Goal: Task Accomplishment & Management: Complete application form

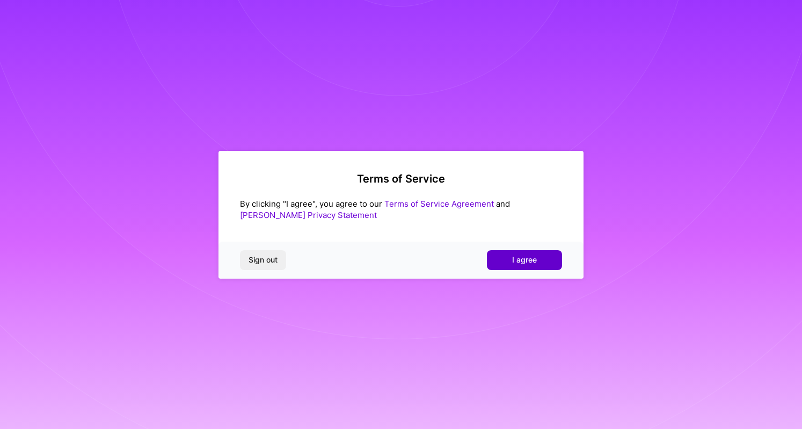
click at [520, 253] on button "I agree" at bounding box center [524, 259] width 75 height 19
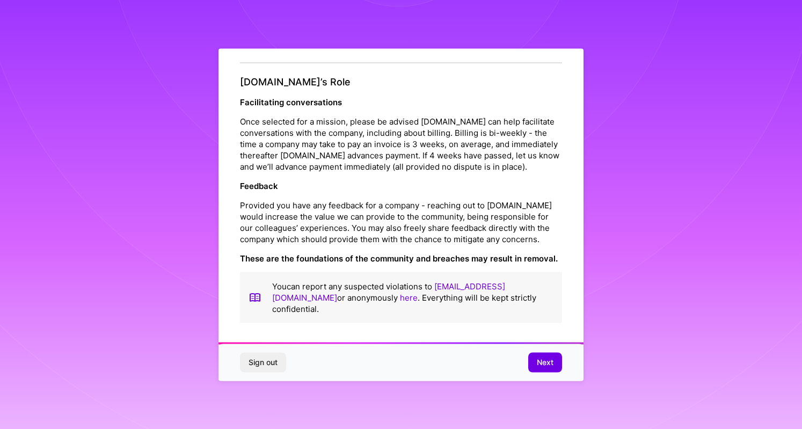
scroll to position [1189, 0]
click at [551, 364] on span "Next" at bounding box center [545, 362] width 17 height 11
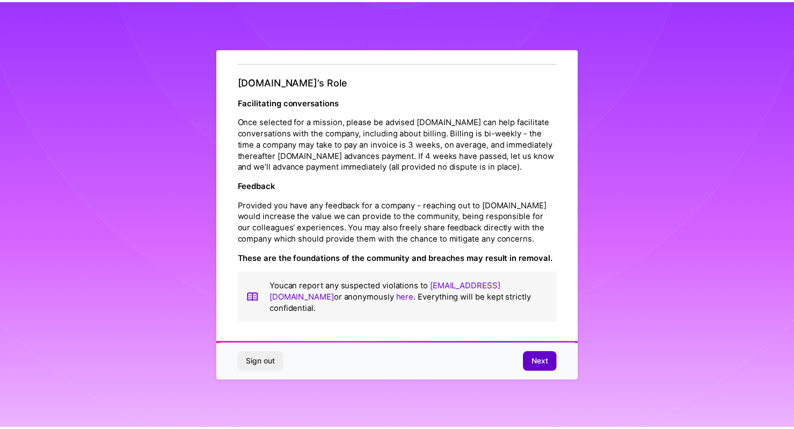
scroll to position [0, 0]
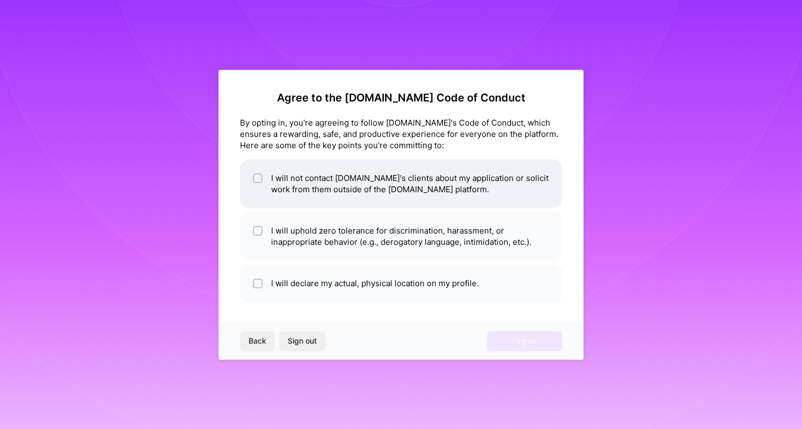
click at [260, 175] on input "checkbox" at bounding box center [259, 179] width 8 height 8
checkbox input "true"
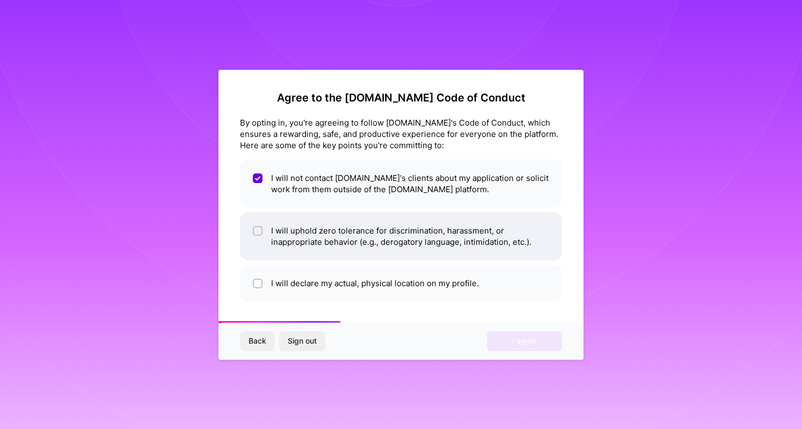
click at [256, 229] on input "checkbox" at bounding box center [259, 232] width 8 height 8
checkbox input "true"
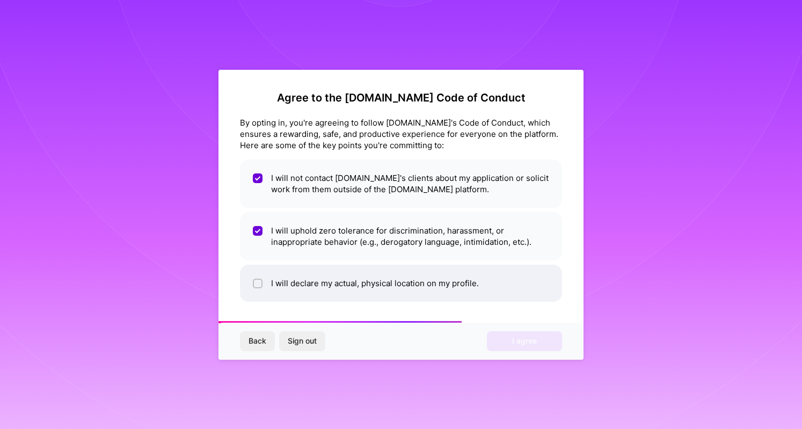
click at [256, 286] on input "checkbox" at bounding box center [259, 284] width 8 height 8
checkbox input "true"
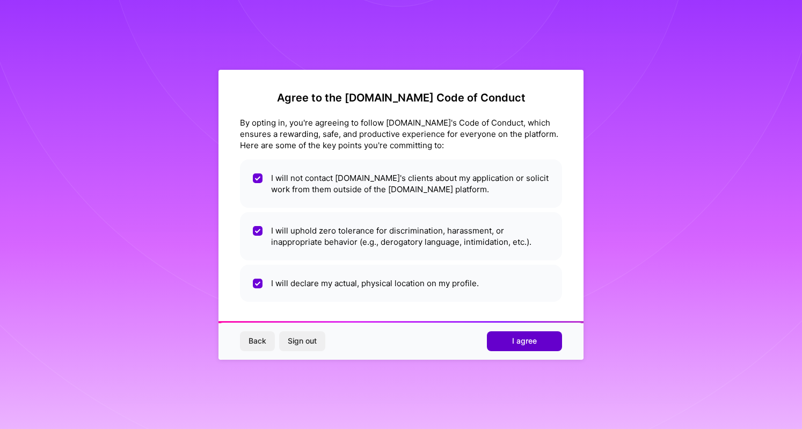
click at [507, 339] on button "I agree" at bounding box center [524, 340] width 75 height 19
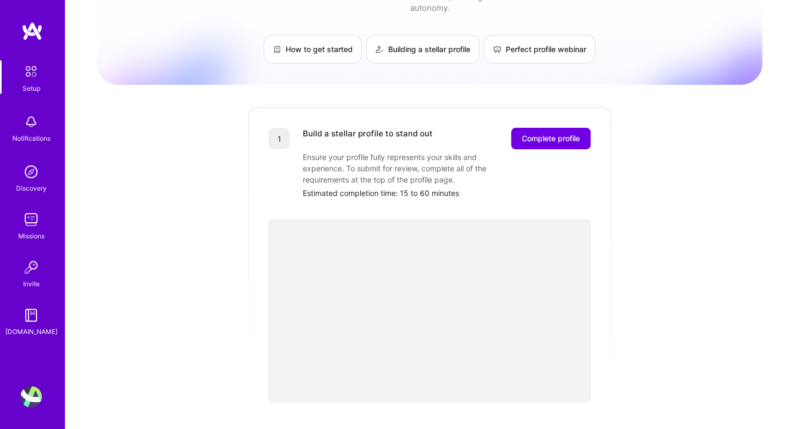
scroll to position [55, 0]
click at [548, 133] on span "Complete profile" at bounding box center [551, 138] width 58 height 11
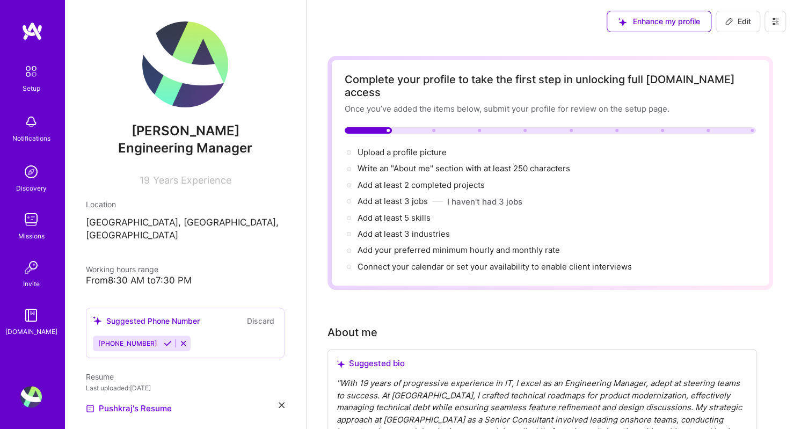
drag, startPoint x: 797, startPoint y: 106, endPoint x: 574, endPoint y: 292, distance: 290.2
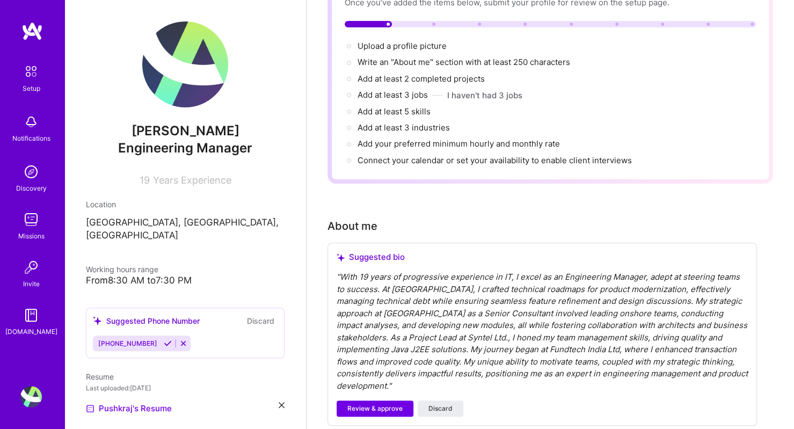
scroll to position [109, 0]
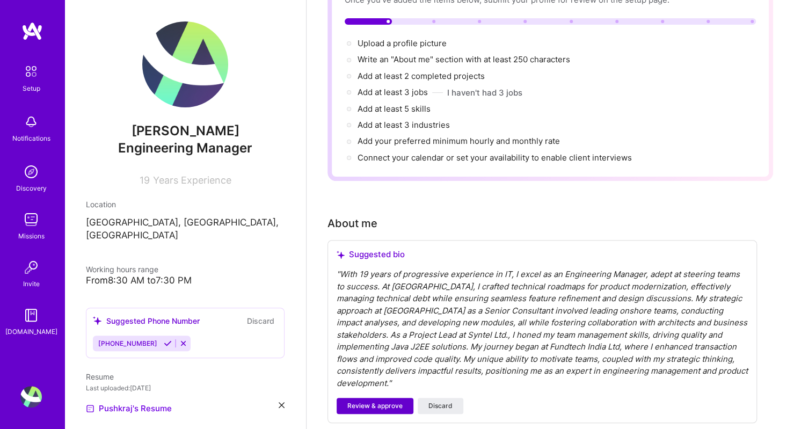
click at [388, 401] on span "Review & approve" at bounding box center [375, 406] width 55 height 10
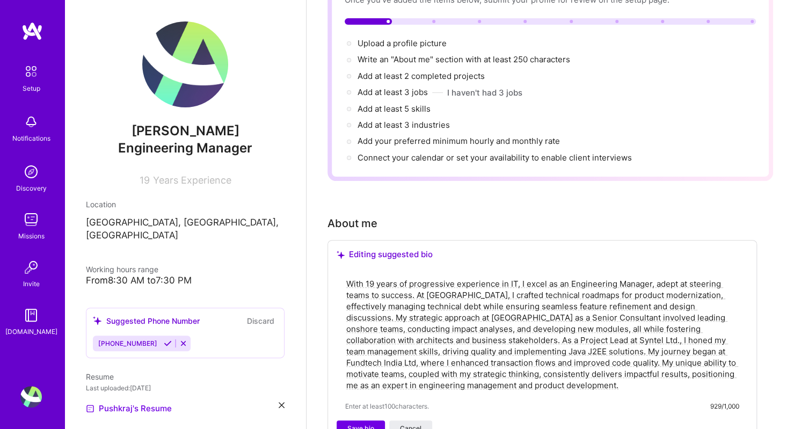
drag, startPoint x: 796, startPoint y: 80, endPoint x: 511, endPoint y: 375, distance: 409.9
drag, startPoint x: 511, startPoint y: 375, endPoint x: 673, endPoint y: 283, distance: 185.9
click at [673, 283] on textarea "With 19 years of progressive experience in IT, I excel as an Engineering Manage…" at bounding box center [542, 334] width 394 height 115
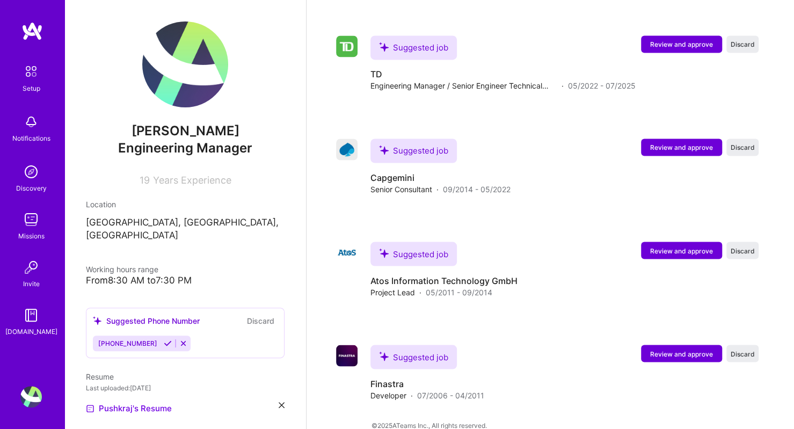
scroll to position [1037, 0]
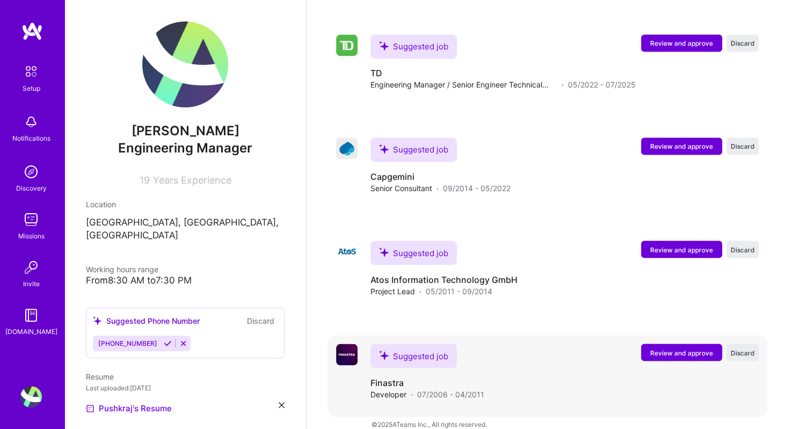
click at [684, 348] on span "Review and approve" at bounding box center [681, 352] width 63 height 9
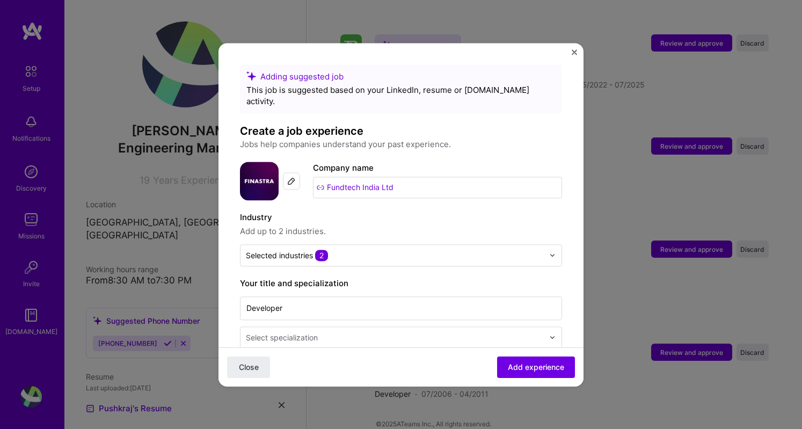
click at [574, 52] on img "Close" at bounding box center [574, 51] width 5 height 5
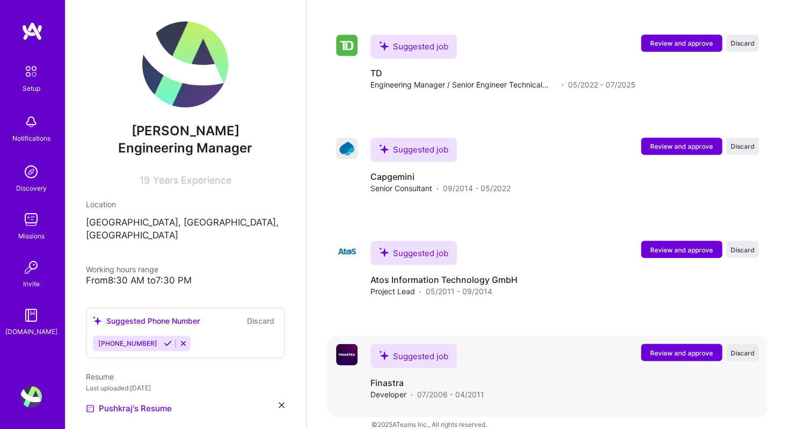
drag, startPoint x: 666, startPoint y: 345, endPoint x: 676, endPoint y: 340, distance: 10.8
click at [676, 348] on span "Review and approve" at bounding box center [681, 352] width 63 height 9
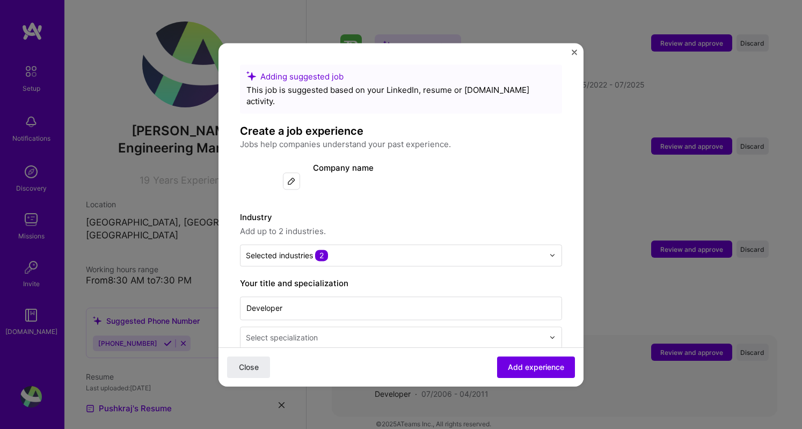
click at [676, 340] on div "Adding suggested job This job is suggested based on your LinkedIn, resume or [D…" at bounding box center [401, 214] width 802 height 429
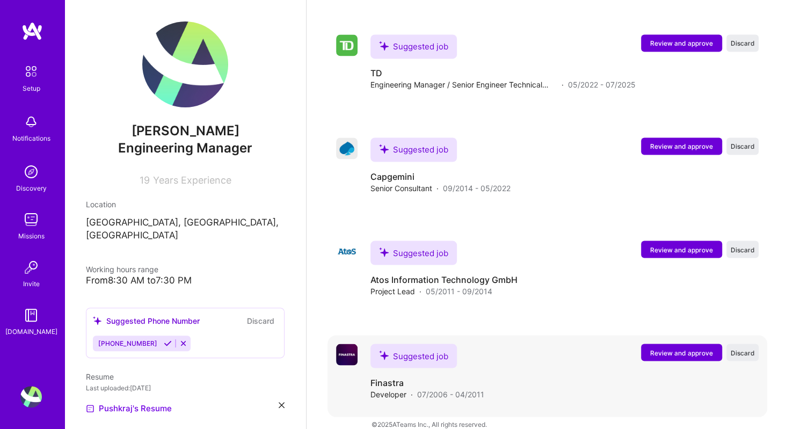
click at [676, 348] on span "Review and approve" at bounding box center [681, 352] width 63 height 9
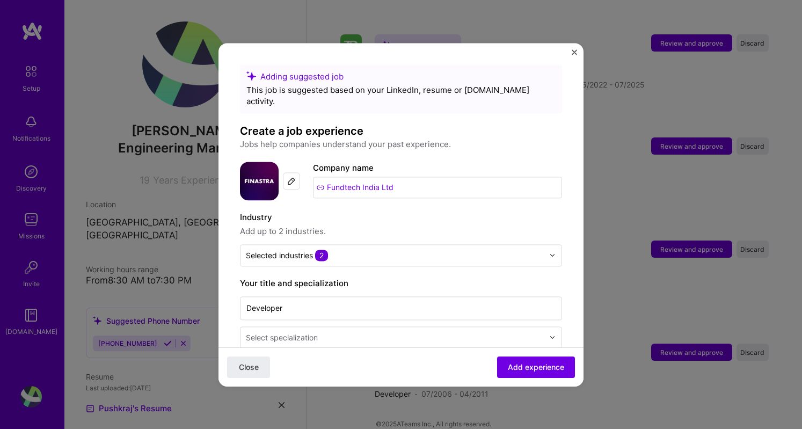
click at [486, 332] on input "text" at bounding box center [396, 337] width 300 height 11
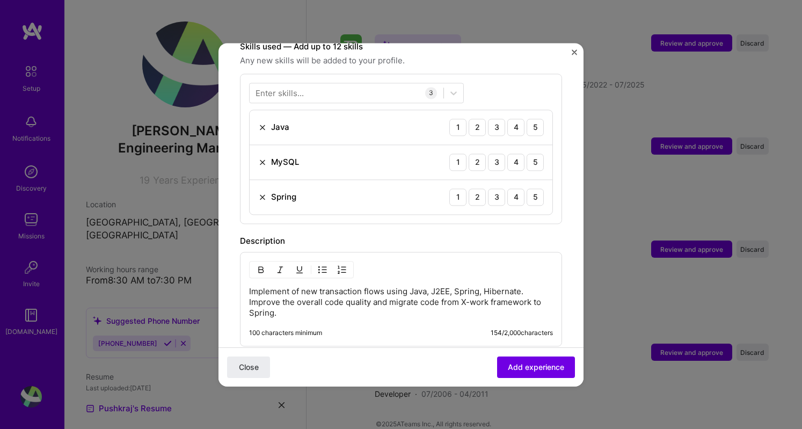
scroll to position [406, 0]
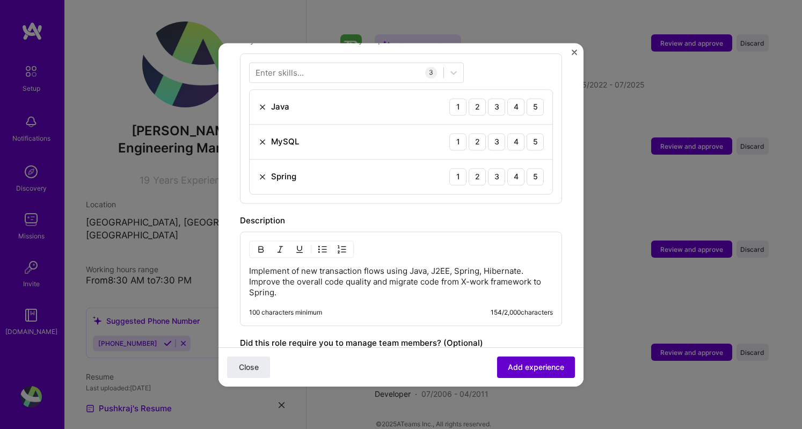
click at [519, 369] on span "Add experience" at bounding box center [536, 366] width 56 height 11
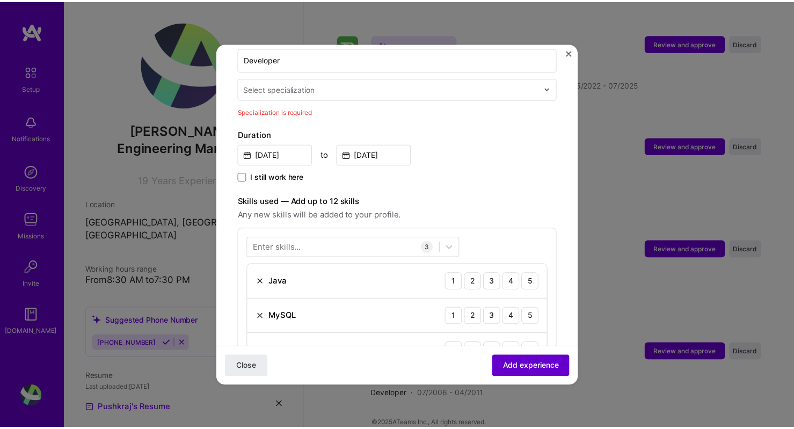
scroll to position [222, 0]
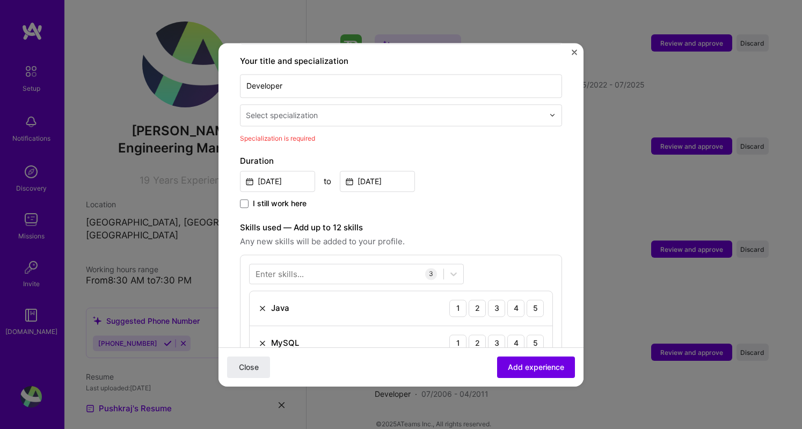
drag, startPoint x: 520, startPoint y: 365, endPoint x: 466, endPoint y: 379, distance: 55.5
click at [466, 379] on div "Close Add experience" at bounding box center [401, 366] width 365 height 39
click at [506, 377] on button "Add experience" at bounding box center [536, 366] width 78 height 21
click at [505, 360] on button "Add experience" at bounding box center [536, 366] width 78 height 21
click at [508, 363] on span "Add experience" at bounding box center [536, 366] width 56 height 11
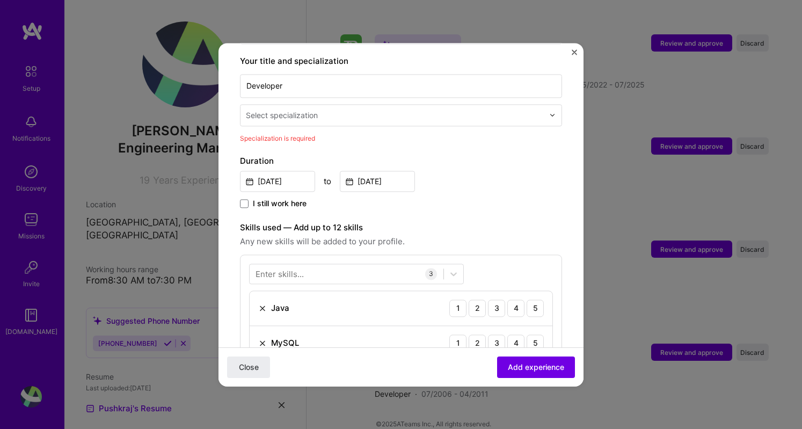
click at [574, 55] on button "Close" at bounding box center [574, 54] width 5 height 11
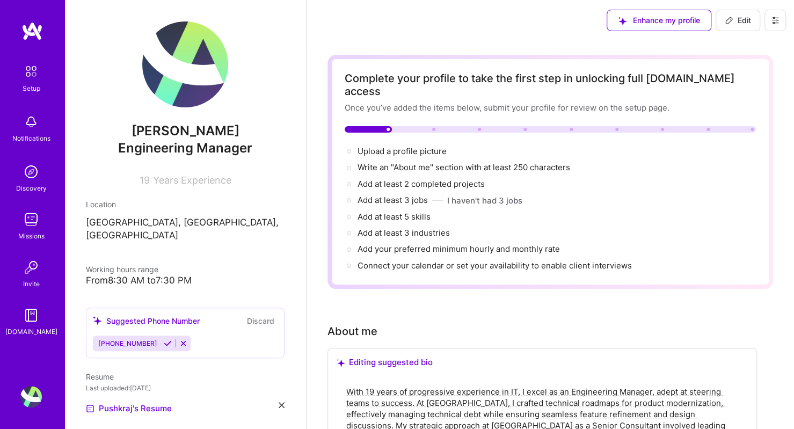
scroll to position [0, 0]
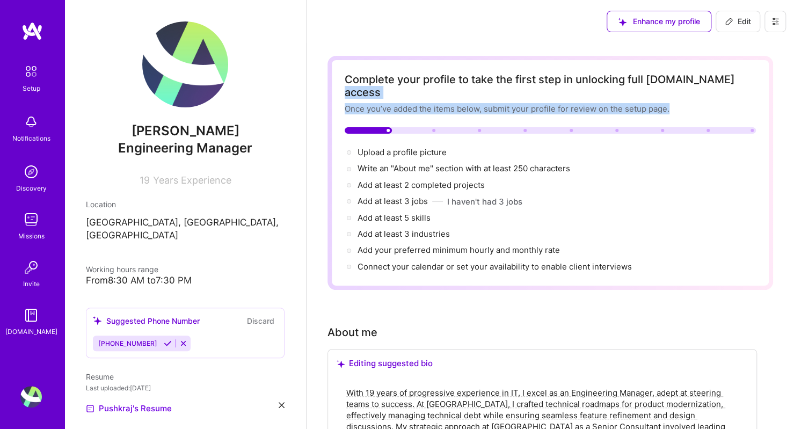
drag, startPoint x: 793, startPoint y: 55, endPoint x: 801, endPoint y: 103, distance: 48.5
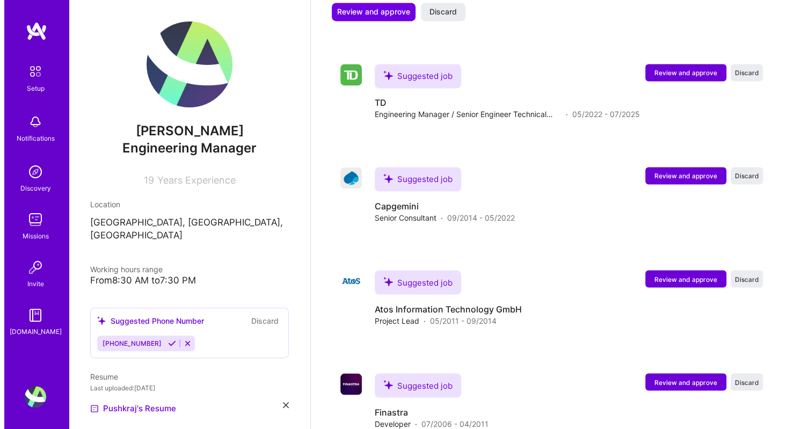
scroll to position [1008, 0]
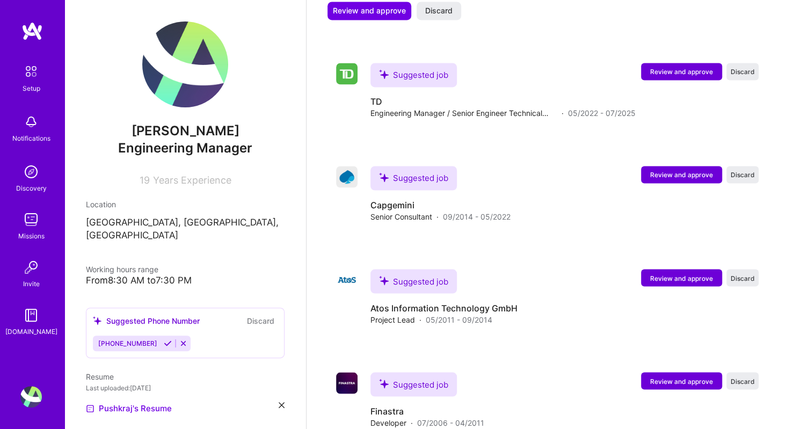
click at [707, 273] on span "Review and approve" at bounding box center [681, 277] width 63 height 9
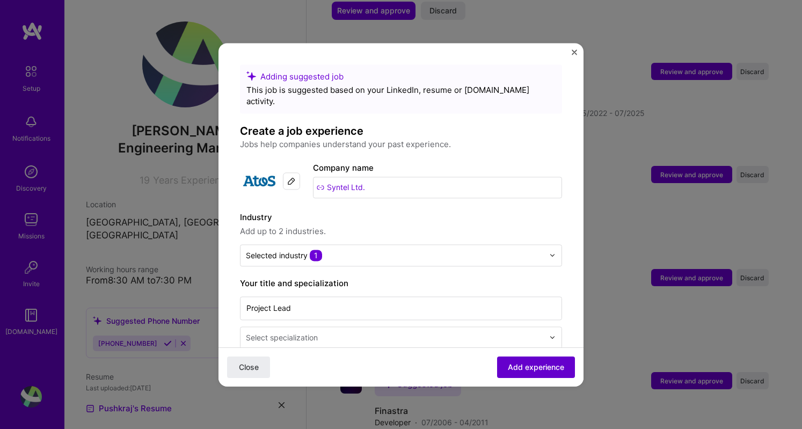
click at [517, 366] on span "Add experience" at bounding box center [536, 366] width 56 height 11
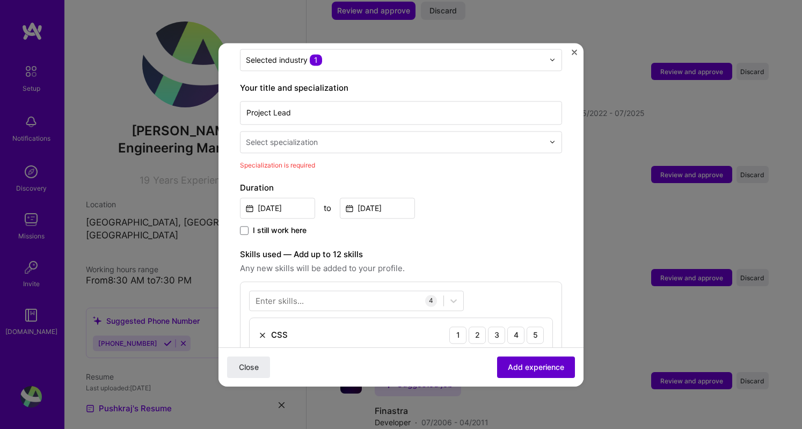
scroll to position [222, 0]
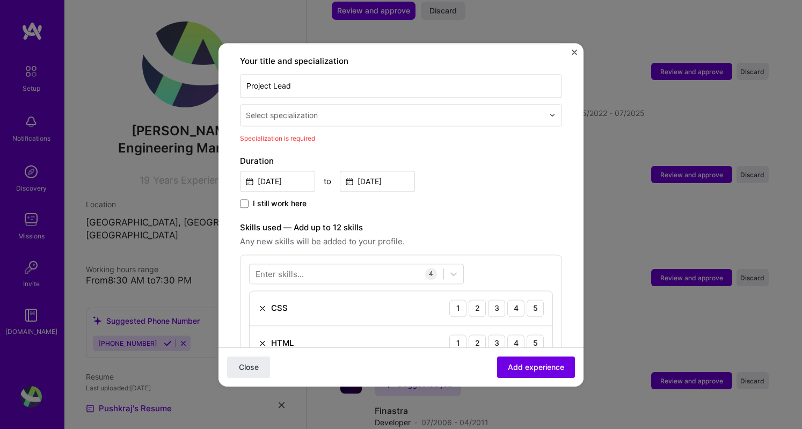
click at [261, 304] on img at bounding box center [262, 308] width 9 height 9
click at [263, 304] on img at bounding box center [262, 308] width 9 height 9
click at [488, 335] on div "3" at bounding box center [496, 343] width 17 height 17
click at [488, 300] on div "3" at bounding box center [496, 308] width 17 height 17
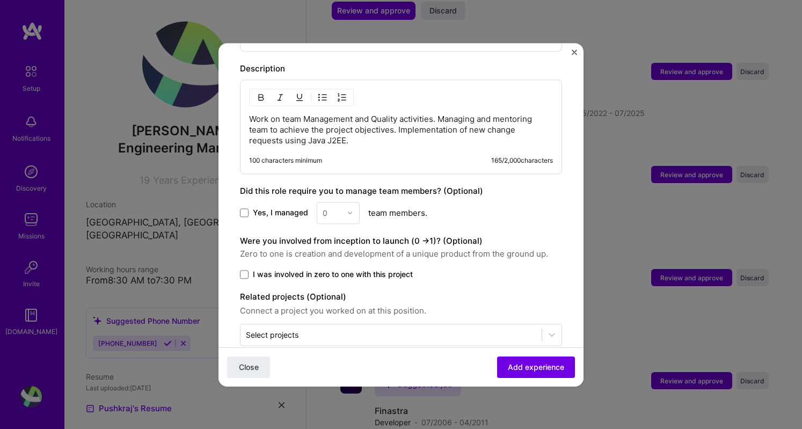
scroll to position [546, 0]
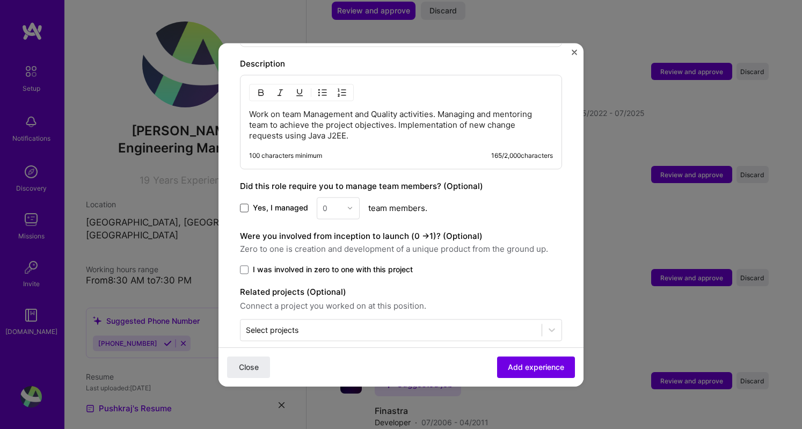
click at [242, 204] on span at bounding box center [244, 208] width 9 height 9
click at [0, 0] on input "Yes, I managed" at bounding box center [0, 0] width 0 height 0
click at [350, 205] on img at bounding box center [350, 208] width 6 height 6
click at [329, 366] on div "8" at bounding box center [338, 376] width 37 height 20
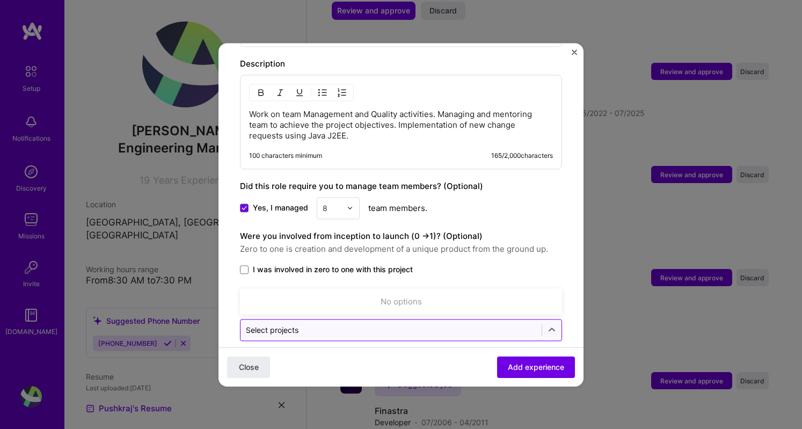
click at [426, 324] on input "text" at bounding box center [391, 329] width 291 height 11
click at [412, 324] on input "text" at bounding box center [391, 329] width 291 height 11
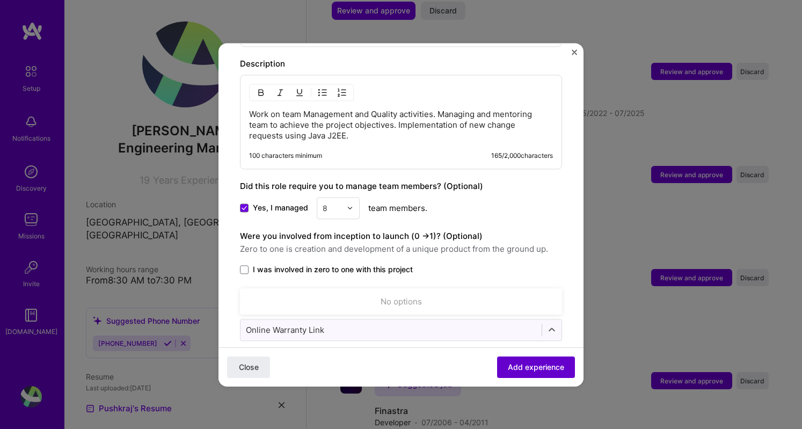
type input "Online Warranty Link"
click at [512, 365] on span "Add experience" at bounding box center [536, 366] width 56 height 11
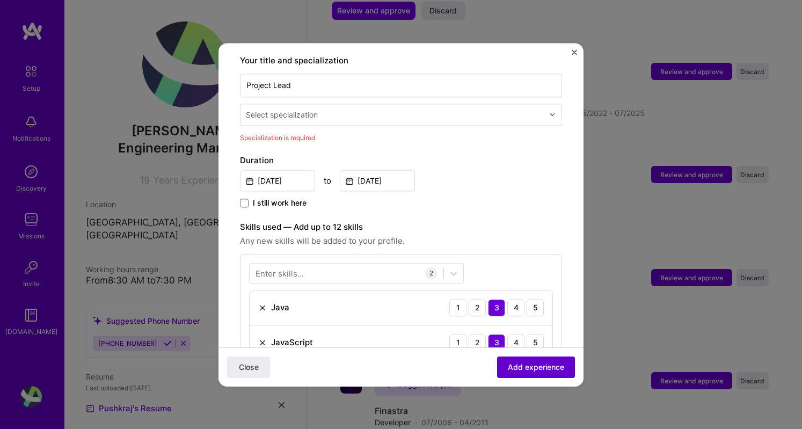
scroll to position [222, 0]
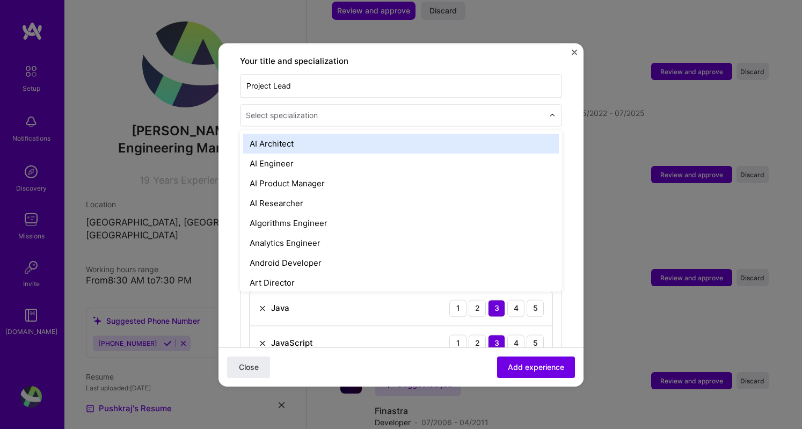
click at [289, 110] on div "Select specialization" at bounding box center [282, 115] width 72 height 11
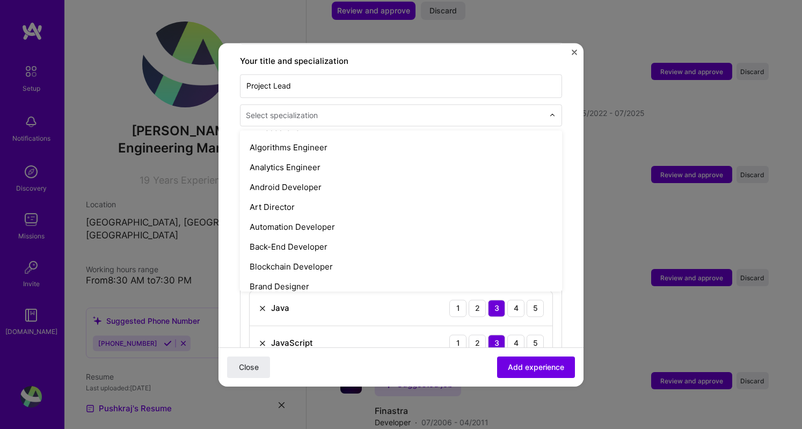
scroll to position [58, 0]
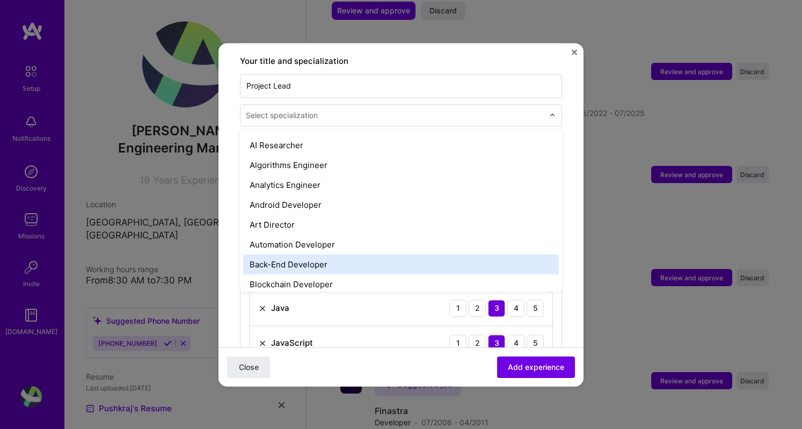
click at [271, 255] on div "Back-End Developer" at bounding box center [401, 265] width 316 height 20
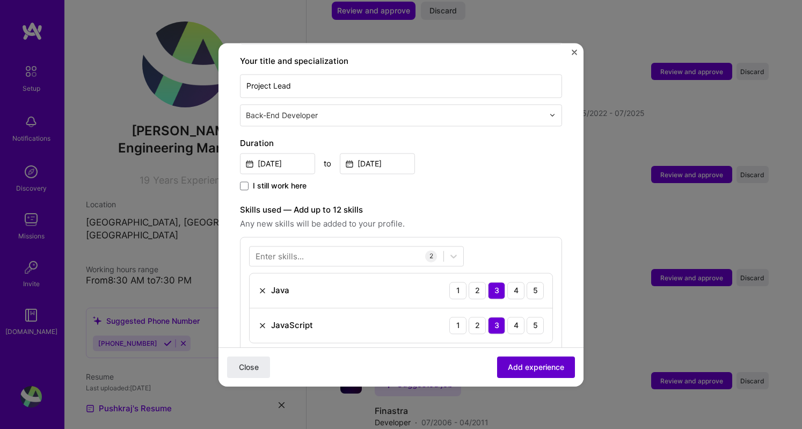
click at [511, 362] on span "Add experience" at bounding box center [536, 366] width 56 height 11
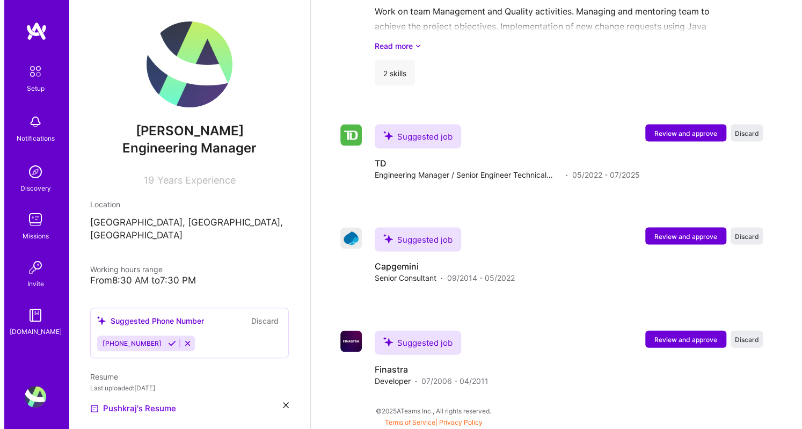
scroll to position [1148, 0]
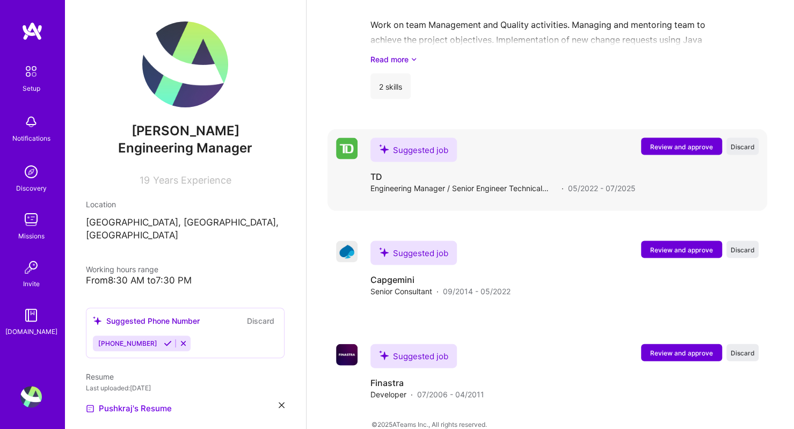
drag, startPoint x: 704, startPoint y: 130, endPoint x: 712, endPoint y: 132, distance: 8.7
click at [712, 142] on span "Review and approve" at bounding box center [681, 146] width 63 height 9
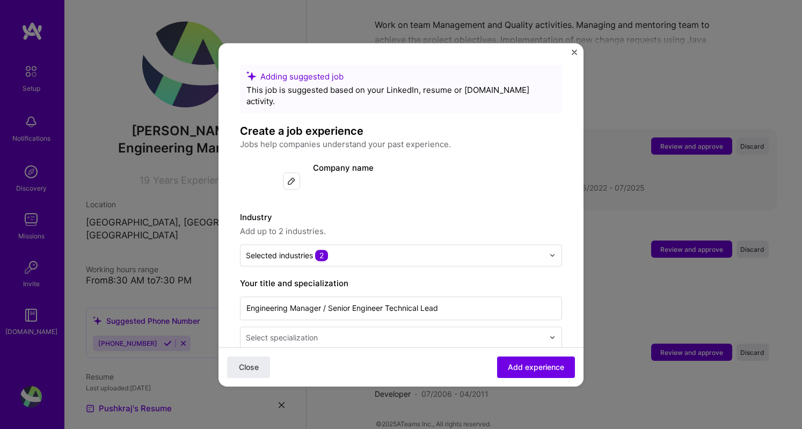
click at [712, 132] on div "Adding suggested job This job is suggested based on your LinkedIn, resume or [D…" at bounding box center [401, 214] width 802 height 429
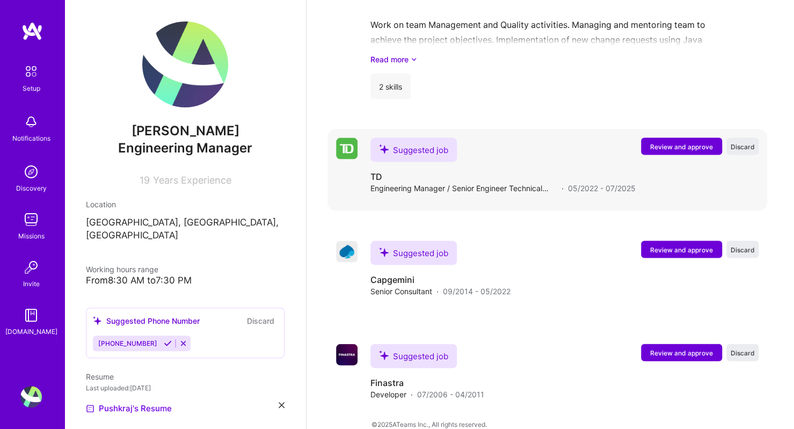
click at [657, 137] on button "Review and approve" at bounding box center [681, 145] width 81 height 17
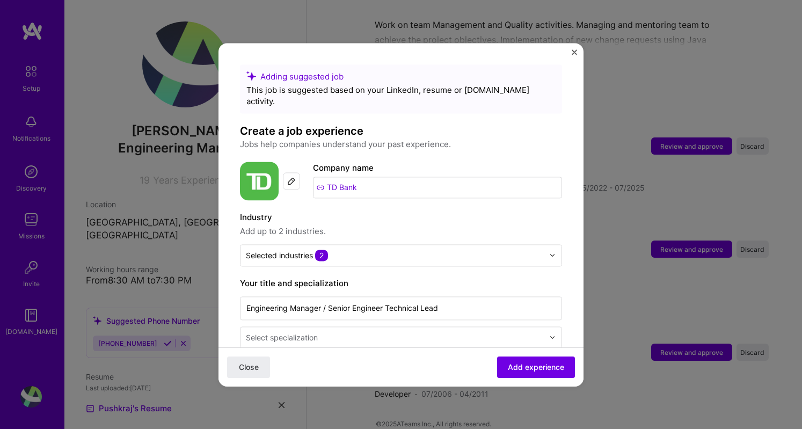
drag, startPoint x: 657, startPoint y: 137, endPoint x: 452, endPoint y: 187, distance: 211.2
click at [452, 187] on div "Company name TD Bank" at bounding box center [437, 181] width 249 height 39
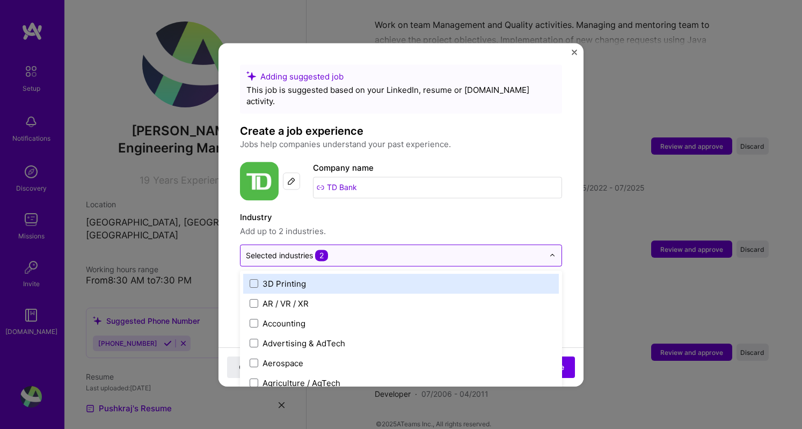
click at [399, 250] on input "text" at bounding box center [395, 255] width 298 height 11
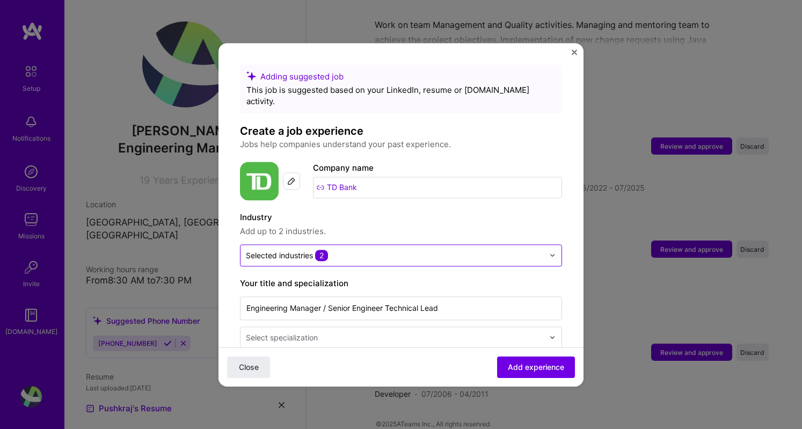
drag, startPoint x: 549, startPoint y: 275, endPoint x: 429, endPoint y: 243, distance: 124.4
click at [429, 250] on input "text" at bounding box center [395, 255] width 298 height 11
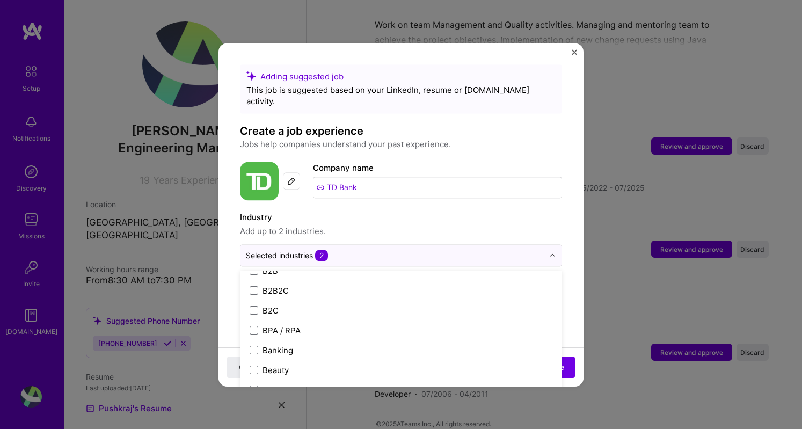
scroll to position [311, 0]
click at [545, 293] on div "3D Printing AR / VR / XR Accounting Advertising & AdTech Aerospace Agriculture …" at bounding box center [401, 351] width 322 height 161
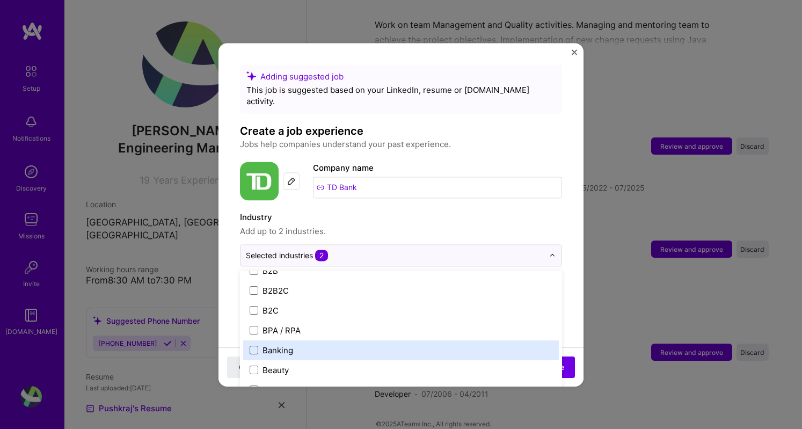
click at [254, 346] on span at bounding box center [254, 350] width 9 height 9
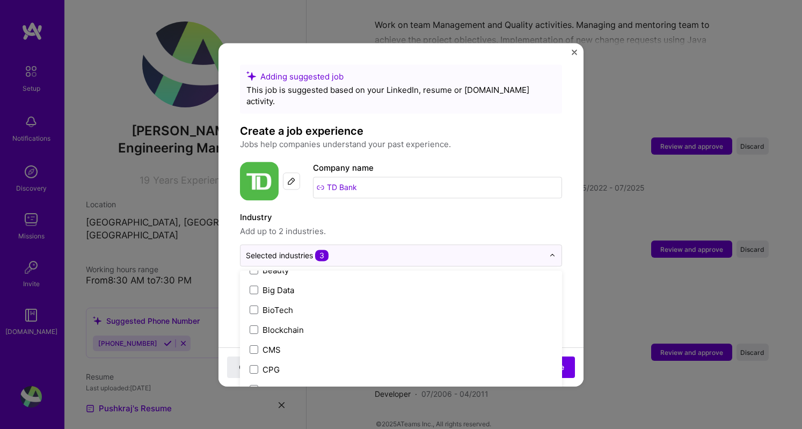
scroll to position [0, 0]
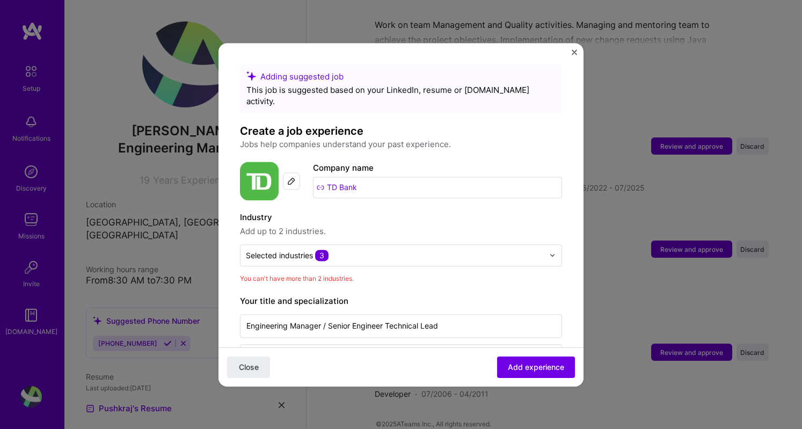
click at [469, 211] on label "Industry" at bounding box center [401, 217] width 322 height 13
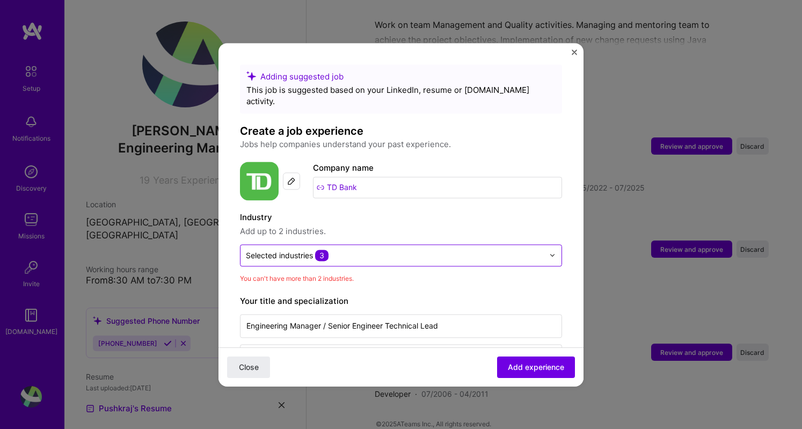
click at [429, 250] on input "text" at bounding box center [395, 255] width 298 height 11
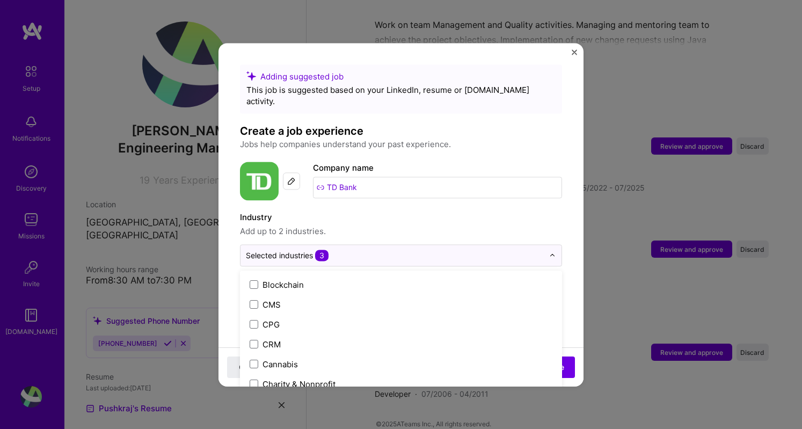
scroll to position [383, 0]
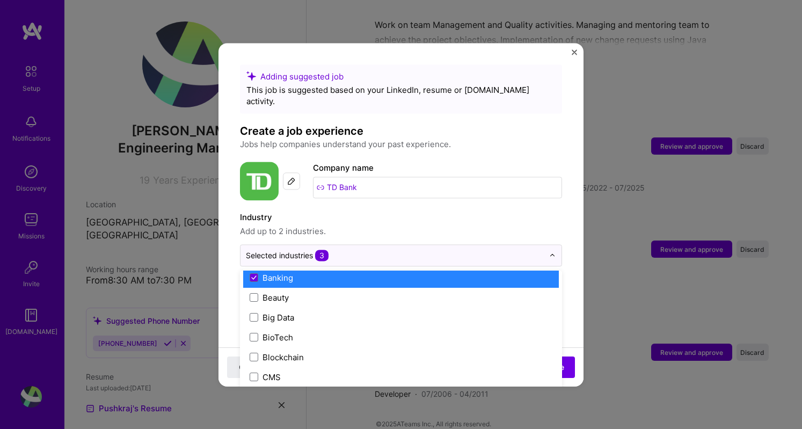
click at [544, 296] on div "3D Printing AR / VR / XR Accounting Advertising & AdTech Aerospace Agriculture …" at bounding box center [401, 351] width 322 height 161
click at [256, 276] on icon at bounding box center [253, 278] width 5 height 4
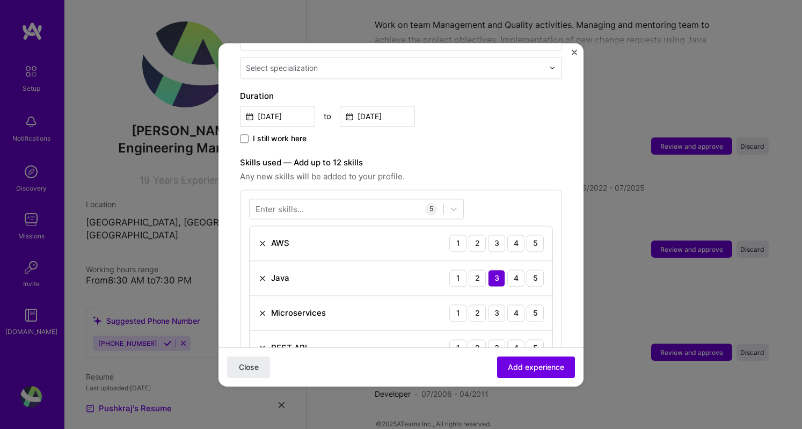
scroll to position [313, 0]
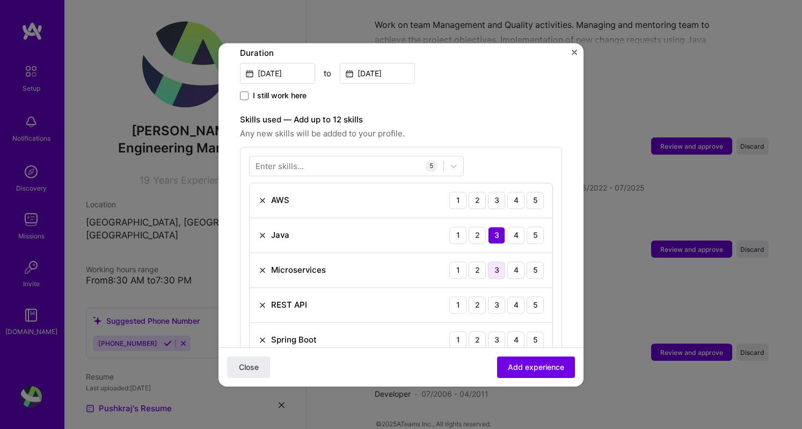
click at [488, 262] on div "3" at bounding box center [496, 270] width 17 height 17
click at [488, 296] on div "3" at bounding box center [496, 304] width 17 height 17
click at [488, 331] on div "3" at bounding box center [496, 339] width 17 height 17
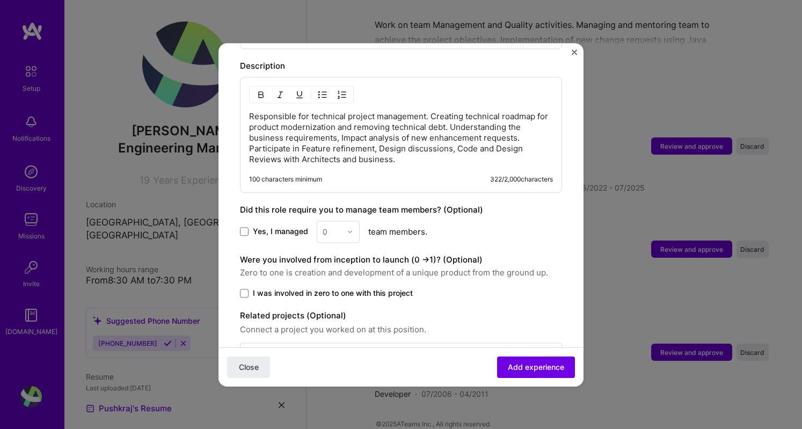
scroll to position [634, 0]
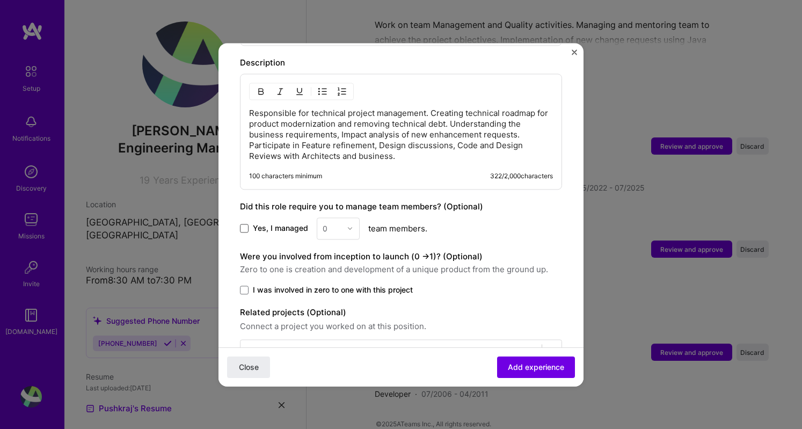
click at [247, 224] on span at bounding box center [244, 228] width 9 height 9
click at [0, 0] on input "Yes, I managed" at bounding box center [0, 0] width 0 height 0
click at [335, 223] on input "text" at bounding box center [332, 228] width 19 height 11
click at [334, 287] on div "15" at bounding box center [338, 297] width 37 height 20
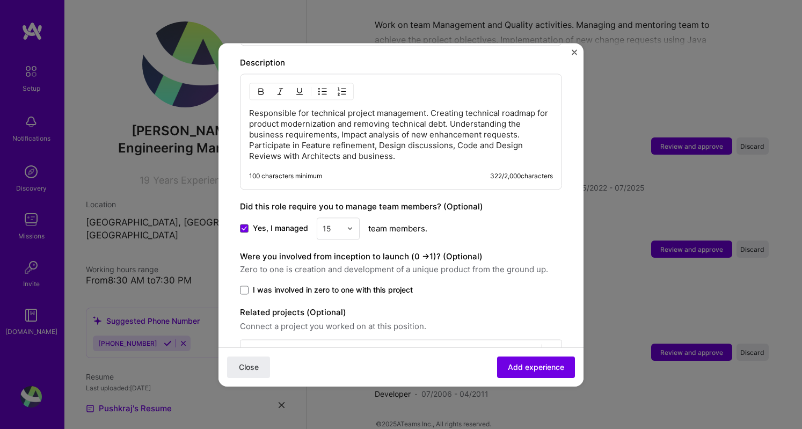
scroll to position [654, 0]
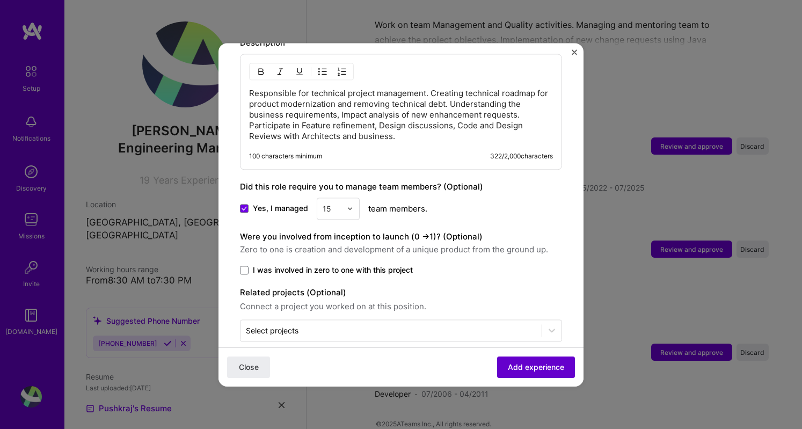
click at [517, 364] on span "Add experience" at bounding box center [536, 366] width 56 height 11
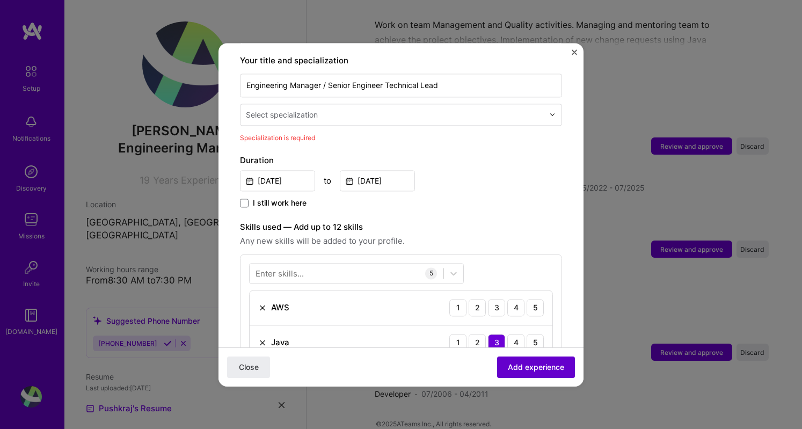
scroll to position [222, 0]
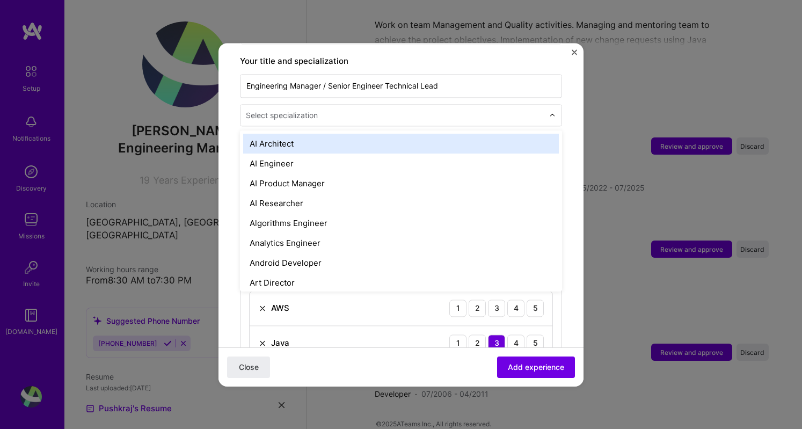
click at [309, 105] on div "Select specialization" at bounding box center [395, 115] width 309 height 21
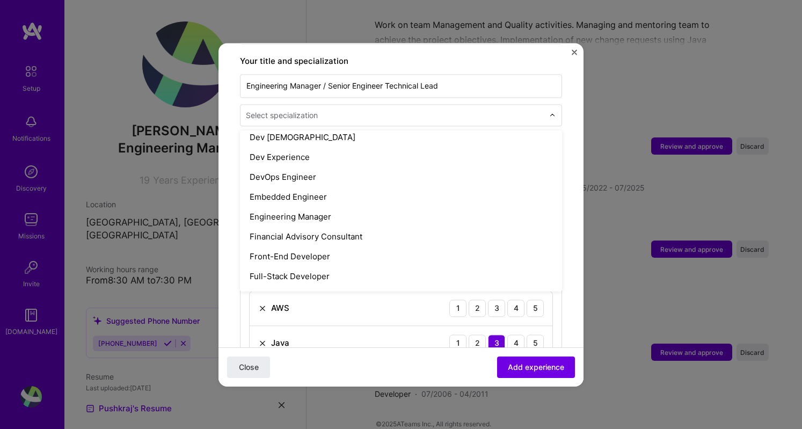
scroll to position [507, 0]
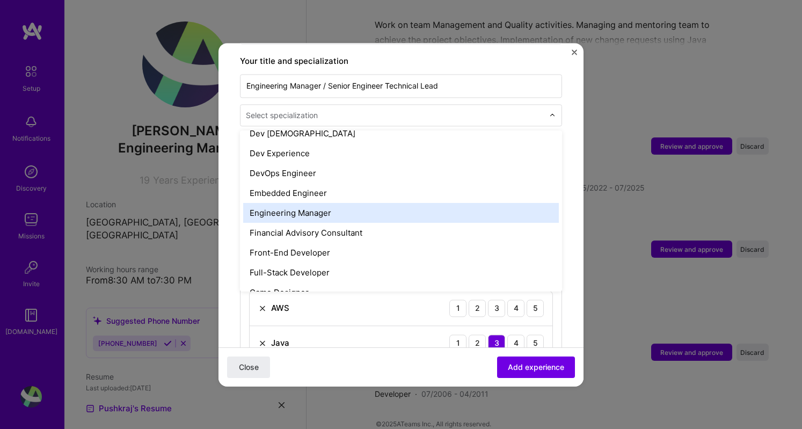
click at [335, 206] on div "Engineering Manager" at bounding box center [401, 213] width 316 height 20
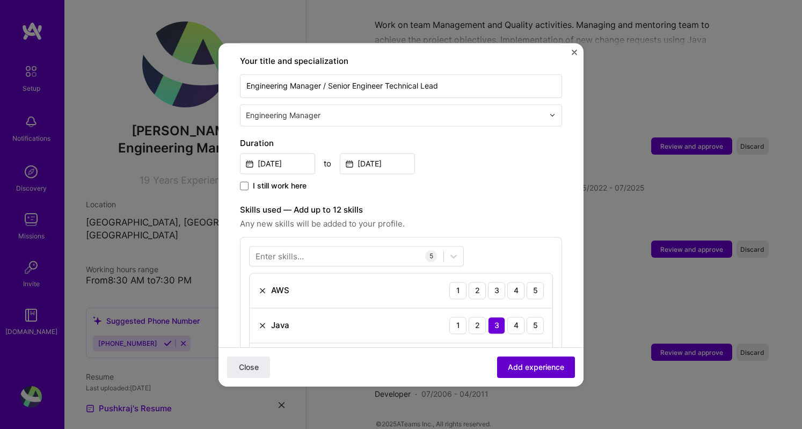
click at [516, 371] on span "Add experience" at bounding box center [536, 366] width 56 height 11
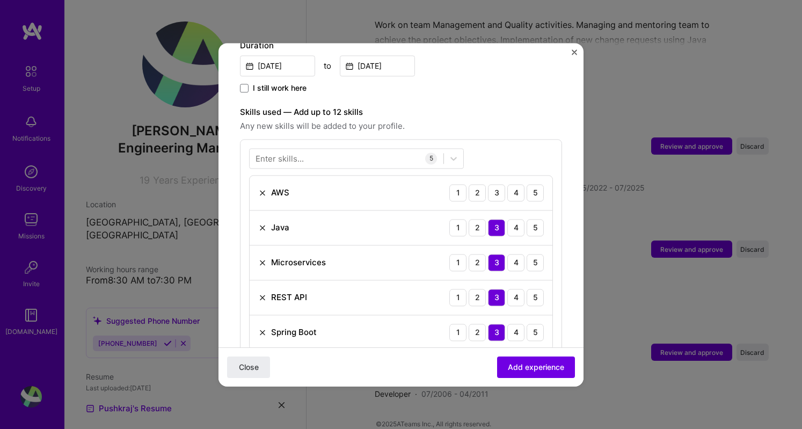
scroll to position [264, 0]
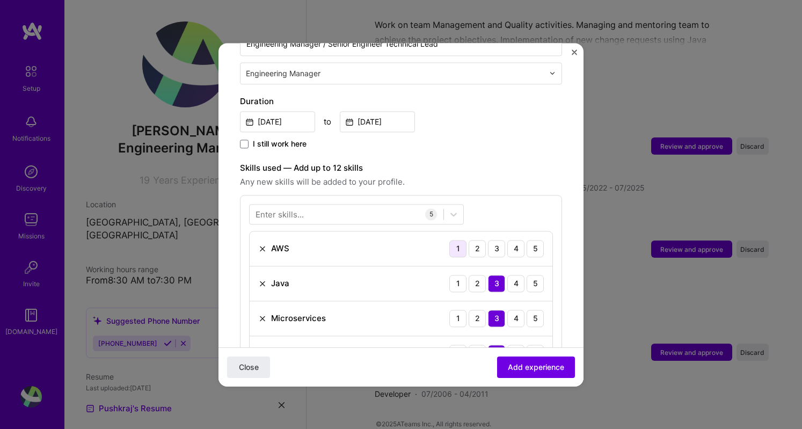
click at [453, 240] on div "1" at bounding box center [458, 248] width 17 height 17
click at [510, 367] on span "Add experience" at bounding box center [536, 366] width 56 height 11
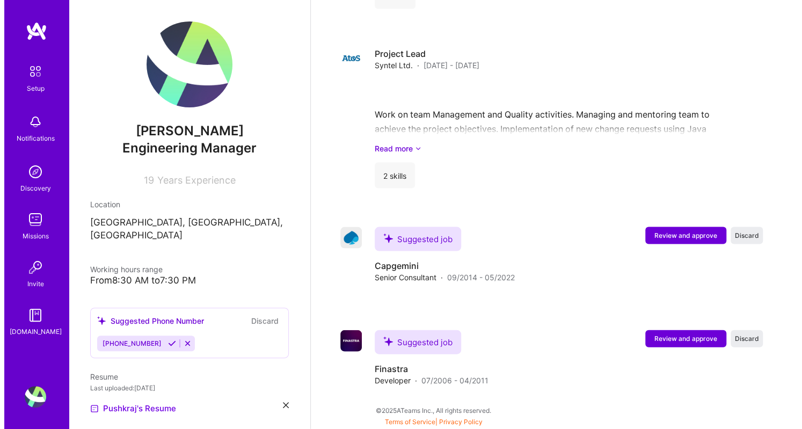
scroll to position [1208, 0]
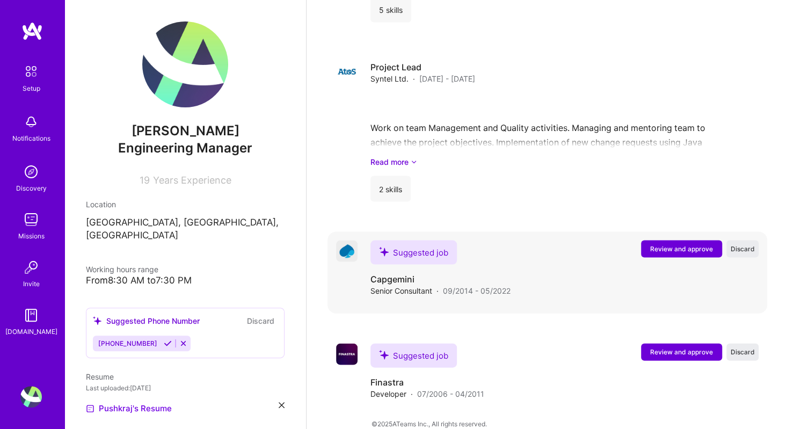
click at [690, 244] on span "Review and approve" at bounding box center [681, 248] width 63 height 9
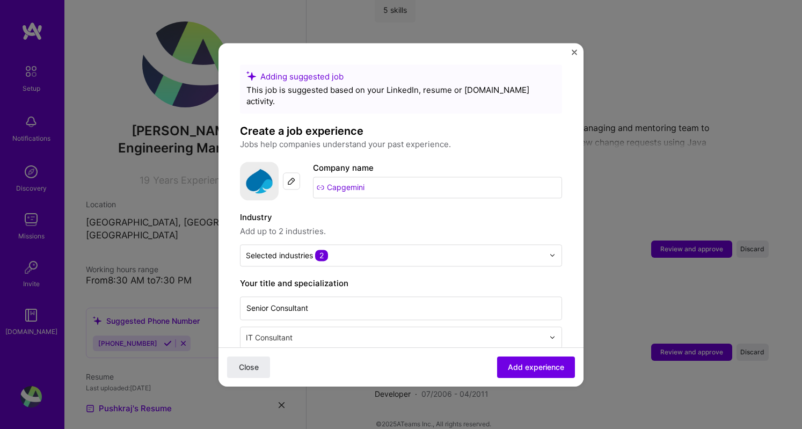
scroll to position [70, 0]
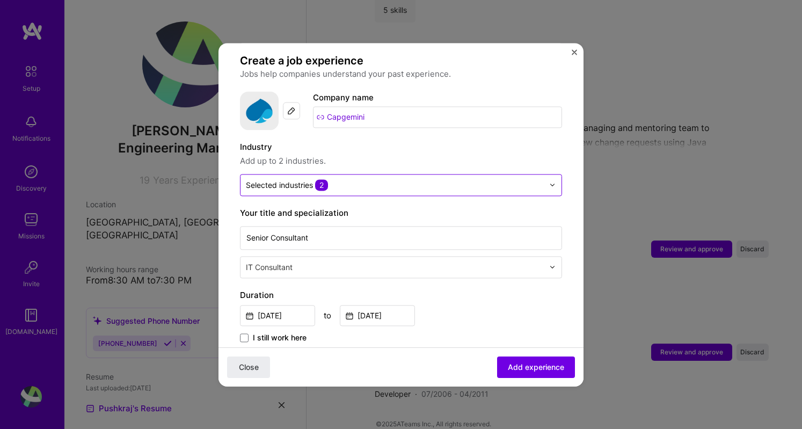
click at [457, 179] on input "text" at bounding box center [395, 184] width 298 height 11
drag, startPoint x: 548, startPoint y: 202, endPoint x: 471, endPoint y: 172, distance: 83.5
click at [471, 179] on input "text" at bounding box center [395, 184] width 298 height 11
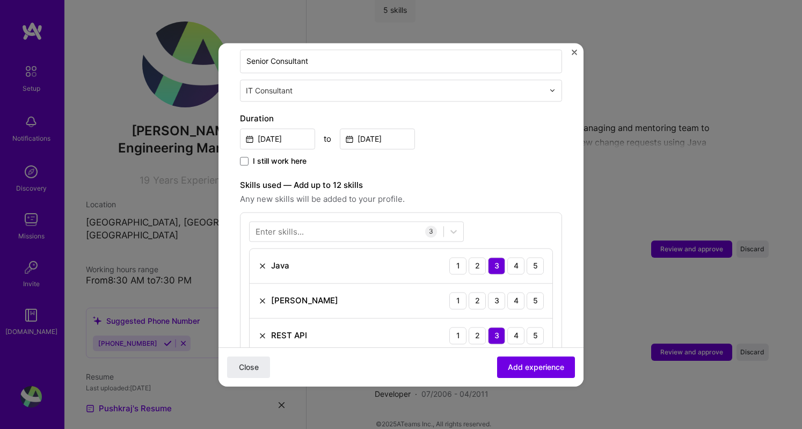
scroll to position [283, 0]
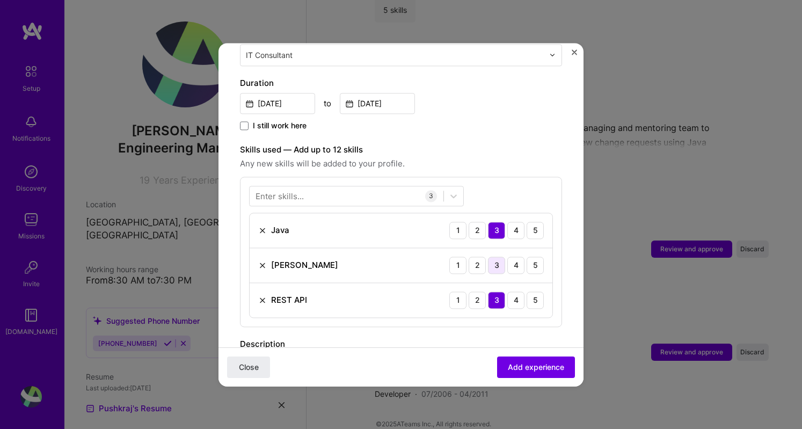
click at [488, 257] on div "3" at bounding box center [496, 265] width 17 height 17
click at [530, 222] on div "5" at bounding box center [535, 230] width 17 height 17
click at [530, 292] on div "5" at bounding box center [535, 300] width 17 height 17
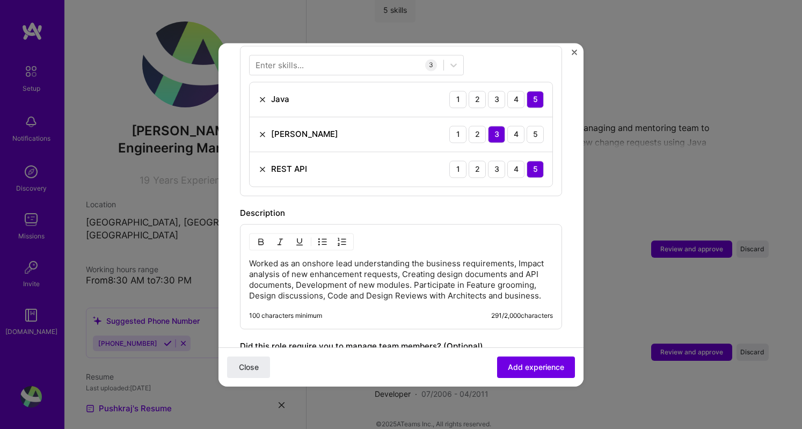
scroll to position [409, 0]
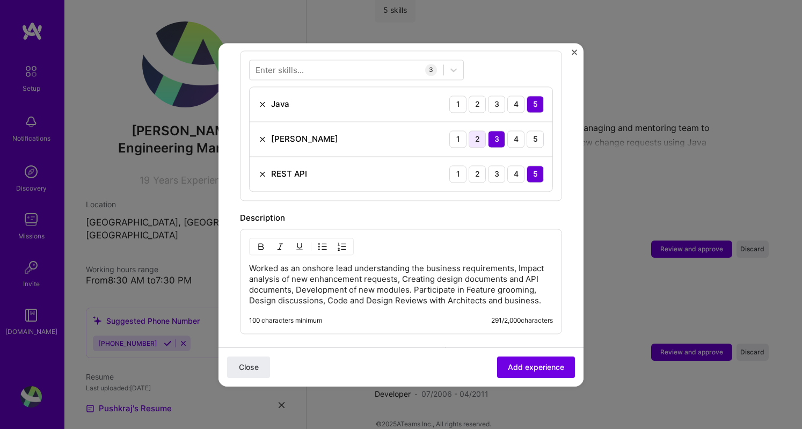
click at [469, 131] on div "2" at bounding box center [477, 139] width 17 height 17
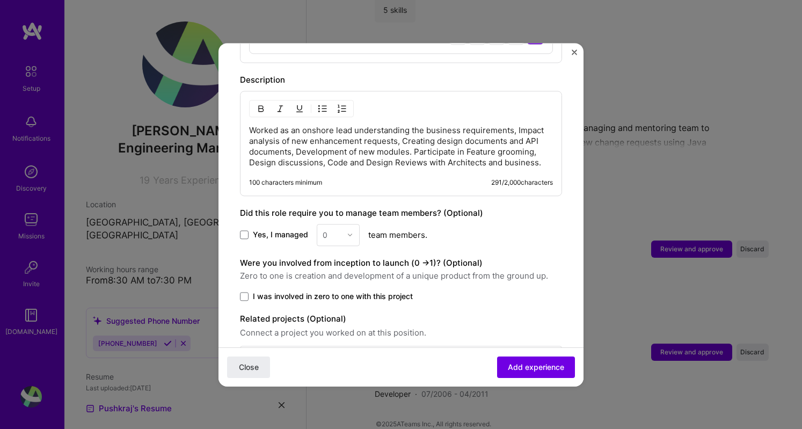
scroll to position [550, 0]
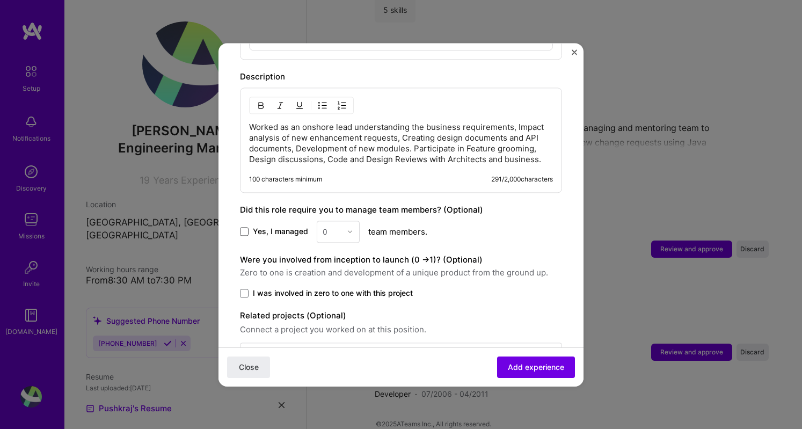
click at [245, 227] on span at bounding box center [244, 231] width 9 height 9
click at [0, 0] on input "Yes, I managed" at bounding box center [0, 0] width 0 height 0
click at [352, 228] on img at bounding box center [350, 231] width 6 height 6
click at [327, 310] on div "4" at bounding box center [338, 320] width 37 height 20
click at [498, 367] on button "Add experience" at bounding box center [536, 366] width 78 height 21
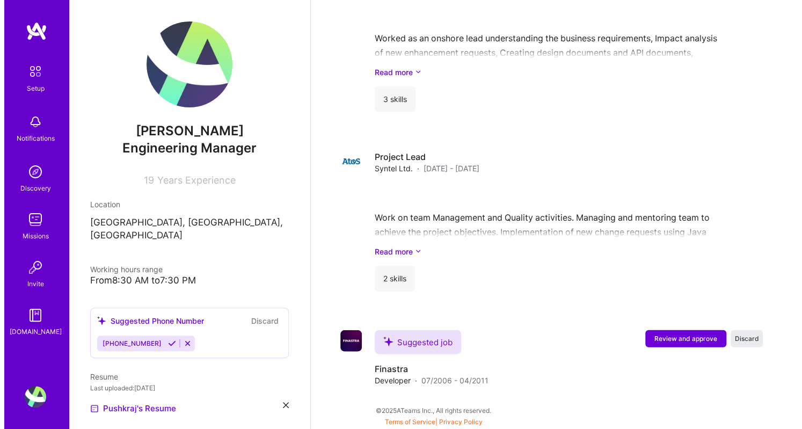
scroll to position [1268, 0]
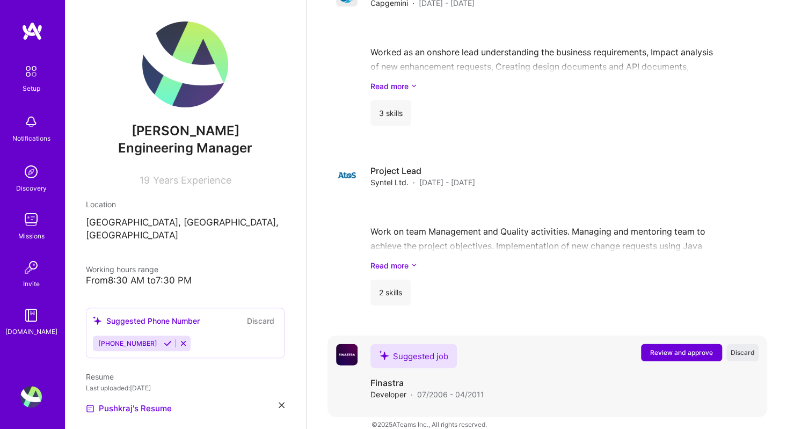
click at [693, 348] on span "Review and approve" at bounding box center [681, 352] width 63 height 9
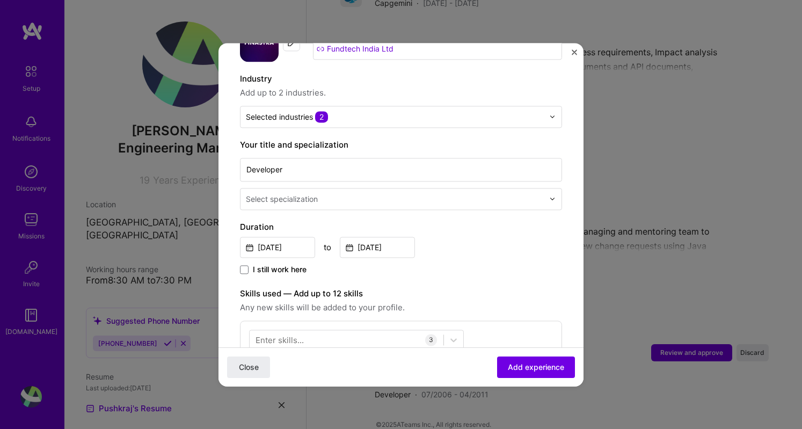
scroll to position [151, 0]
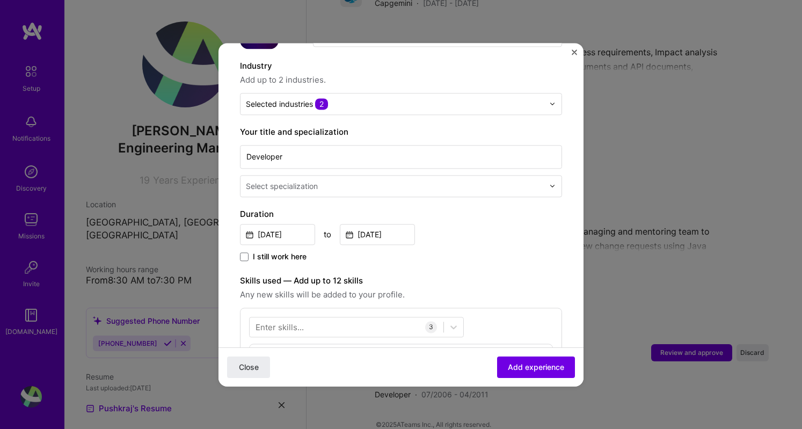
click at [442, 180] on input "text" at bounding box center [396, 185] width 300 height 11
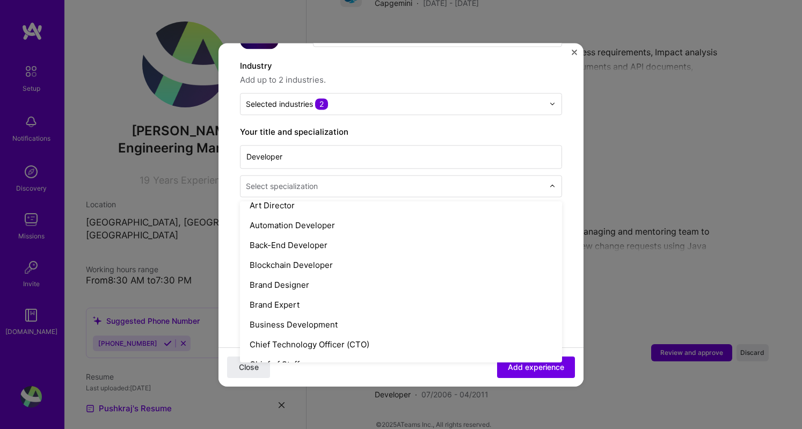
scroll to position [141, 0]
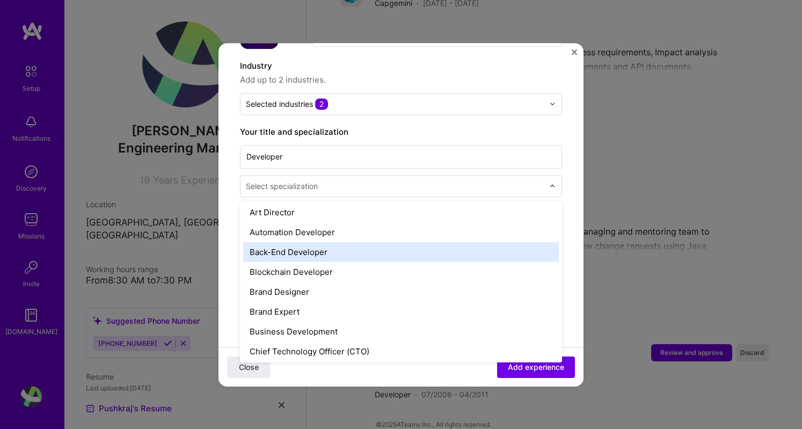
click at [307, 242] on div "Back-End Developer" at bounding box center [401, 252] width 316 height 20
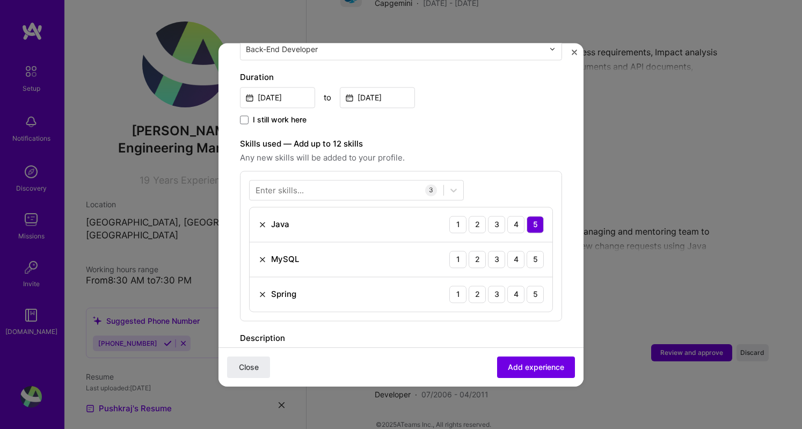
scroll to position [300, 0]
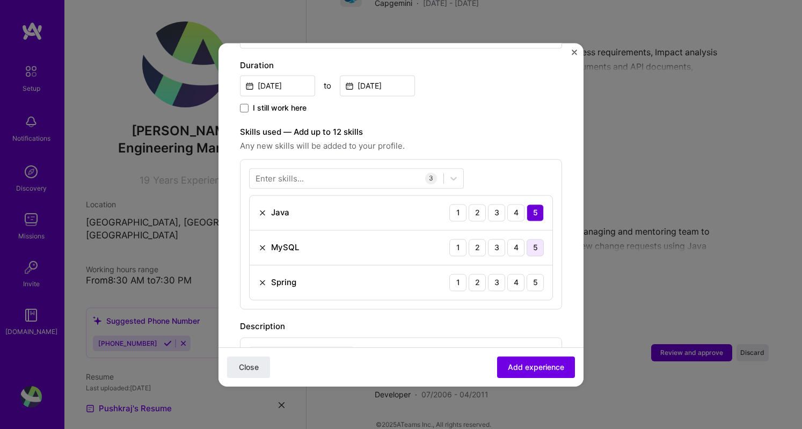
click at [527, 239] on div "5" at bounding box center [535, 247] width 17 height 17
click at [527, 274] on div "5" at bounding box center [535, 282] width 17 height 17
click at [515, 366] on span "Add experience" at bounding box center [536, 366] width 56 height 11
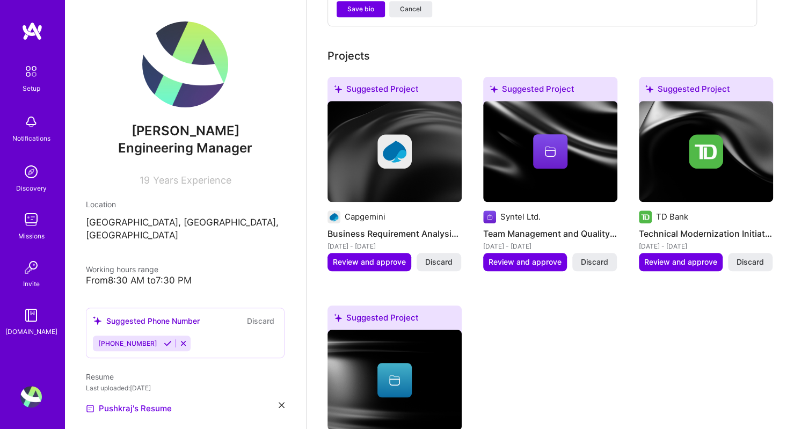
scroll to position [491, 0]
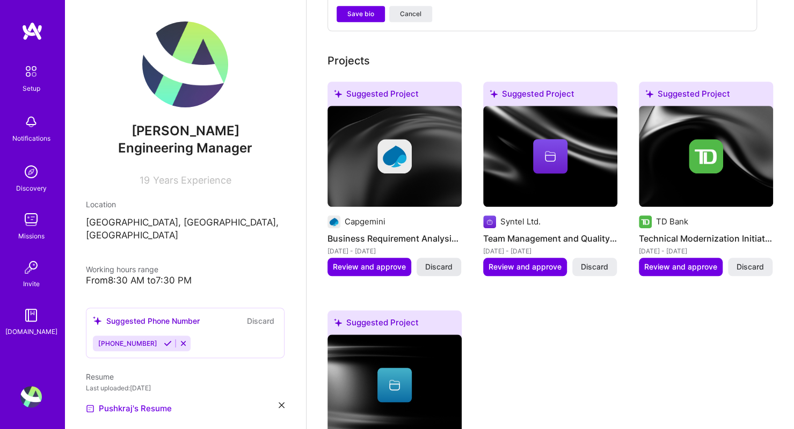
click at [432, 262] on span "Discard" at bounding box center [438, 267] width 27 height 11
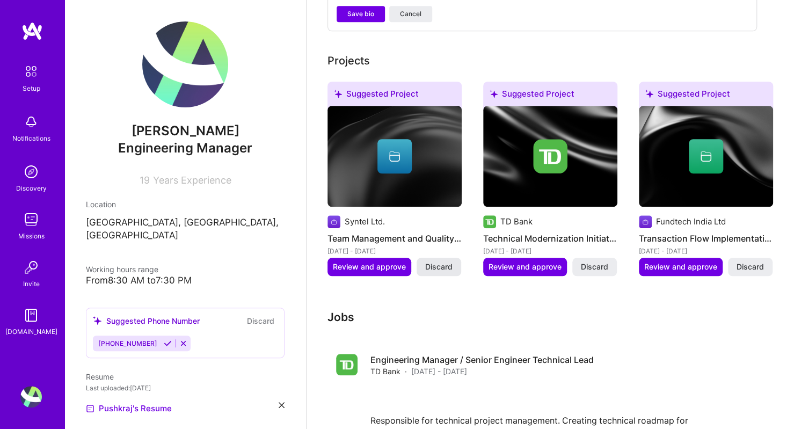
click at [604, 262] on span "Discard" at bounding box center [594, 267] width 27 height 11
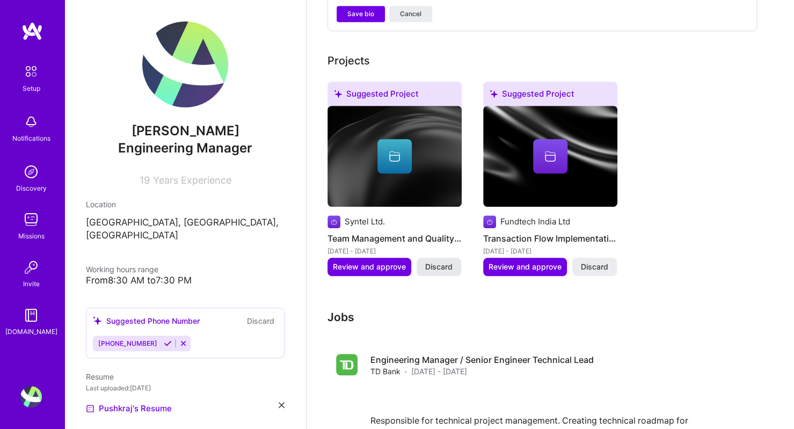
click at [435, 262] on span "Discard" at bounding box center [438, 267] width 27 height 11
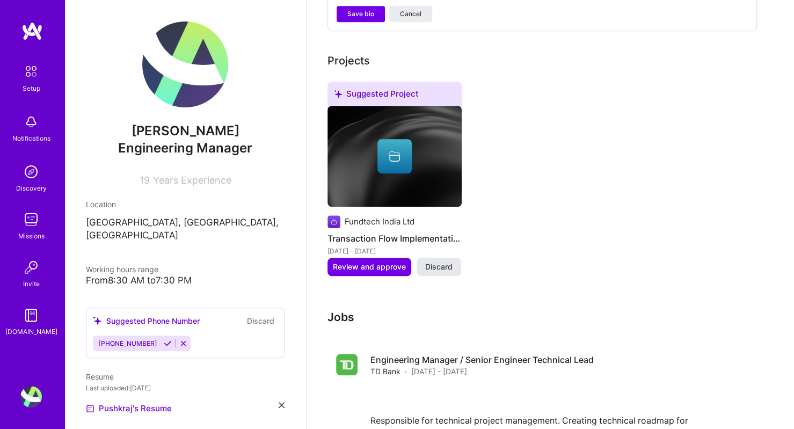
click at [437, 262] on span "Discard" at bounding box center [438, 267] width 27 height 11
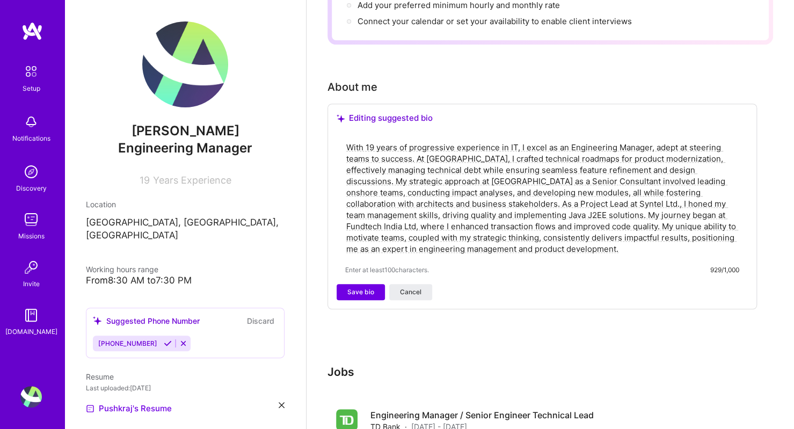
scroll to position [0, 0]
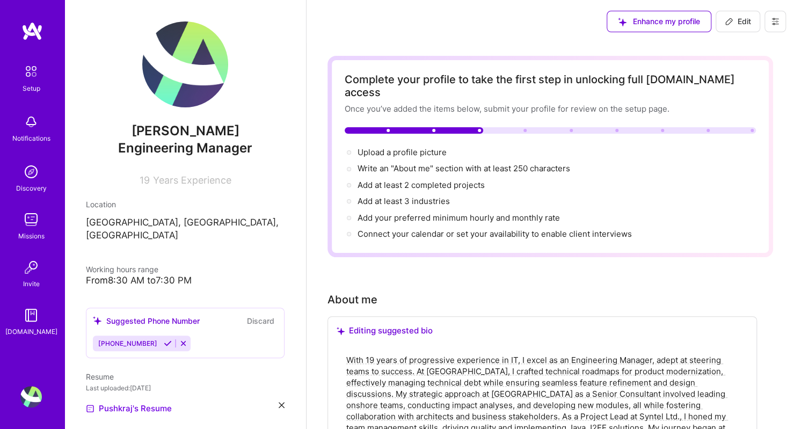
click at [736, 24] on span "Edit" at bounding box center [738, 21] width 26 height 11
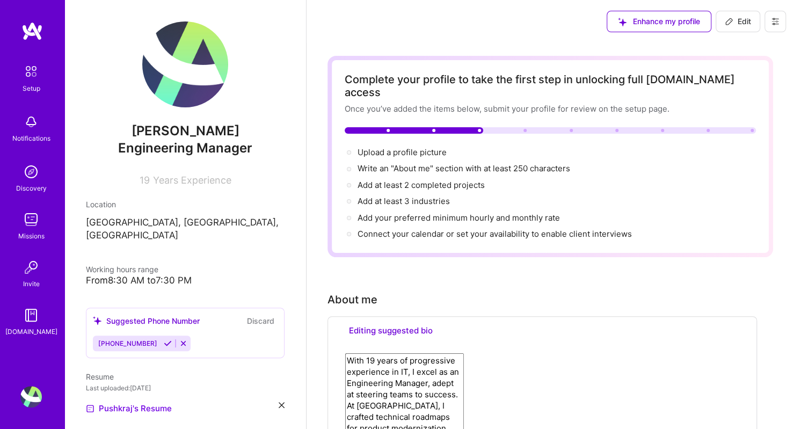
select select "US"
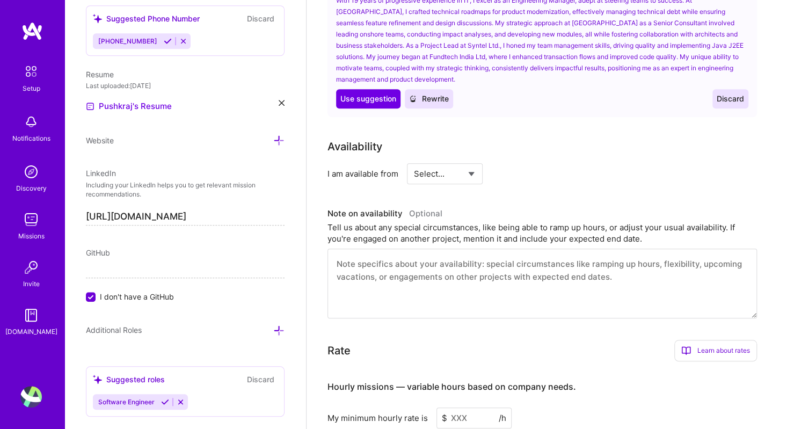
scroll to position [425, 0]
click at [455, 159] on select "Select... Right Now Future Date Not Available" at bounding box center [445, 172] width 62 height 27
select select "Right Now"
click at [414, 159] on select "Select... Right Now Future Date Not Available" at bounding box center [445, 172] width 62 height 27
click at [521, 164] on input at bounding box center [543, 172] width 64 height 21
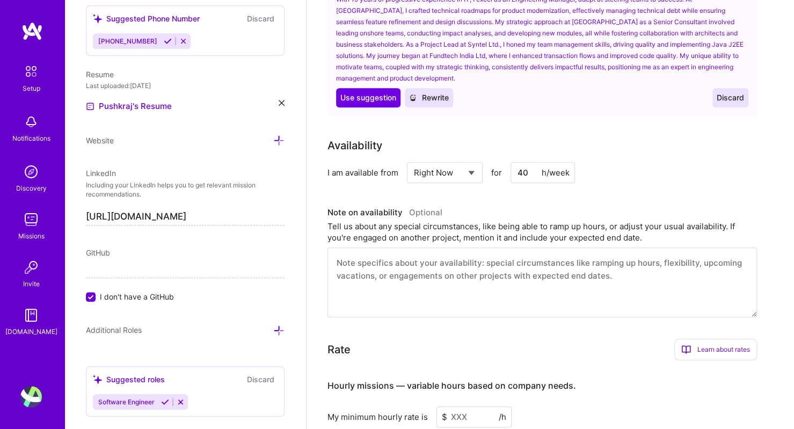
type input "40"
click at [534, 181] on div "Availability I am available from Select... Right Now Future Date Not Available …" at bounding box center [551, 227] width 446 height 180
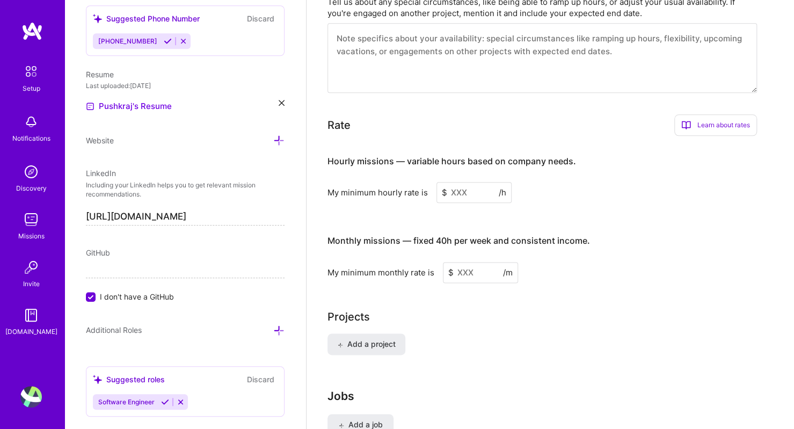
scroll to position [652, 0]
click at [468, 180] on input at bounding box center [474, 190] width 75 height 21
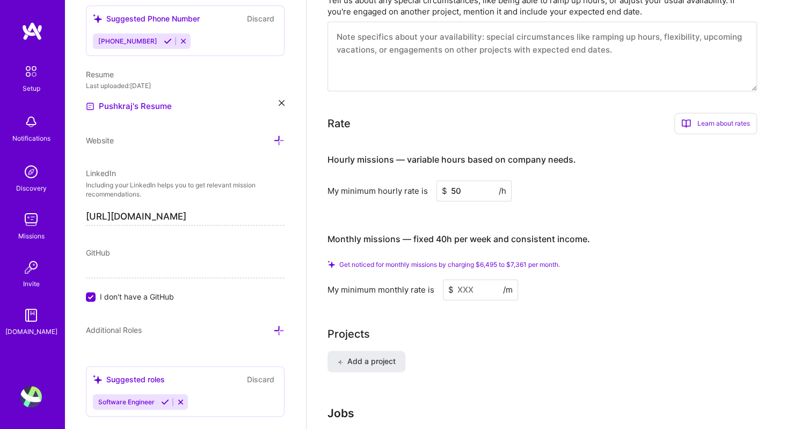
type input "50"
click at [473, 234] on h4 "Monthly missions — fixed 40h per week and consistent income." at bounding box center [459, 239] width 263 height 10
drag, startPoint x: 474, startPoint y: 272, endPoint x: 464, endPoint y: 272, distance: 9.7
click at [464, 279] on input at bounding box center [480, 289] width 75 height 21
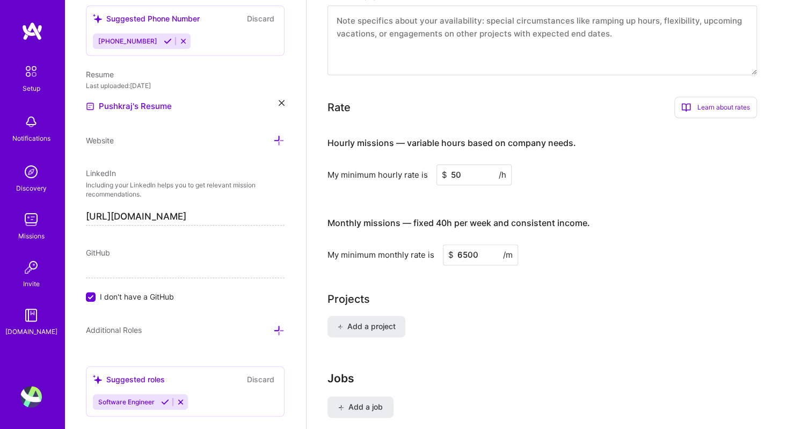
type input "6500"
click at [453, 263] on div "Complete your profile to take the first step in unlocking full [DOMAIN_NAME] ac…" at bounding box center [551, 263] width 446 height 1719
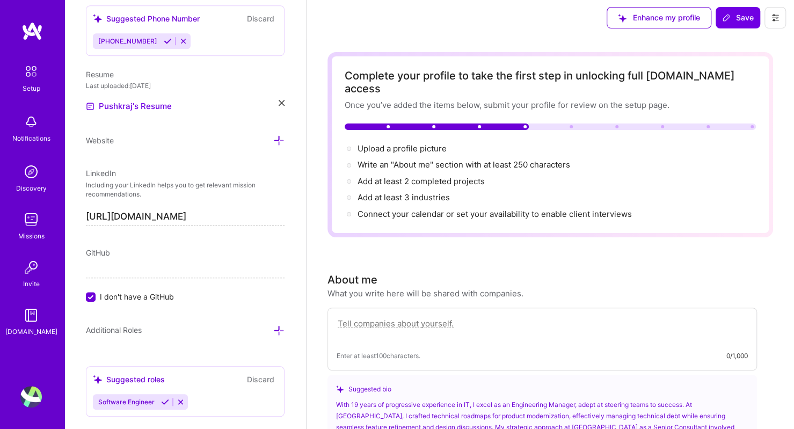
scroll to position [0, 0]
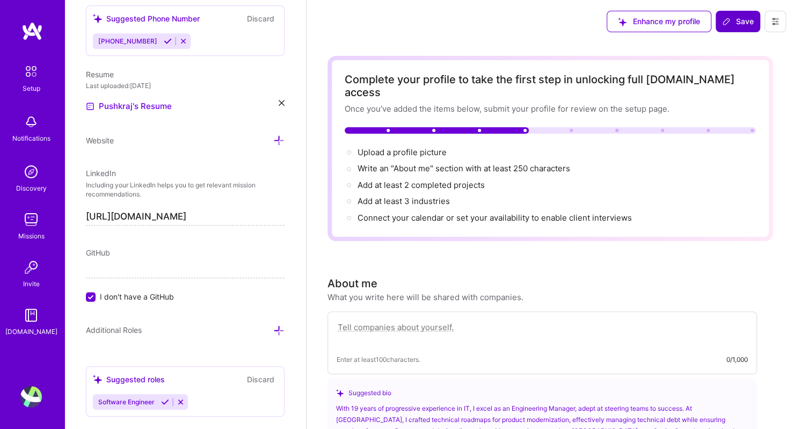
click at [736, 25] on span "Save" at bounding box center [738, 21] width 32 height 11
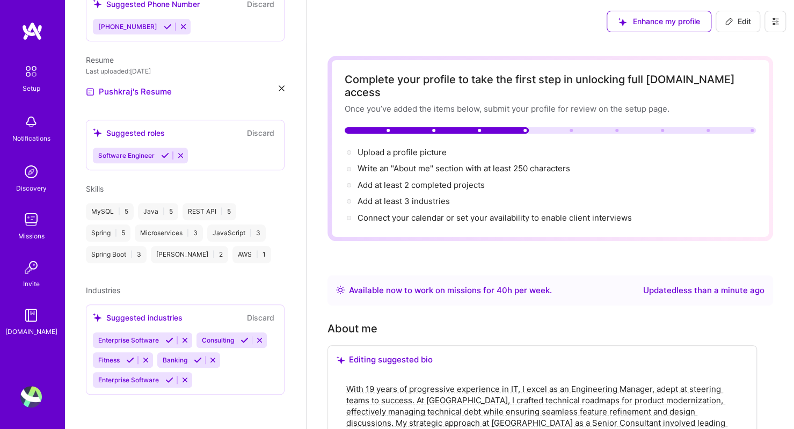
scroll to position [291, 0]
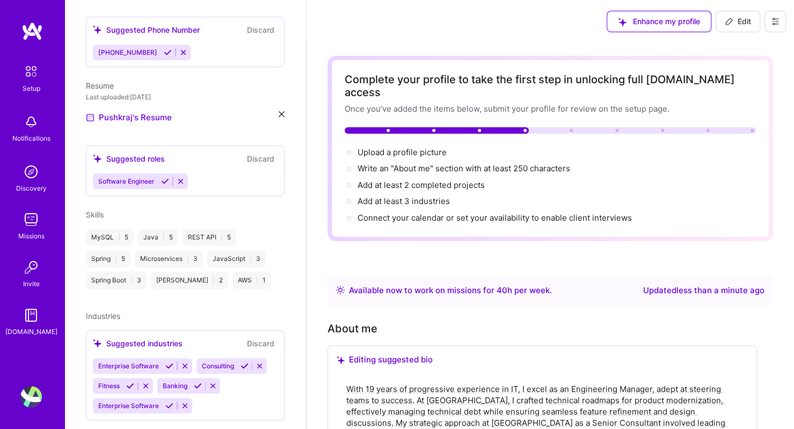
drag, startPoint x: 794, startPoint y: 134, endPoint x: 790, endPoint y: 170, distance: 36.8
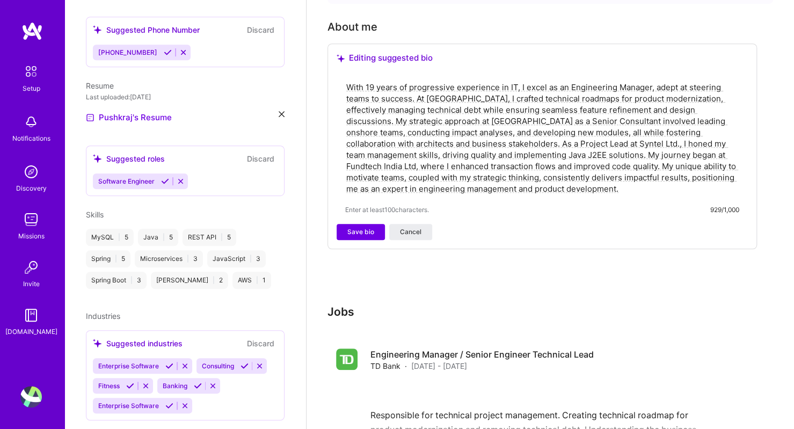
scroll to position [316, 0]
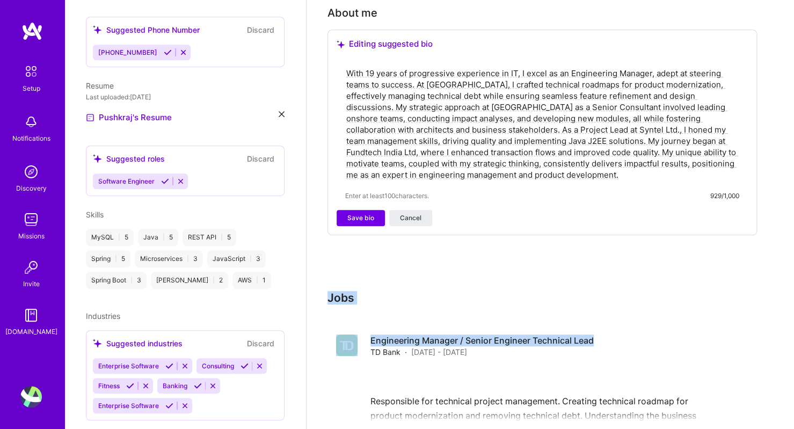
drag, startPoint x: 783, startPoint y: 211, endPoint x: 794, endPoint y: 323, distance: 112.9
click at [794, 323] on html "Setup Notifications Discovery Missions Invite [DOMAIN_NAME] Profile Close Show …" at bounding box center [397, 357] width 794 height 1346
click at [711, 276] on div "Complete your profile to take the first step in unlocking full [DOMAIN_NAME] ac…" at bounding box center [551, 375] width 446 height 1270
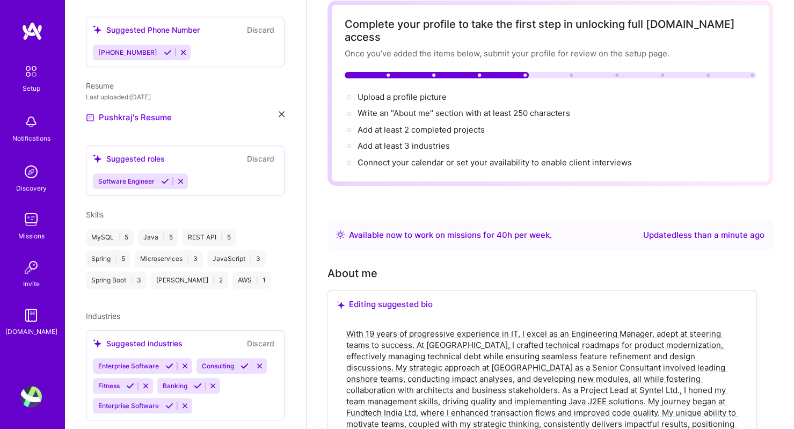
scroll to position [0, 0]
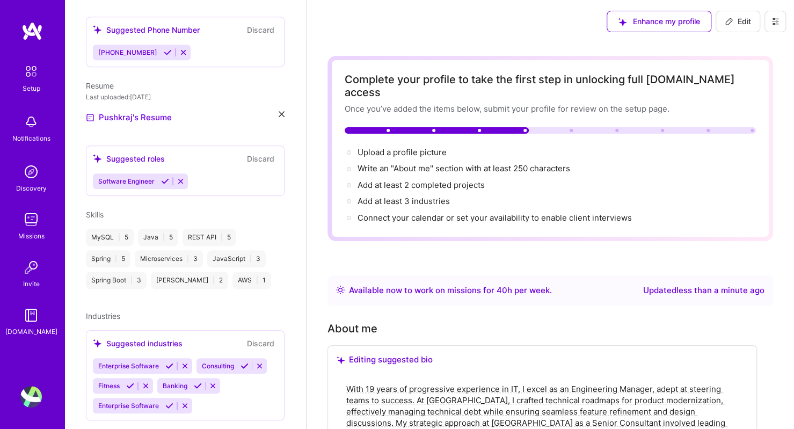
click at [781, 20] on button at bounding box center [775, 21] width 21 height 21
click at [721, 67] on button "Payment method" at bounding box center [746, 73] width 81 height 27
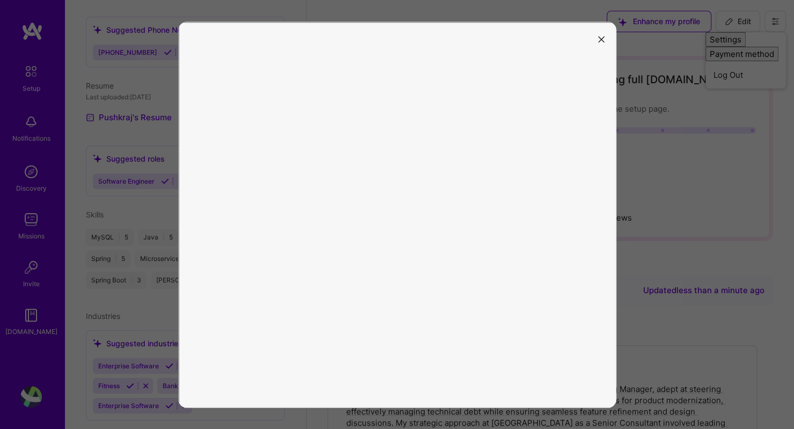
click at [603, 37] on icon "modal" at bounding box center [601, 40] width 6 height 6
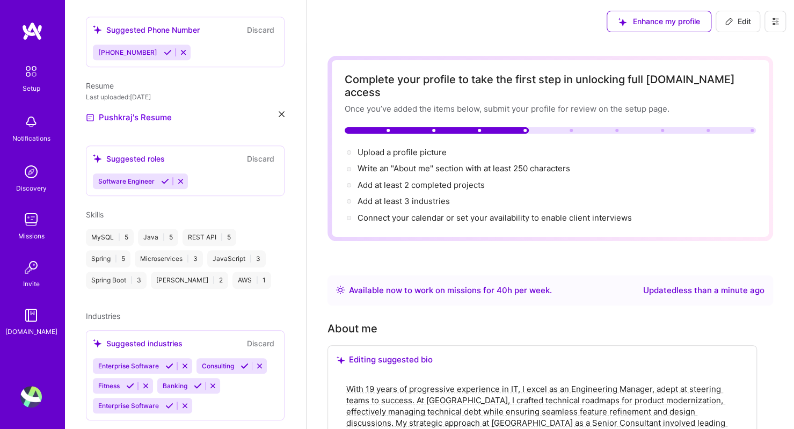
click at [742, 19] on span "Edit" at bounding box center [738, 21] width 26 height 11
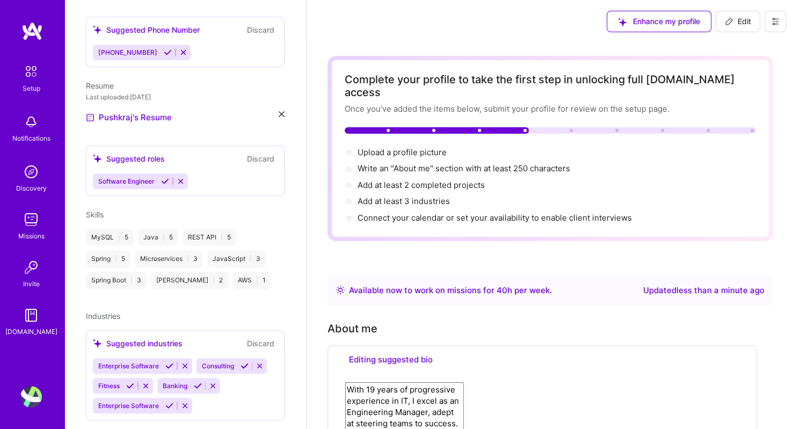
select select "US"
select select "Right Now"
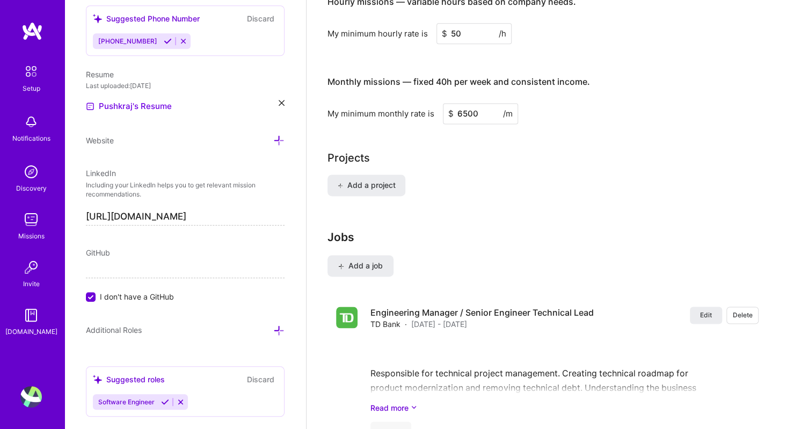
scroll to position [788, 0]
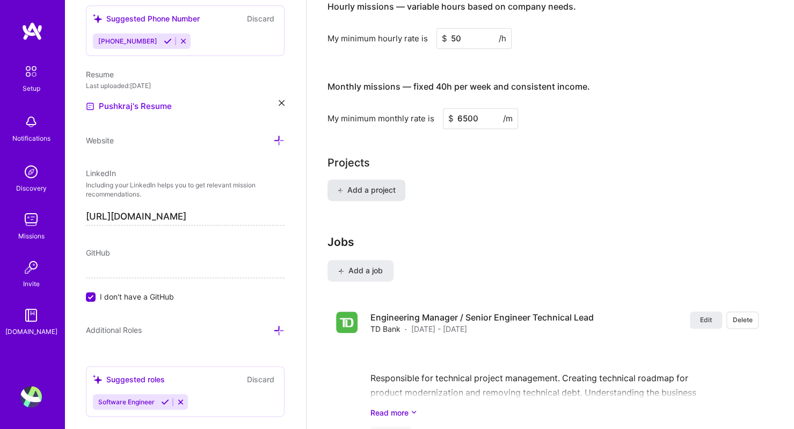
click at [358, 185] on span "Add a project" at bounding box center [366, 190] width 59 height 11
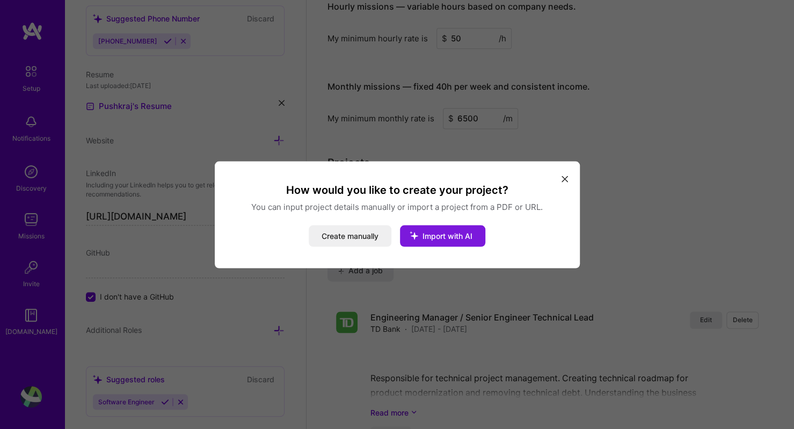
click at [428, 240] on icon "modal" at bounding box center [414, 235] width 28 height 28
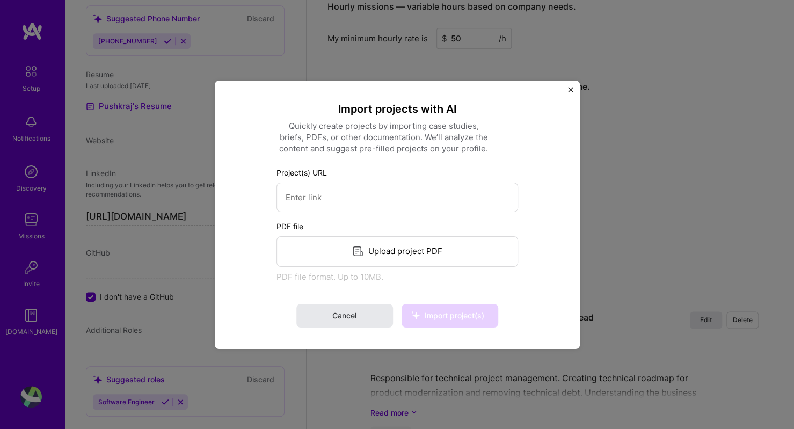
click at [343, 315] on span "Cancel" at bounding box center [344, 315] width 24 height 11
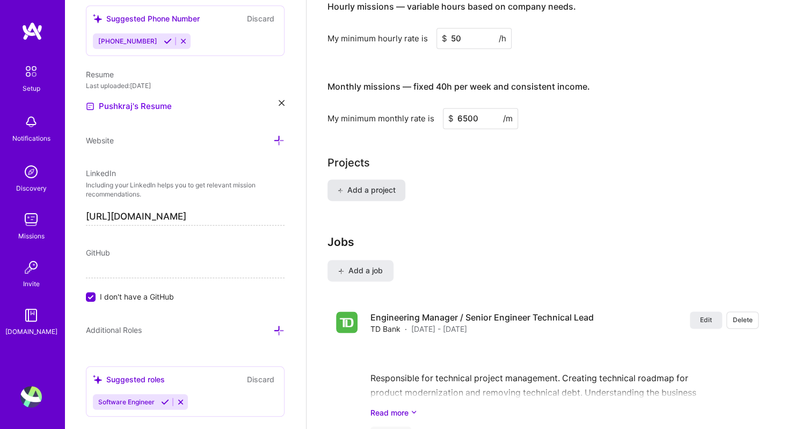
click at [367, 185] on span "Add a project" at bounding box center [366, 190] width 59 height 11
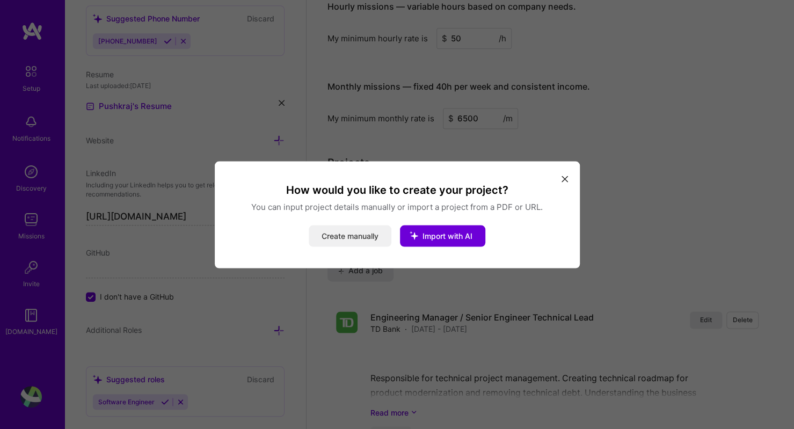
click at [345, 241] on button "Create manually" at bounding box center [350, 235] width 83 height 21
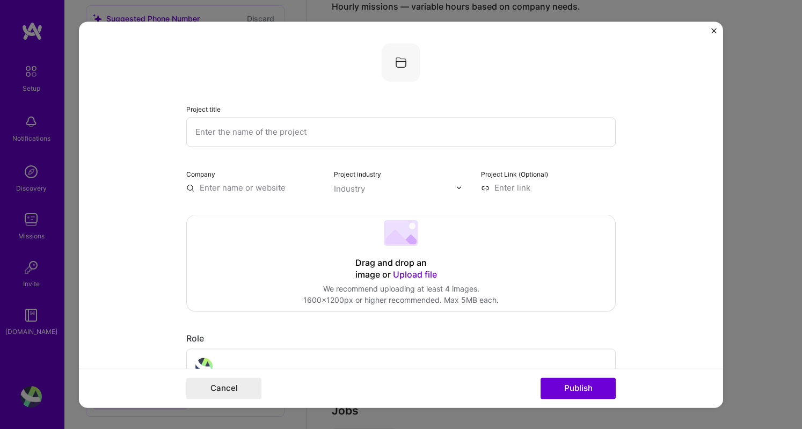
click at [312, 132] on input "text" at bounding box center [401, 132] width 430 height 30
type input "Easy Apply"
click at [258, 186] on input "text" at bounding box center [253, 187] width 135 height 11
click at [713, 28] on img "Close" at bounding box center [714, 30] width 5 height 5
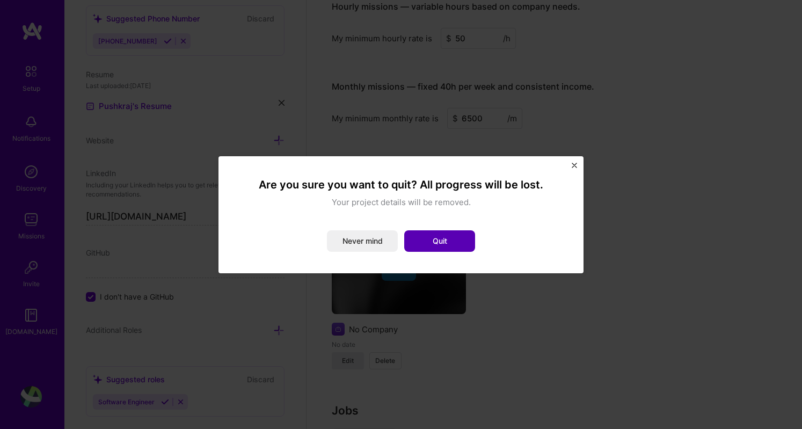
click at [423, 244] on button "Quit" at bounding box center [439, 240] width 71 height 21
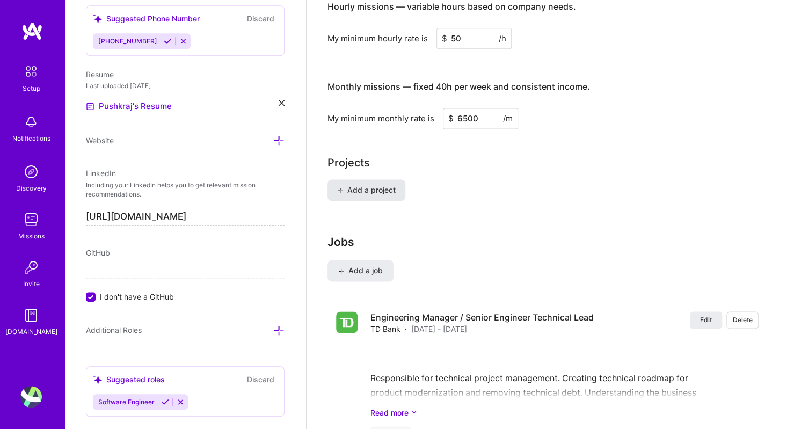
click at [359, 185] on span "Add a project" at bounding box center [366, 190] width 59 height 11
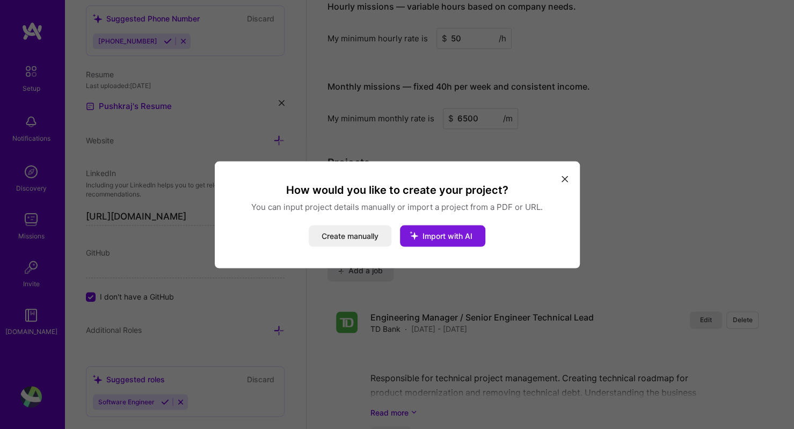
click at [428, 237] on icon "modal" at bounding box center [414, 235] width 28 height 28
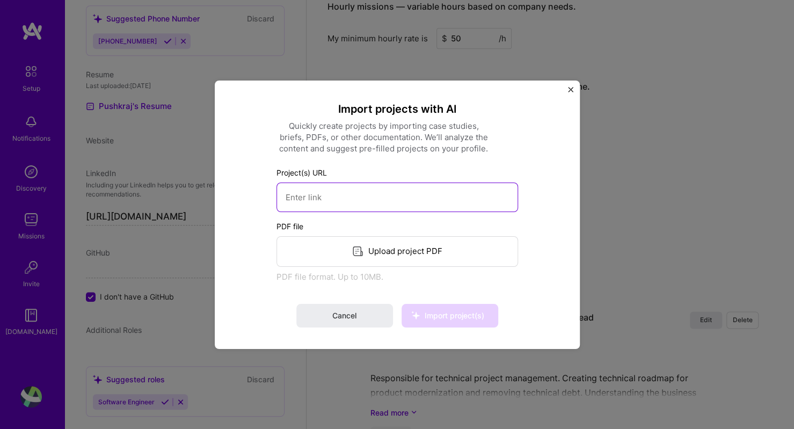
click at [325, 198] on input at bounding box center [398, 197] width 242 height 30
paste input "[URL][DOMAIN_NAME]"
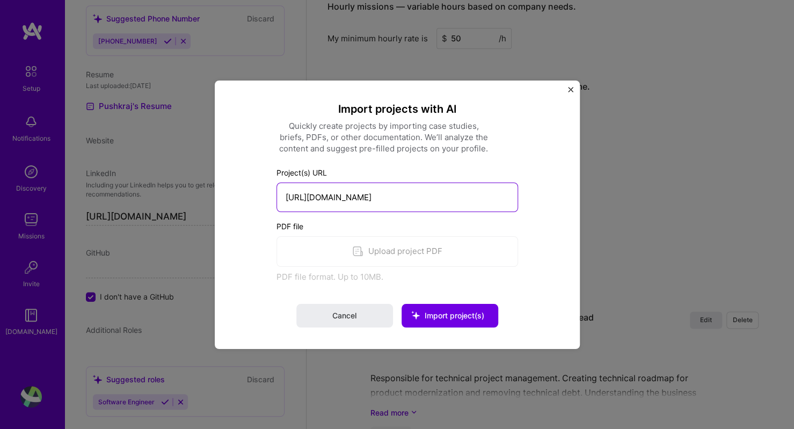
type input "[URL][DOMAIN_NAME]"
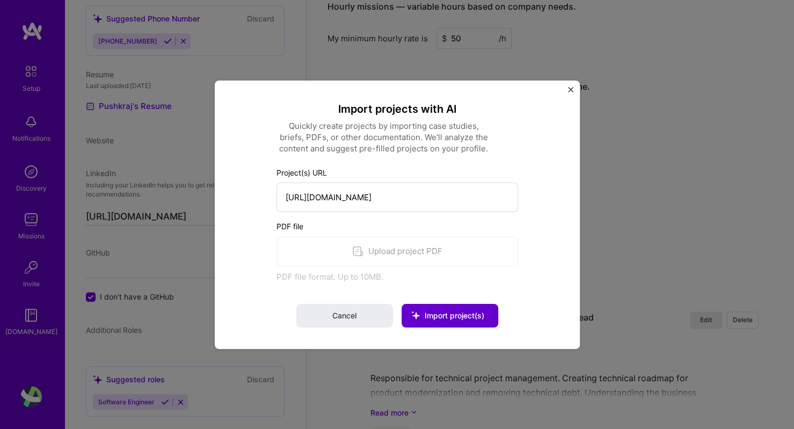
click at [453, 314] on span "Import project(s)" at bounding box center [455, 315] width 60 height 9
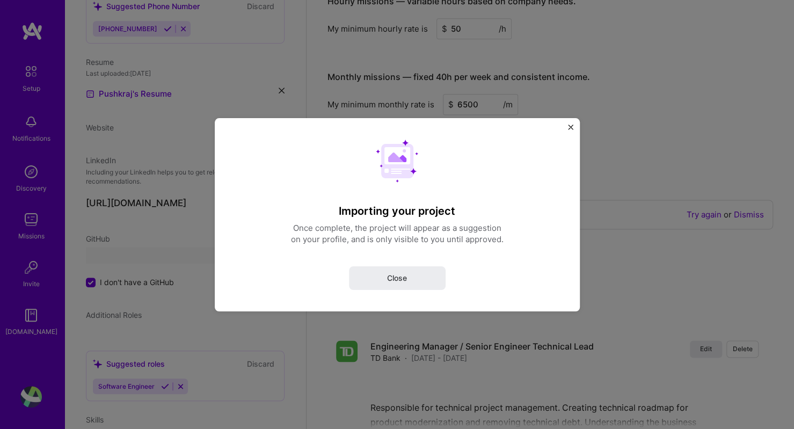
select select "US"
select select "Right Now"
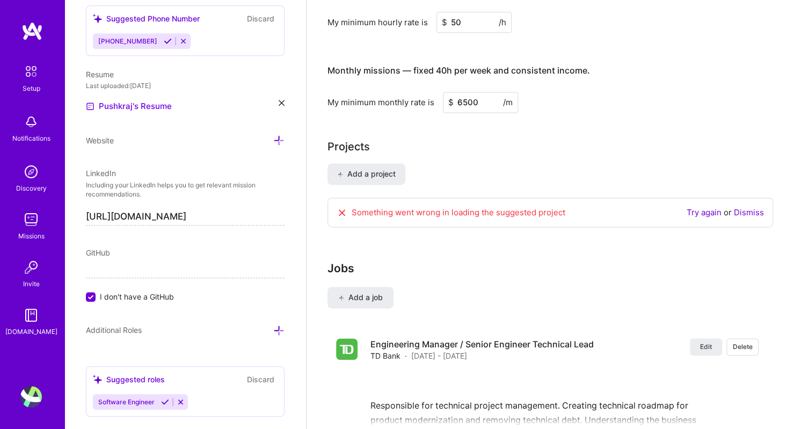
scroll to position [796, 0]
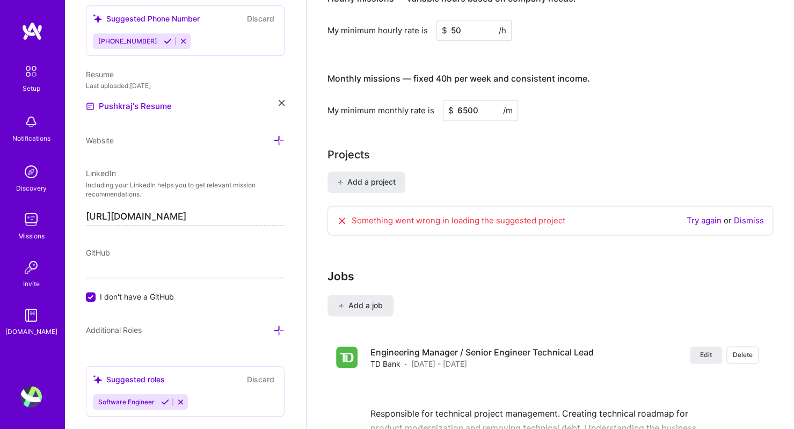
click at [714, 215] on link "Try again" at bounding box center [704, 220] width 35 height 10
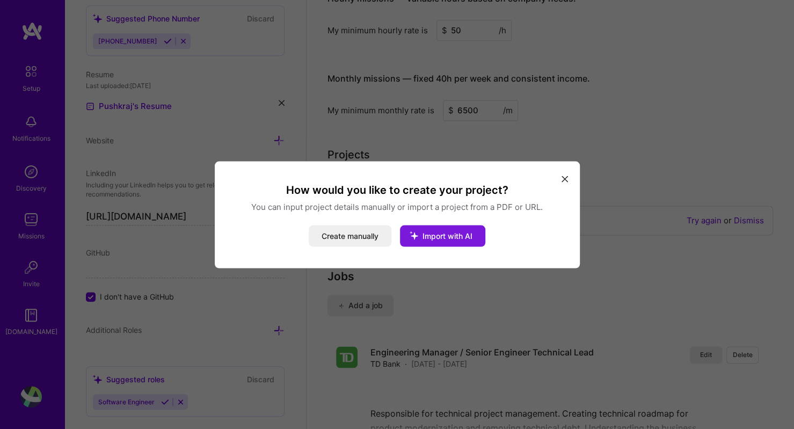
click at [466, 236] on span "Import with AI" at bounding box center [448, 235] width 50 height 9
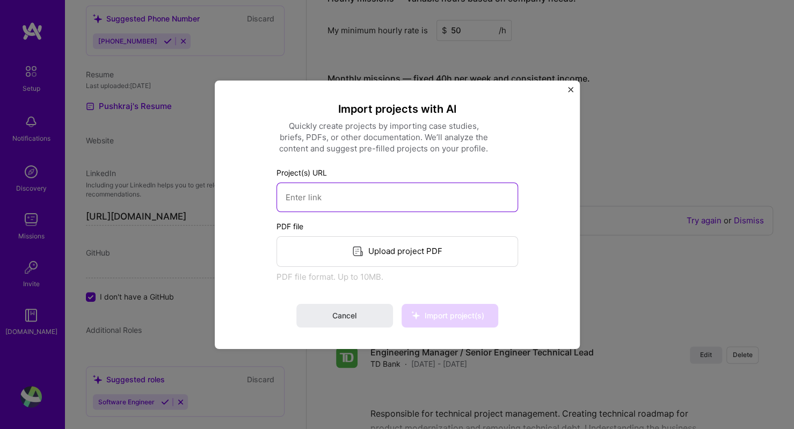
click at [322, 198] on input at bounding box center [398, 197] width 242 height 30
paste input "[URL][DOMAIN_NAME]"
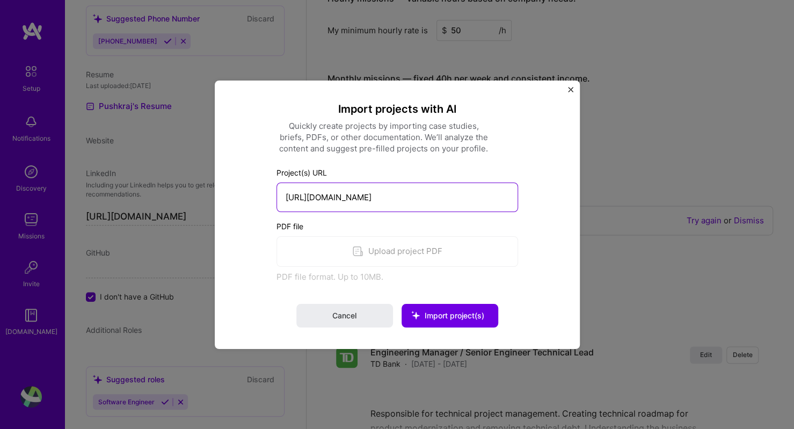
type input "[URL][DOMAIN_NAME]"
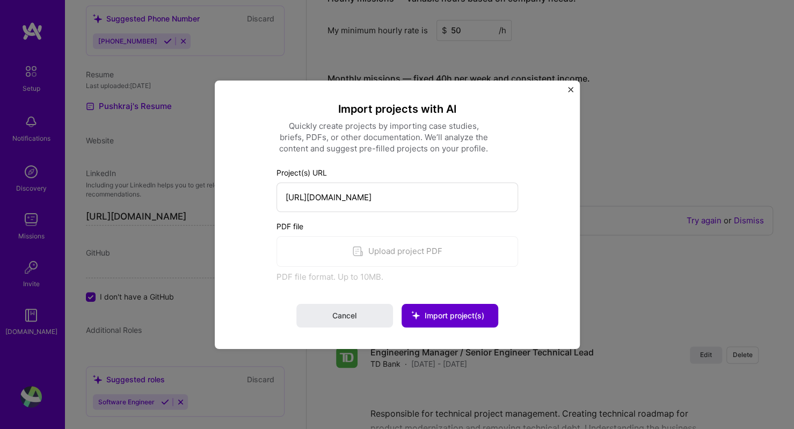
scroll to position [0, 0]
click at [431, 316] on span "Import project(s)" at bounding box center [455, 315] width 60 height 9
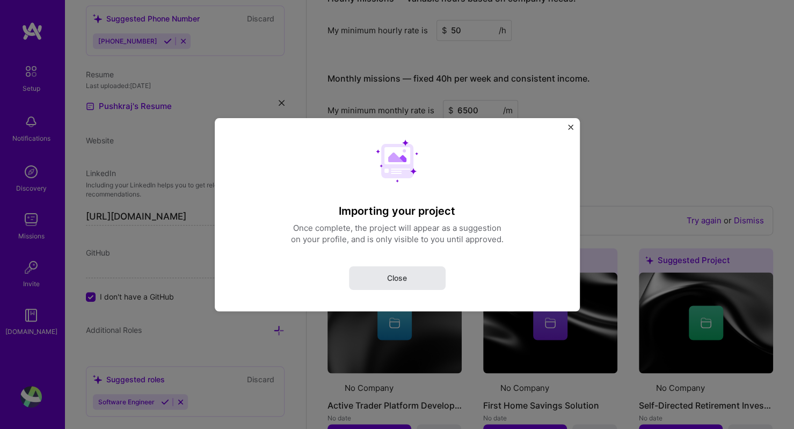
click at [394, 277] on span "Close" at bounding box center [397, 277] width 20 height 11
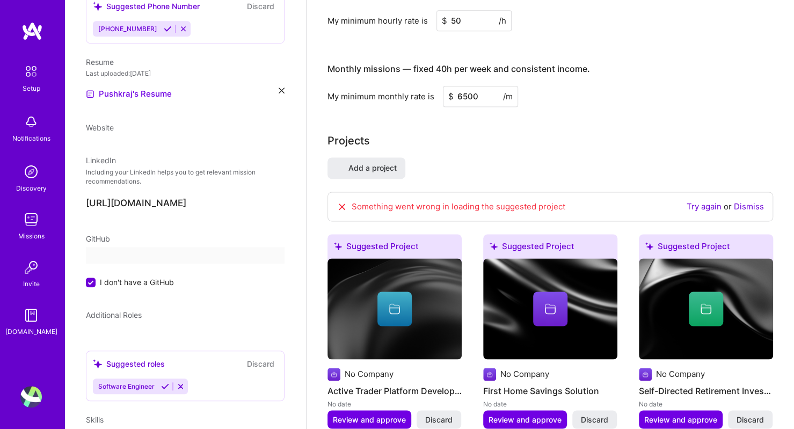
scroll to position [161, 0]
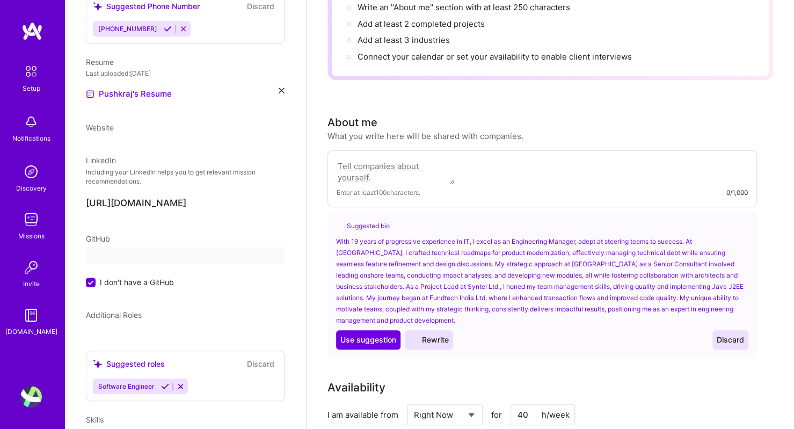
select select "US"
select select "Right Now"
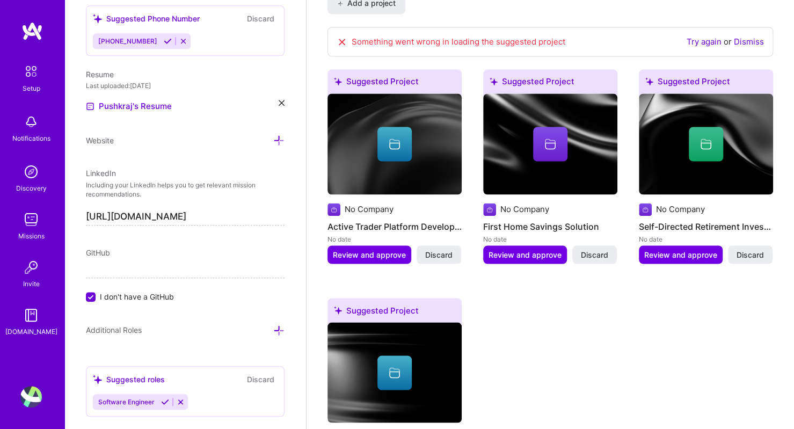
scroll to position [977, 0]
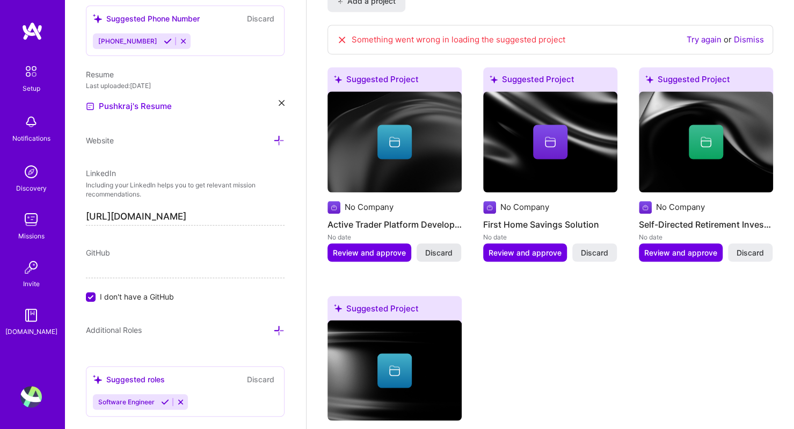
click at [435, 247] on span "Discard" at bounding box center [438, 252] width 27 height 11
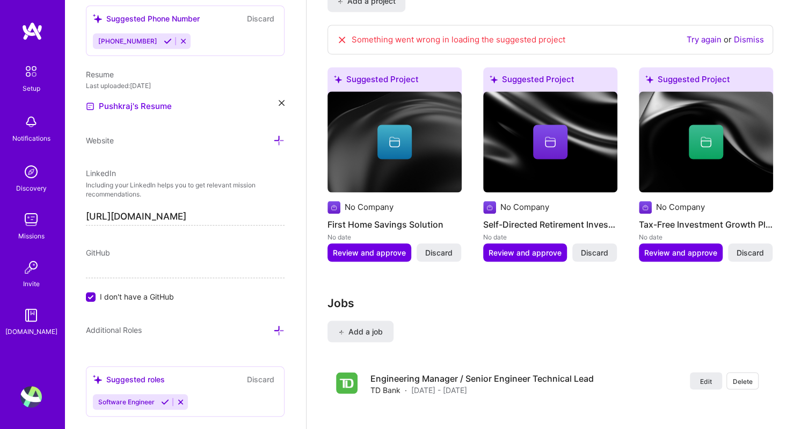
click at [435, 247] on span "Discard" at bounding box center [438, 252] width 27 height 11
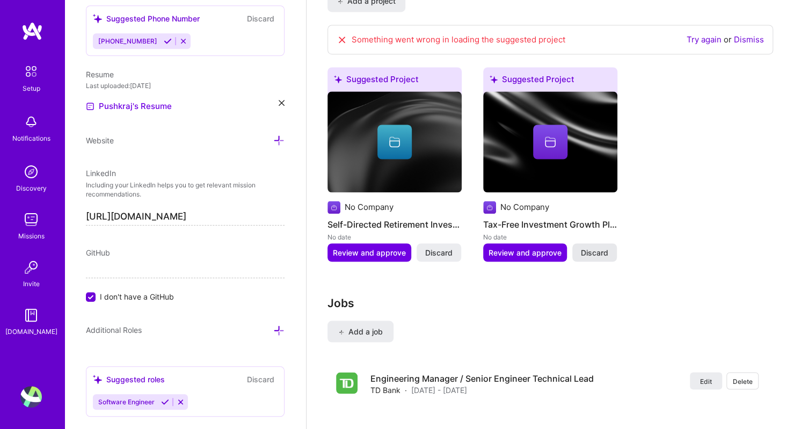
click at [598, 247] on span "Discard" at bounding box center [594, 252] width 27 height 11
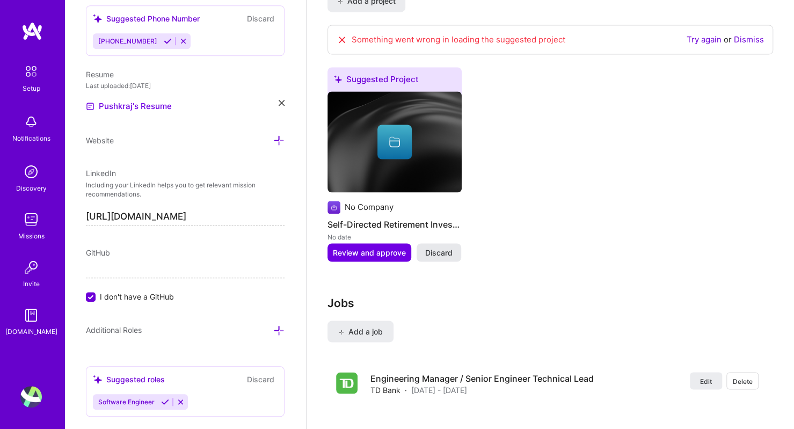
click at [444, 247] on span "Discard" at bounding box center [438, 252] width 27 height 11
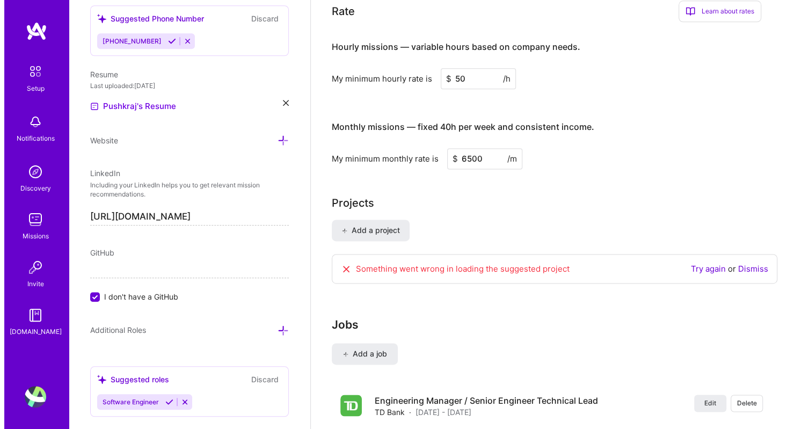
scroll to position [730, 0]
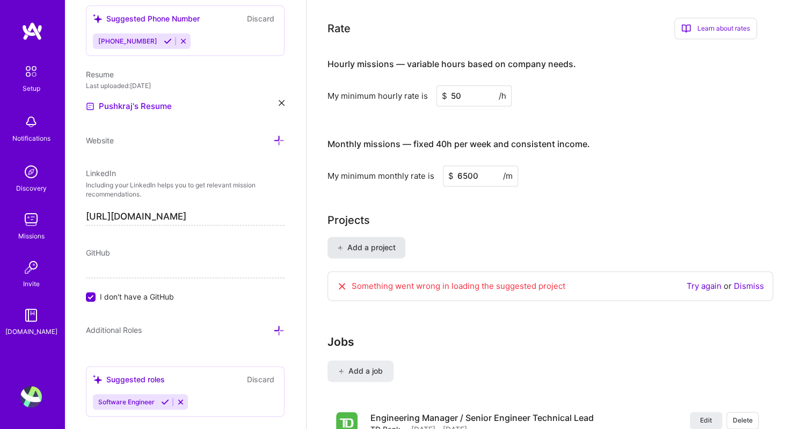
click at [372, 242] on span "Add a project" at bounding box center [366, 247] width 59 height 11
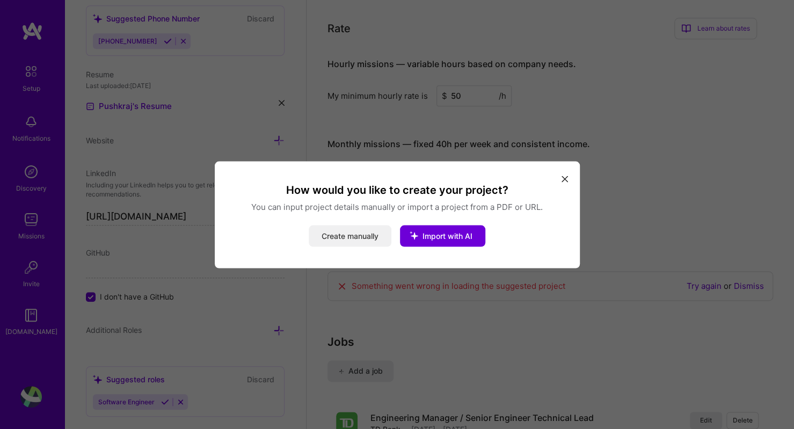
click at [361, 236] on button "Create manually" at bounding box center [350, 235] width 83 height 21
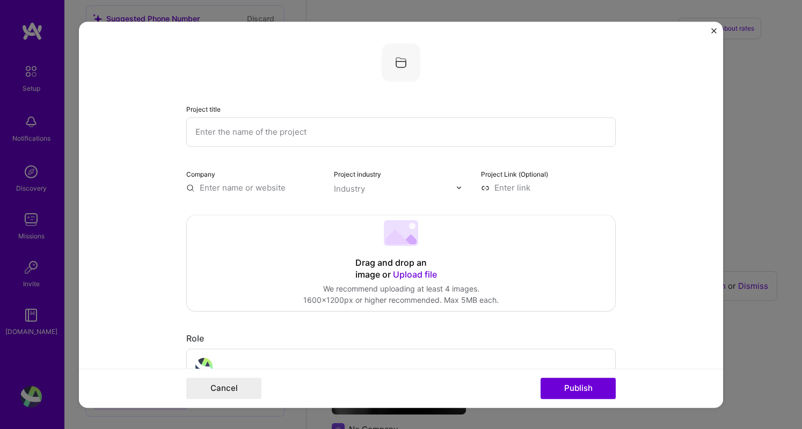
click at [263, 134] on input "text" at bounding box center [401, 132] width 430 height 30
type input "Easy Apply Direct Investing"
click at [243, 185] on input "text" at bounding box center [253, 187] width 135 height 11
paste input "[URL][DOMAIN_NAME]"
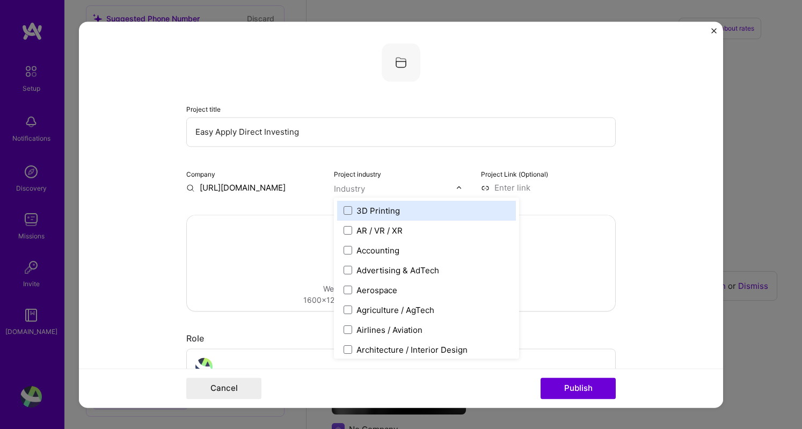
click at [400, 187] on input "text" at bounding box center [395, 188] width 122 height 11
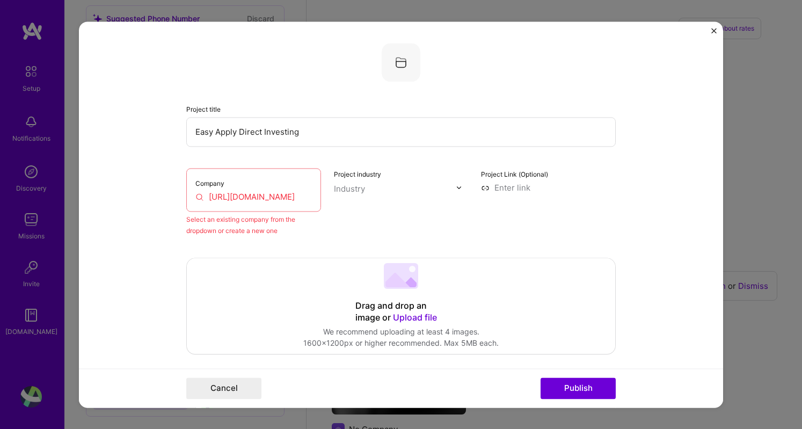
scroll to position [0, 170]
drag, startPoint x: 281, startPoint y: 195, endPoint x: 333, endPoint y: 200, distance: 51.8
click at [333, 200] on div "Company [URL][DOMAIN_NAME] Select an existing company from the dropdown or crea…" at bounding box center [401, 202] width 430 height 68
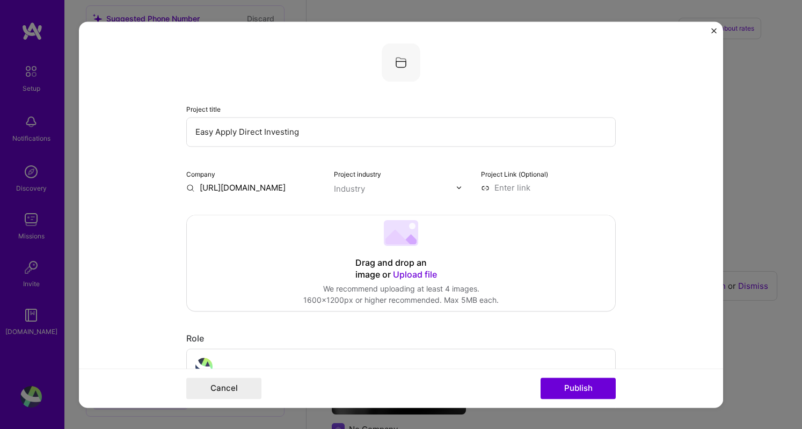
scroll to position [0, 0]
type input "[URL][DOMAIN_NAME]"
click at [308, 210] on div "[URL][DOMAIN_NAME]" at bounding box center [295, 217] width 97 height 29
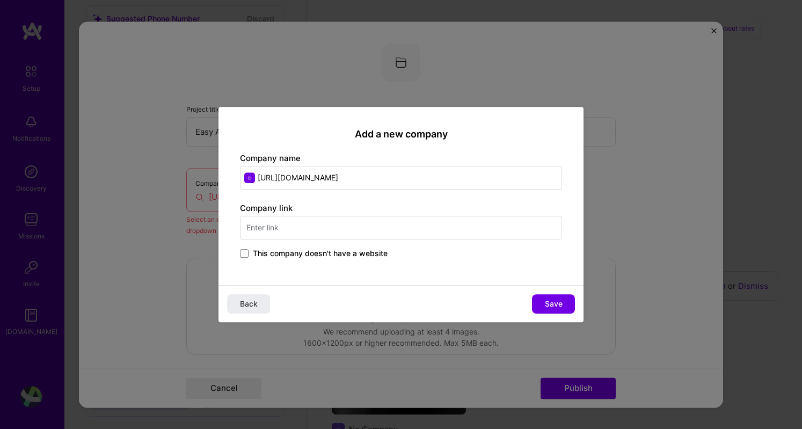
click at [286, 224] on input "text" at bounding box center [401, 228] width 322 height 24
type input "TD Bank"
click at [309, 259] on div "TD [DOMAIN_NAME]" at bounding box center [320, 260] width 161 height 30
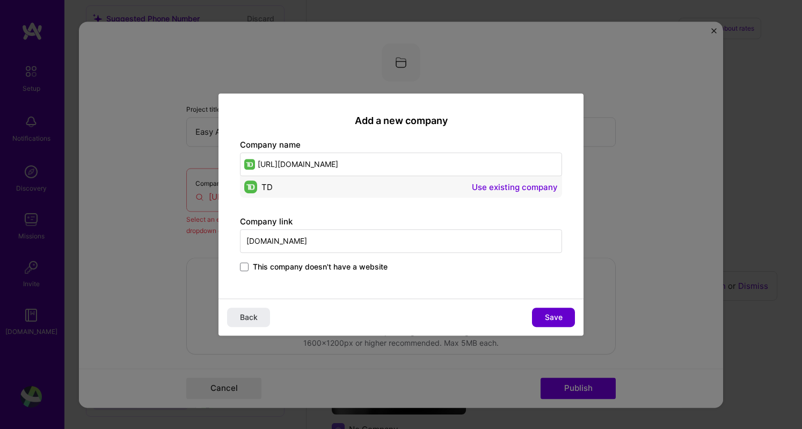
click at [556, 315] on span "Save" at bounding box center [554, 317] width 18 height 11
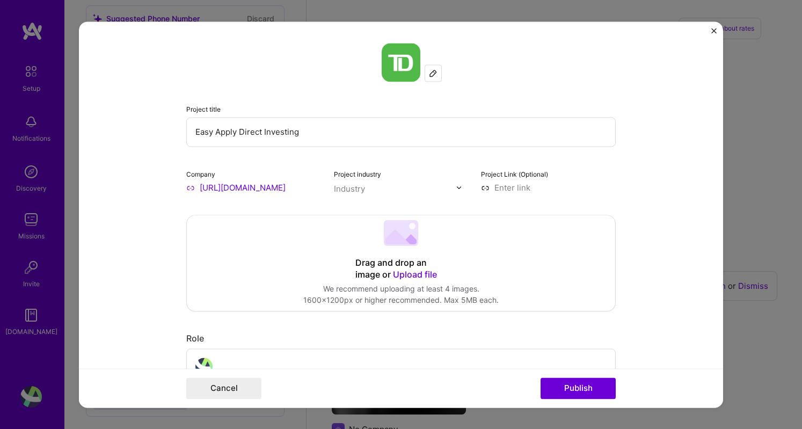
click at [400, 186] on input "text" at bounding box center [395, 188] width 122 height 11
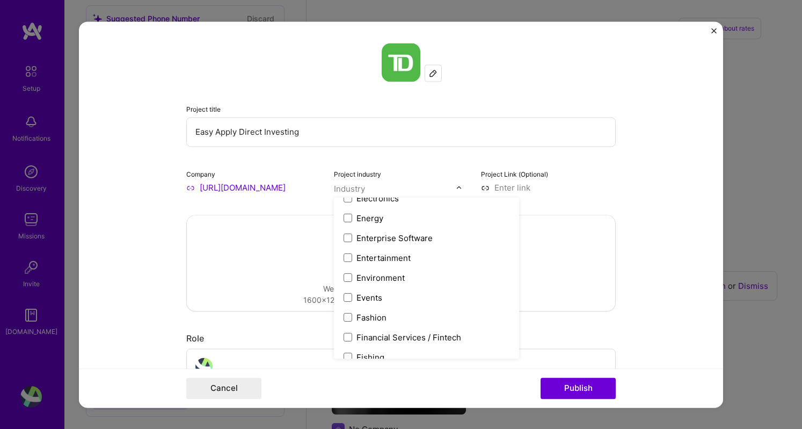
scroll to position [1054, 0]
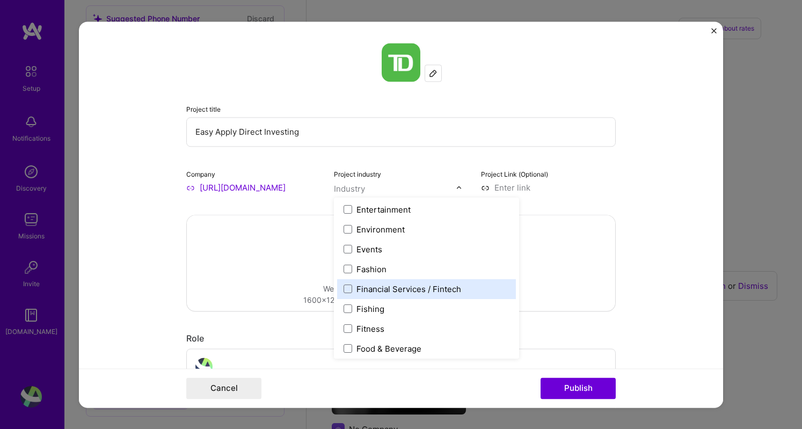
click at [348, 286] on label "Financial Services / Fintech" at bounding box center [427, 289] width 166 height 11
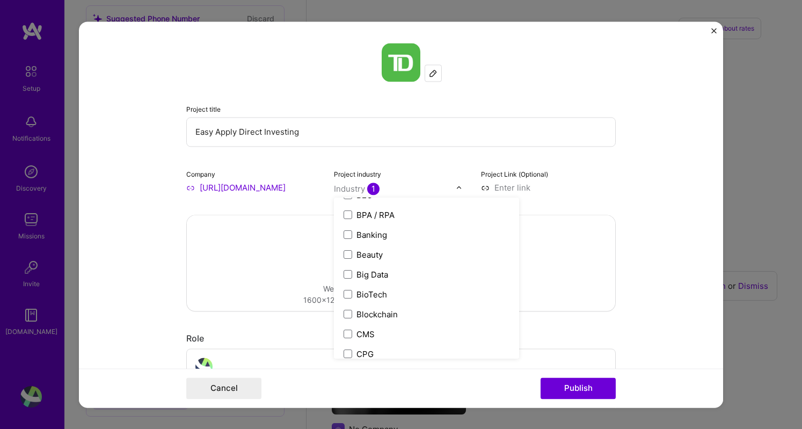
scroll to position [323, 0]
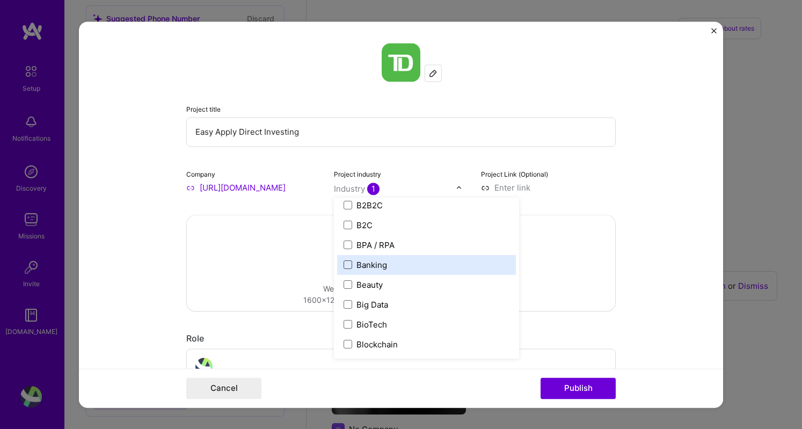
click at [344, 265] on span at bounding box center [348, 264] width 9 height 9
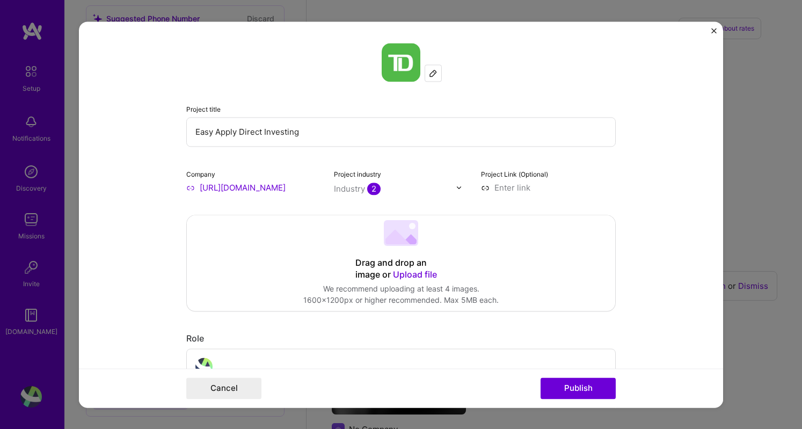
click at [459, 164] on div "Project title Easy Apply Direct Investing Company [URL][DOMAIN_NAME] Project in…" at bounding box center [401, 118] width 430 height 150
click at [393, 275] on span "Upload file" at bounding box center [415, 274] width 44 height 11
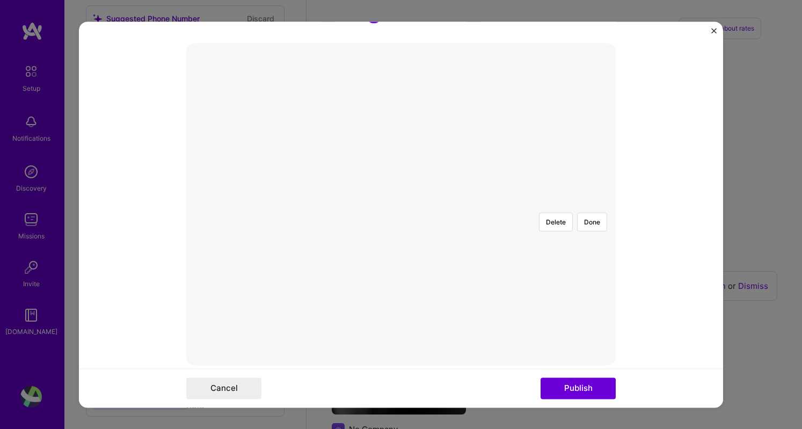
scroll to position [168, 0]
click at [589, 216] on button "Done" at bounding box center [592, 225] width 30 height 19
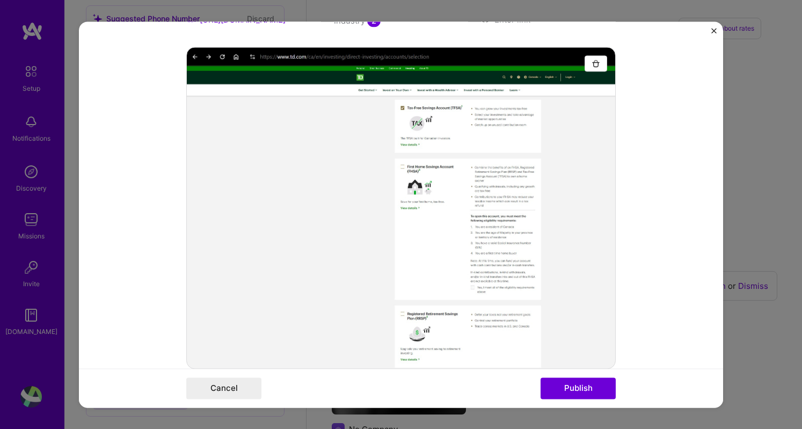
click at [642, 96] on form "Project title Easy Apply Direct Investing Company [URL][DOMAIN_NAME] Project in…" at bounding box center [401, 214] width 645 height 386
click at [715, 28] on img "Close" at bounding box center [714, 30] width 5 height 5
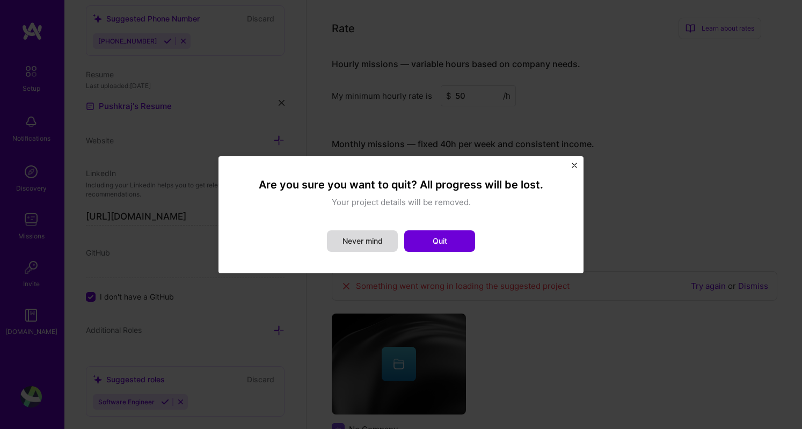
click at [366, 242] on button "Never mind" at bounding box center [362, 240] width 71 height 21
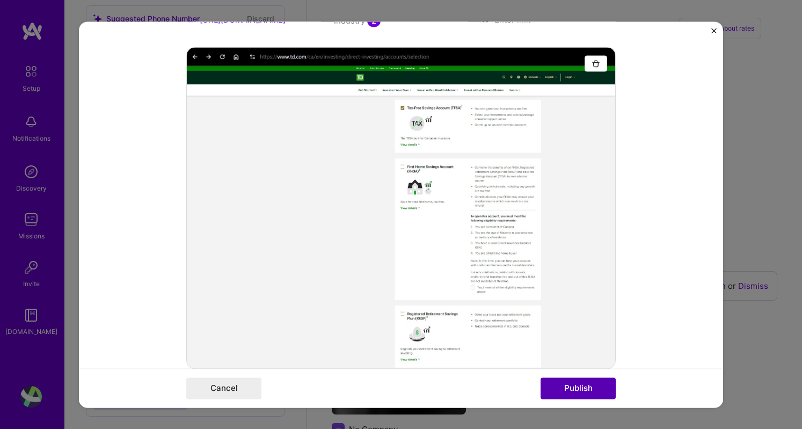
click at [582, 386] on button "Publish" at bounding box center [578, 388] width 75 height 21
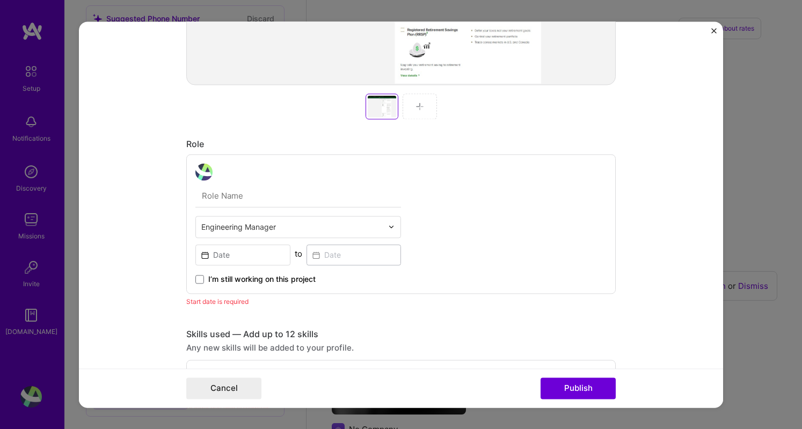
scroll to position [450, 0]
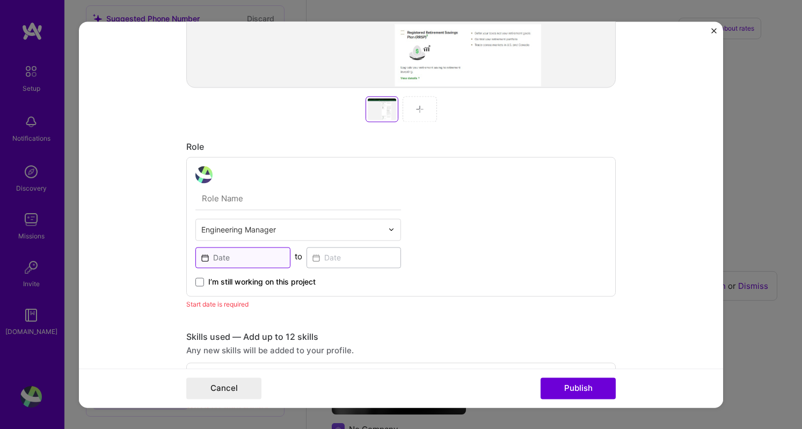
click at [209, 258] on input at bounding box center [243, 257] width 95 height 21
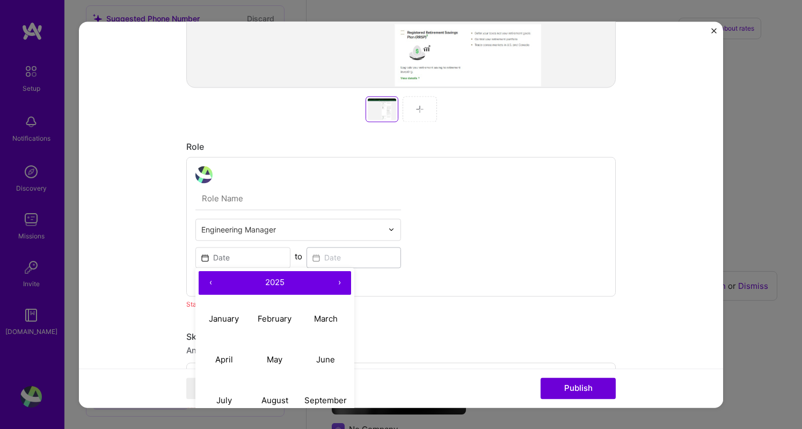
click at [206, 282] on button "‹" at bounding box center [211, 283] width 24 height 24
click at [276, 354] on abbr "May" at bounding box center [275, 359] width 16 height 10
type input "[DATE]"
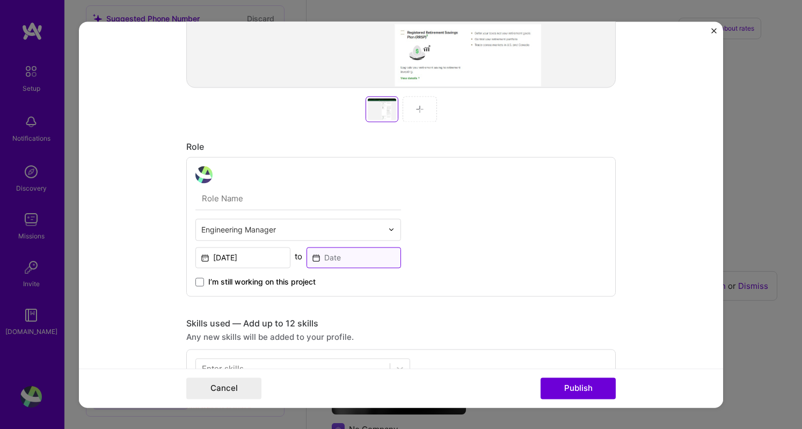
click at [347, 259] on input at bounding box center [354, 257] width 95 height 21
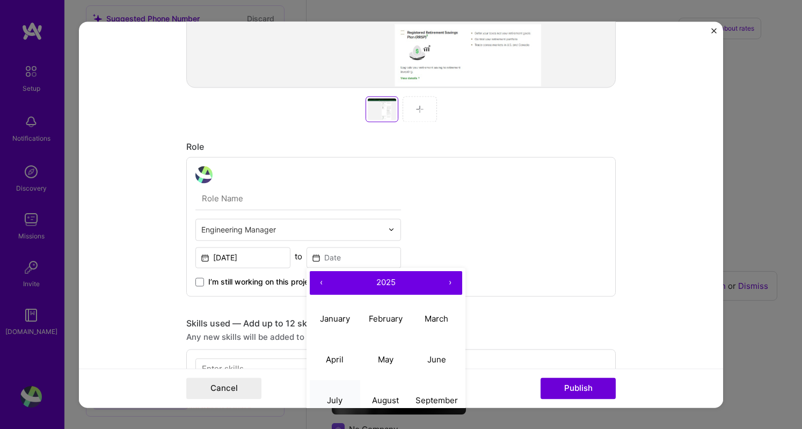
click at [340, 398] on button "July" at bounding box center [335, 400] width 51 height 41
type input "[DATE]"
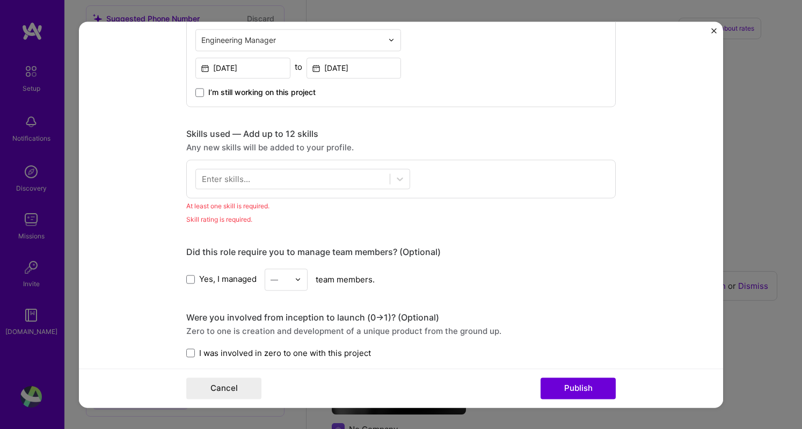
scroll to position [638, 0]
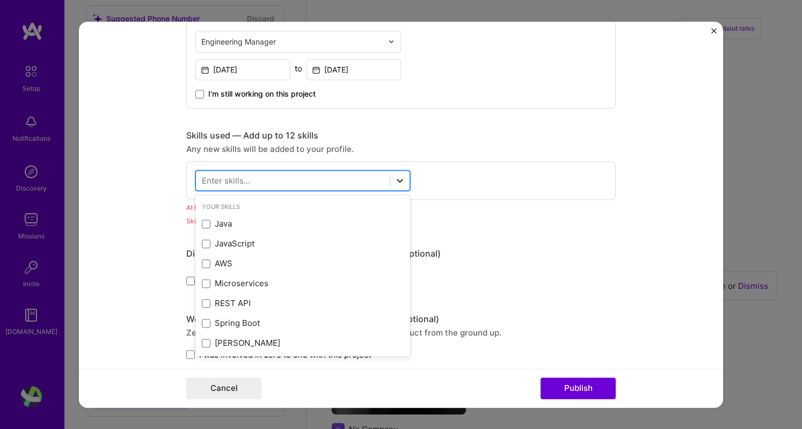
click at [395, 177] on icon at bounding box center [400, 180] width 11 height 11
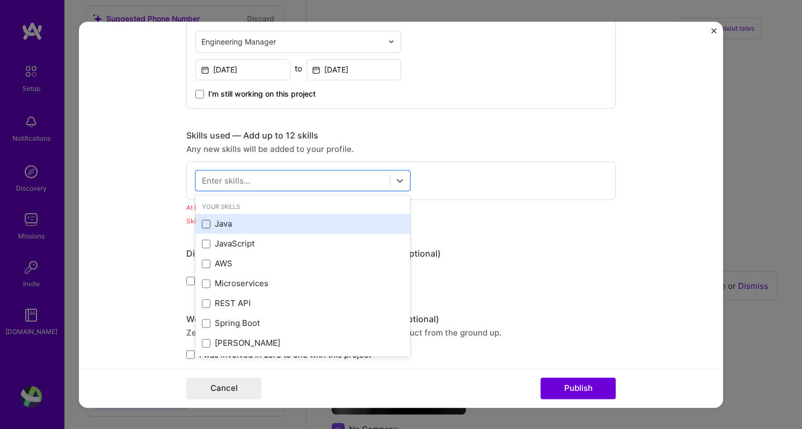
click at [202, 222] on span at bounding box center [206, 224] width 9 height 9
click at [0, 0] on input "checkbox" at bounding box center [0, 0] width 0 height 0
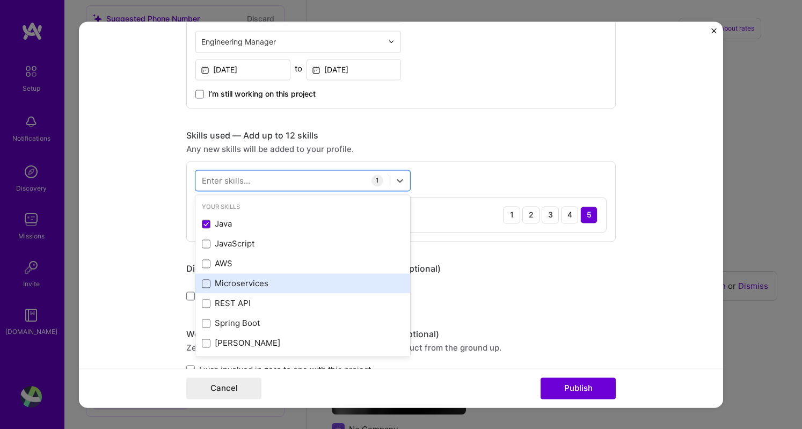
click at [202, 279] on span at bounding box center [206, 283] width 9 height 9
click at [0, 0] on input "checkbox" at bounding box center [0, 0] width 0 height 0
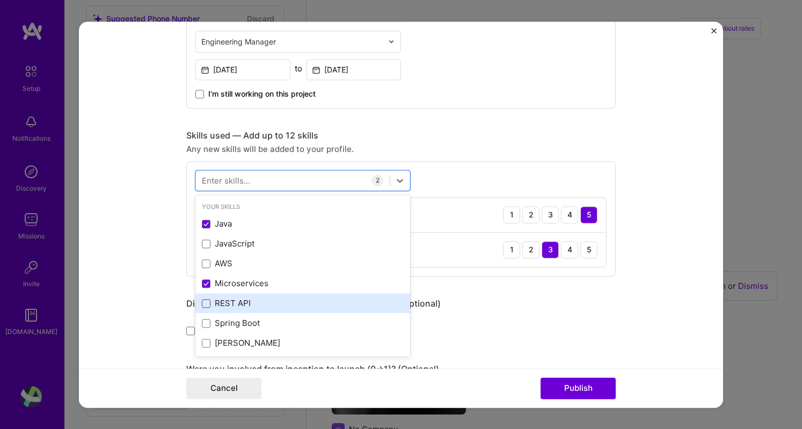
click at [202, 302] on span at bounding box center [206, 303] width 9 height 9
click at [0, 0] on input "checkbox" at bounding box center [0, 0] width 0 height 0
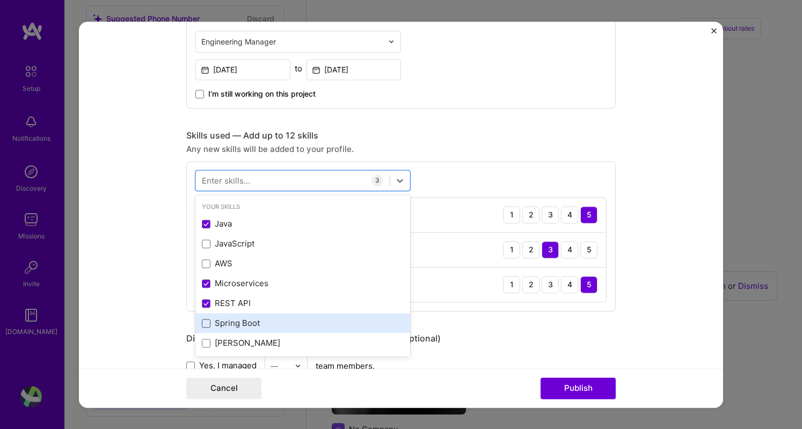
click at [202, 325] on span at bounding box center [206, 323] width 9 height 9
click at [0, 0] on input "checkbox" at bounding box center [0, 0] width 0 height 0
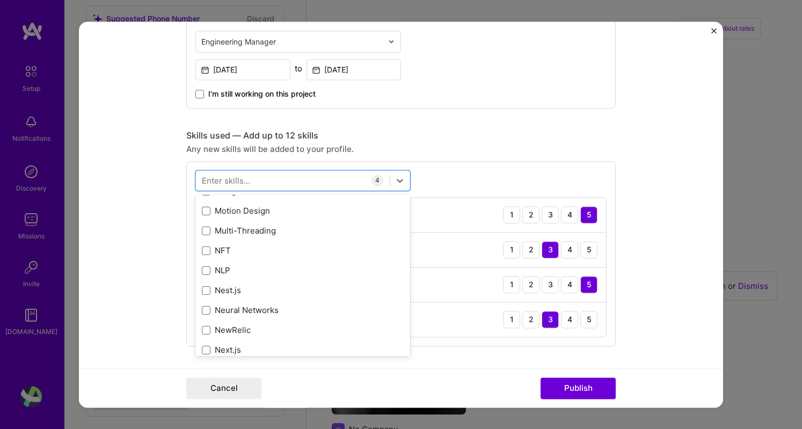
scroll to position [4127, 0]
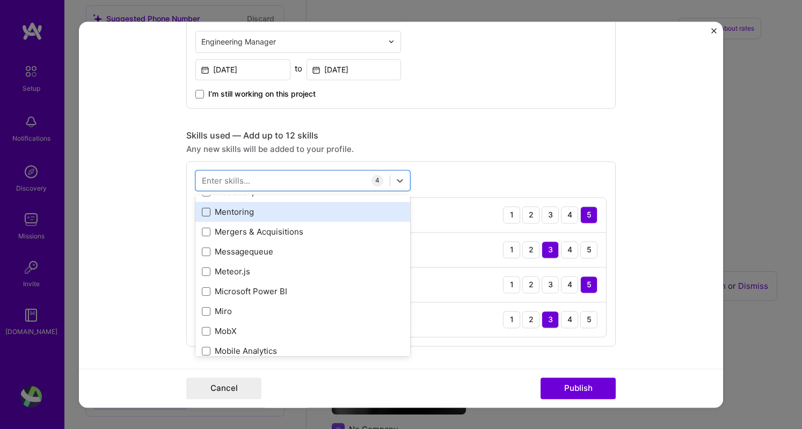
click at [202, 210] on span at bounding box center [206, 212] width 9 height 9
click at [0, 0] on input "checkbox" at bounding box center [0, 0] width 0 height 0
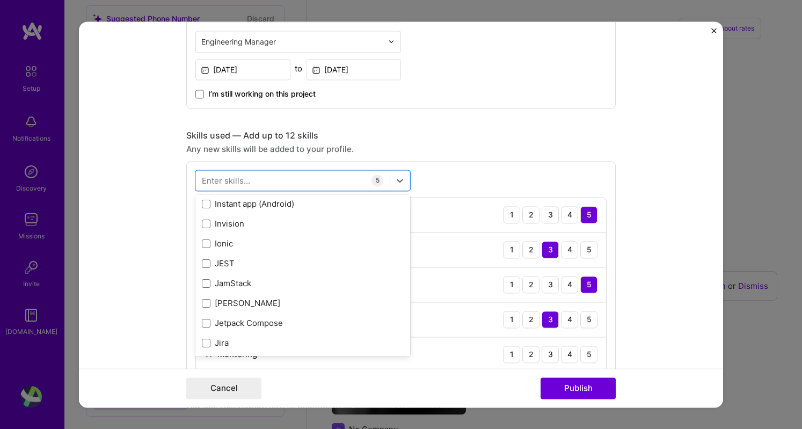
scroll to position [3519, 0]
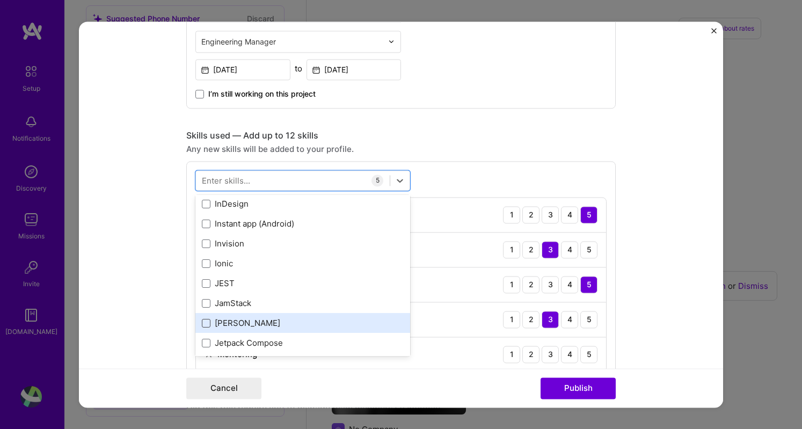
click at [202, 321] on span at bounding box center [206, 323] width 9 height 9
click at [0, 0] on input "checkbox" at bounding box center [0, 0] width 0 height 0
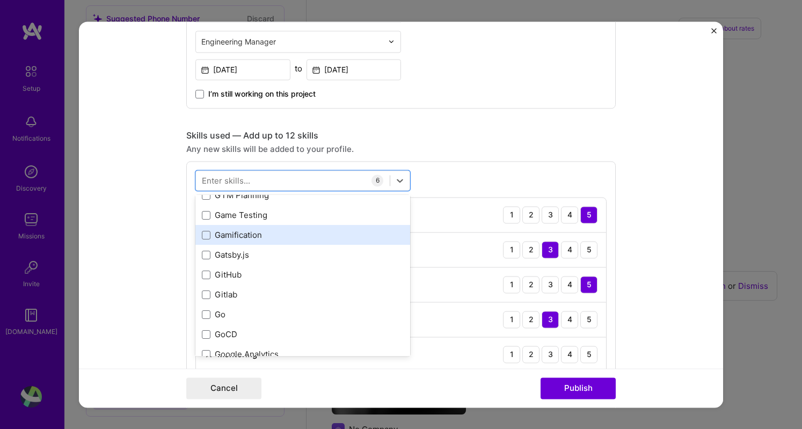
scroll to position [2991, 0]
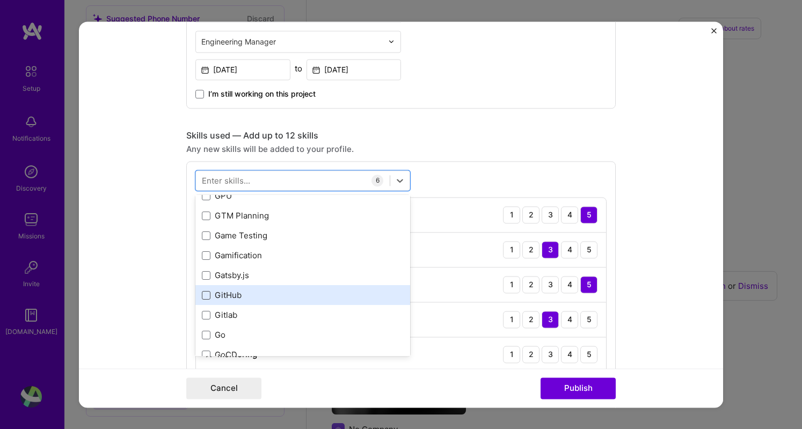
click at [202, 291] on span at bounding box center [206, 295] width 9 height 9
click at [0, 0] on input "checkbox" at bounding box center [0, 0] width 0 height 0
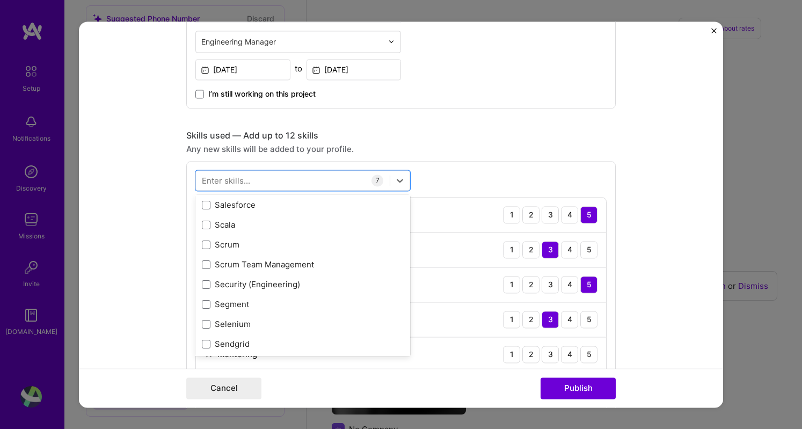
scroll to position [5883, 0]
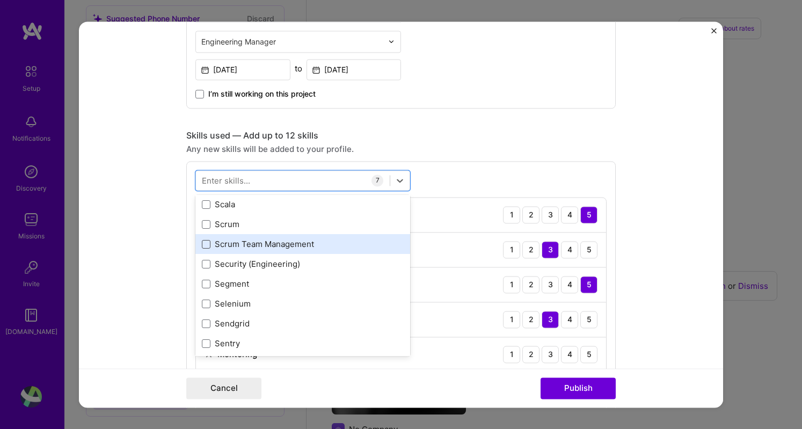
click at [202, 245] on span at bounding box center [206, 244] width 9 height 9
click at [0, 0] on input "checkbox" at bounding box center [0, 0] width 0 height 0
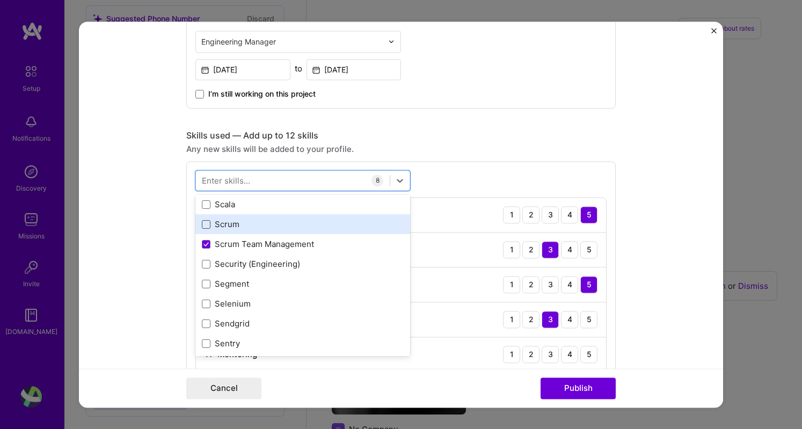
click at [202, 224] on span at bounding box center [206, 224] width 9 height 9
click at [0, 0] on input "checkbox" at bounding box center [0, 0] width 0 height 0
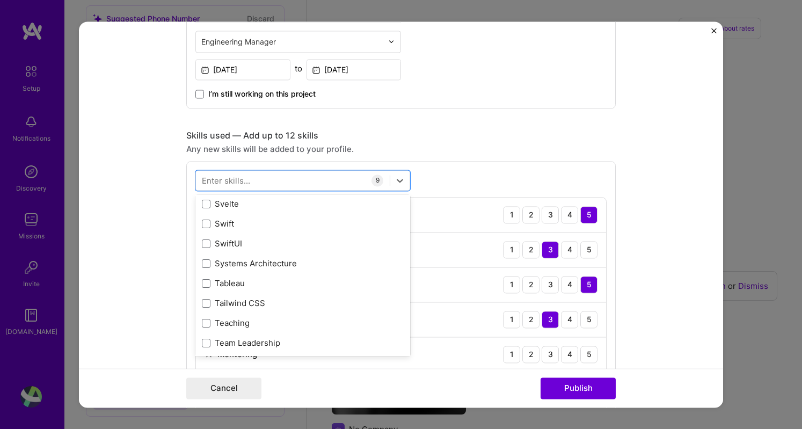
scroll to position [6480, 0]
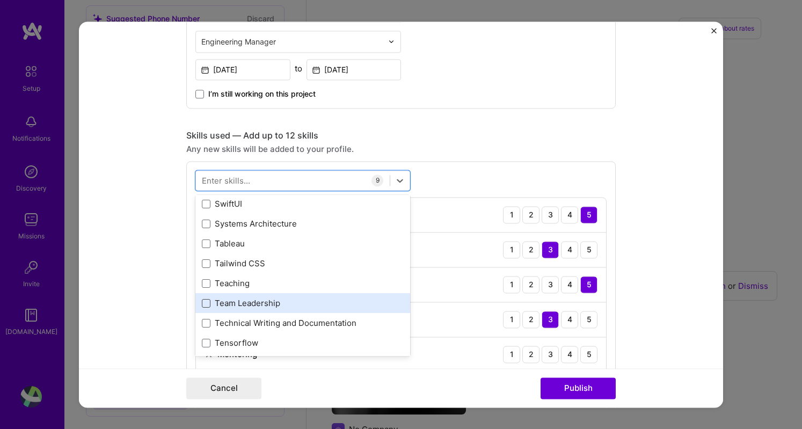
click at [202, 305] on span at bounding box center [206, 303] width 9 height 9
click at [0, 0] on input "checkbox" at bounding box center [0, 0] width 0 height 0
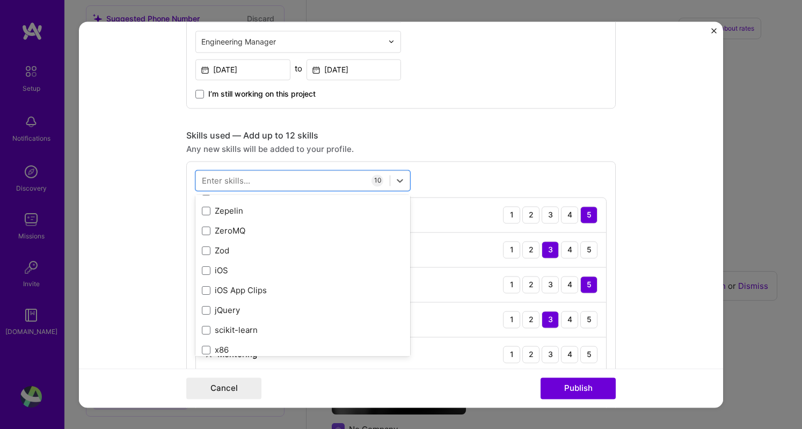
scroll to position [7398, 0]
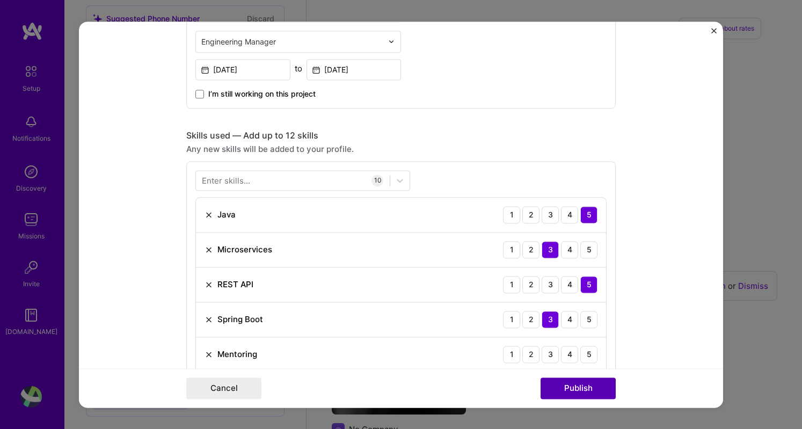
click at [583, 386] on button "Publish" at bounding box center [578, 388] width 75 height 21
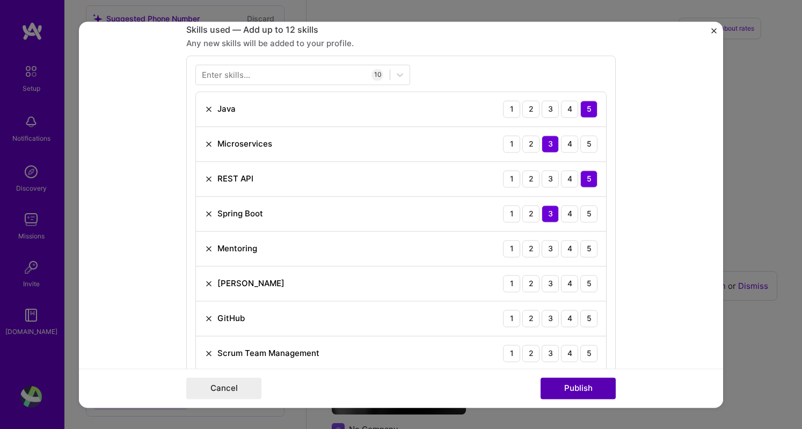
scroll to position [744, 0]
click at [550, 246] on div "3" at bounding box center [550, 247] width 17 height 17
click at [546, 278] on div "3" at bounding box center [550, 282] width 17 height 17
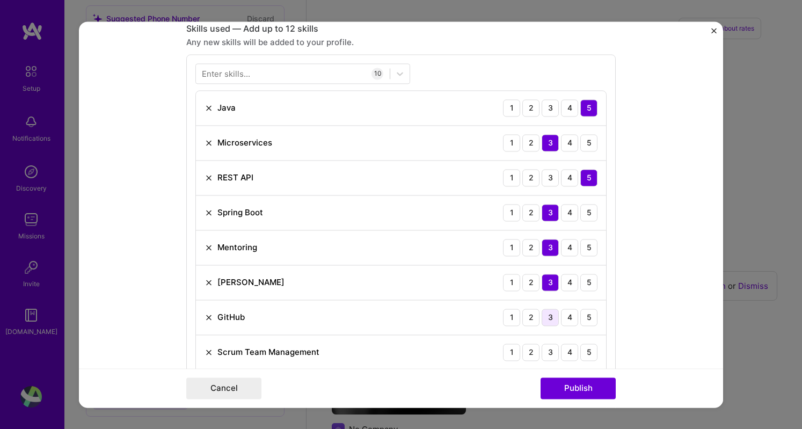
click at [545, 313] on div "3" at bounding box center [550, 317] width 17 height 17
click at [548, 347] on div "3" at bounding box center [550, 352] width 17 height 17
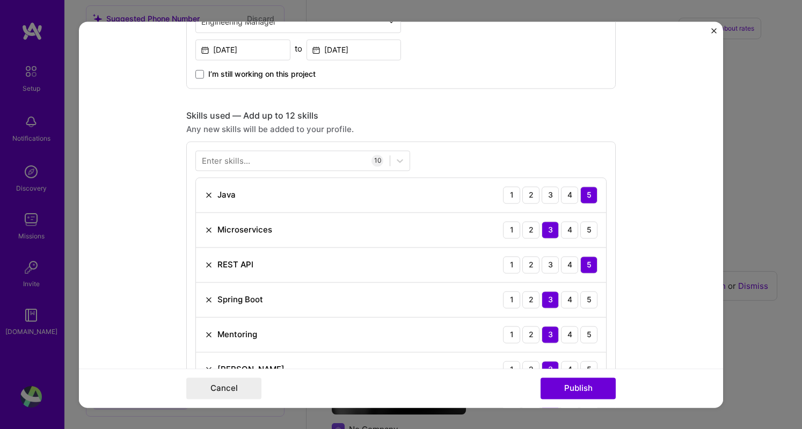
scroll to position [640, 0]
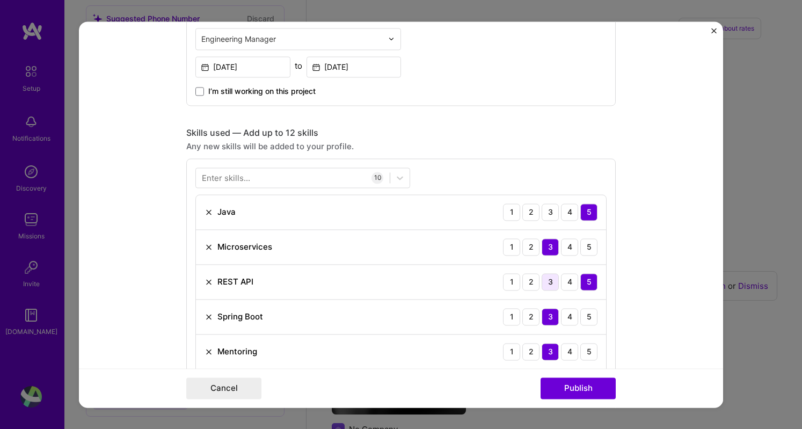
click at [546, 280] on div "3" at bounding box center [550, 281] width 17 height 17
click at [542, 212] on div "3" at bounding box center [550, 212] width 17 height 17
click at [562, 387] on button "Publish" at bounding box center [578, 388] width 75 height 21
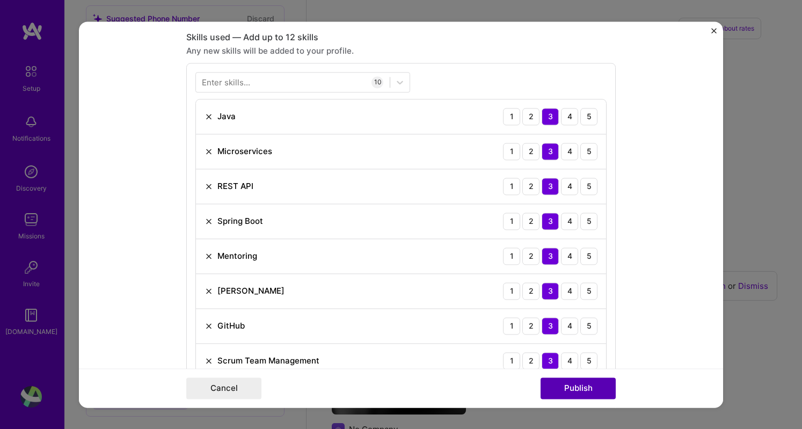
scroll to position [744, 0]
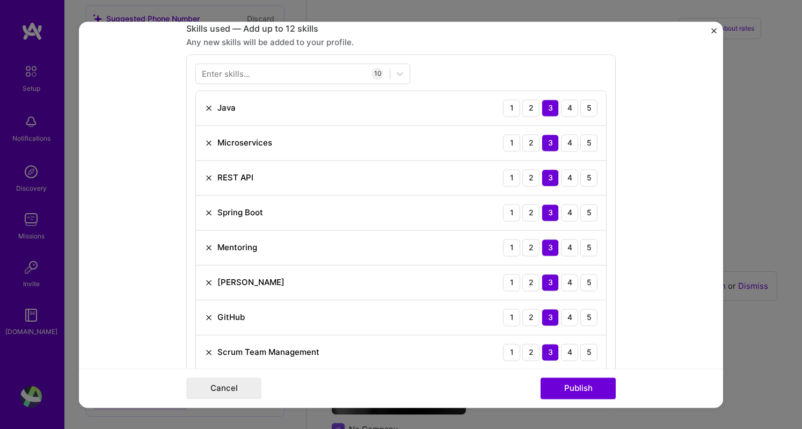
click at [553, 369] on div "Cancel Publish" at bounding box center [401, 387] width 645 height 39
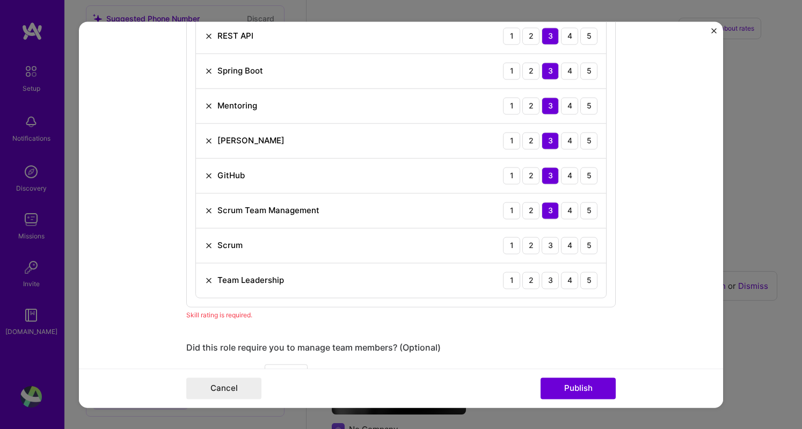
scroll to position [952, 0]
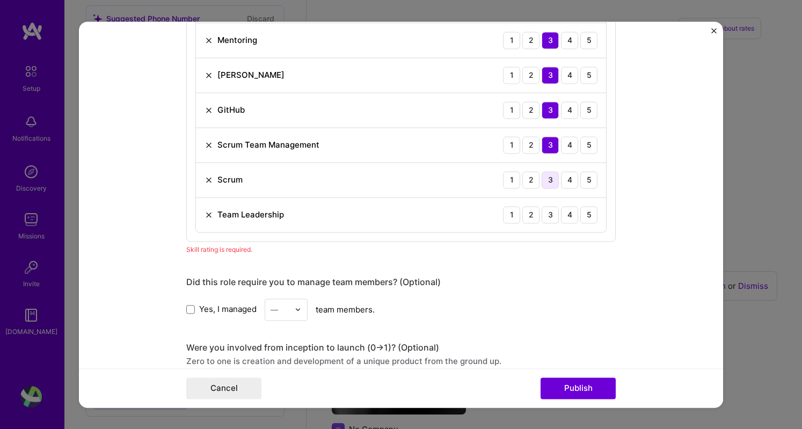
click at [550, 177] on div "3" at bounding box center [550, 179] width 17 height 17
click at [545, 215] on div "3" at bounding box center [550, 214] width 17 height 17
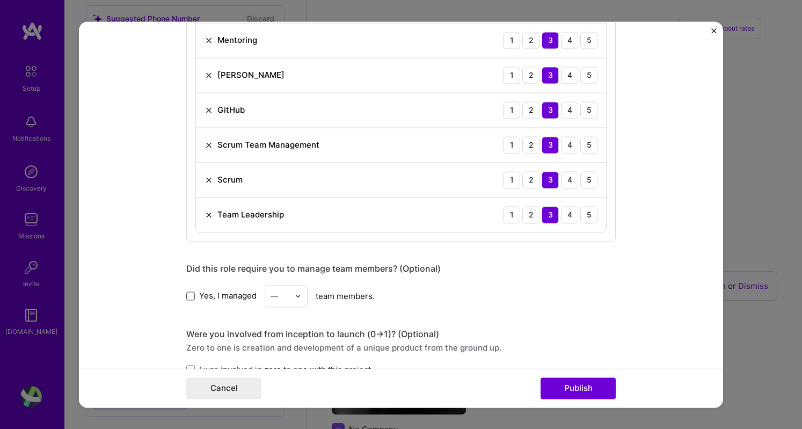
click at [186, 292] on span at bounding box center [190, 296] width 9 height 9
click at [0, 0] on input "Yes, I managed" at bounding box center [0, 0] width 0 height 0
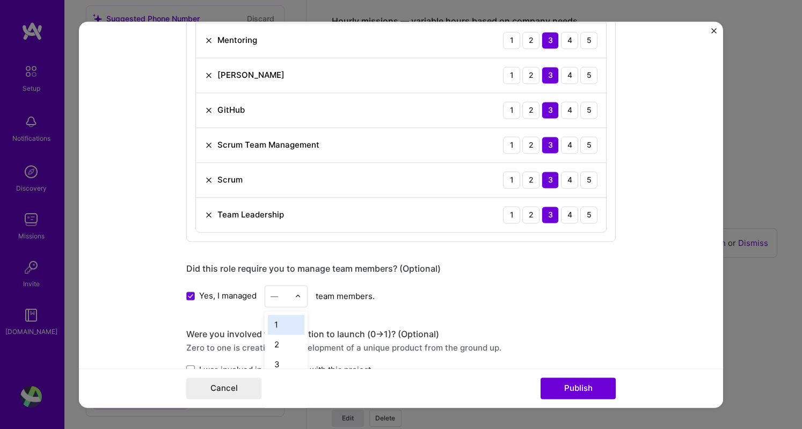
click at [286, 295] on div "—" at bounding box center [280, 296] width 30 height 21
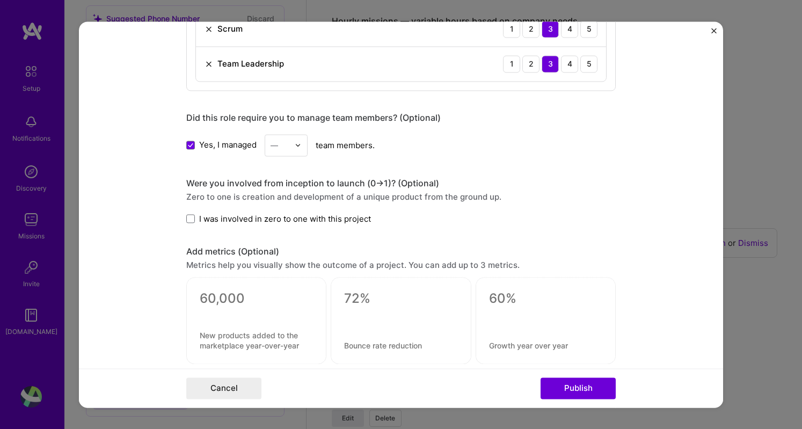
scroll to position [1152, 0]
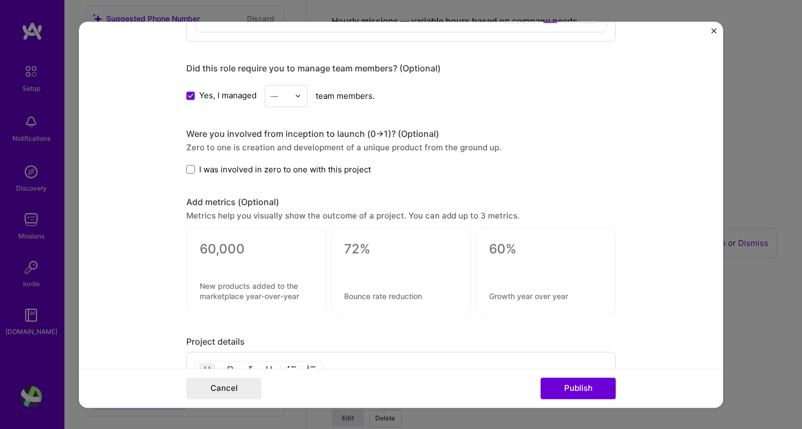
click at [295, 94] on img at bounding box center [298, 95] width 6 height 6
click at [272, 225] on div "15" at bounding box center [286, 232] width 37 height 20
click at [575, 385] on button "Publish" at bounding box center [578, 388] width 75 height 21
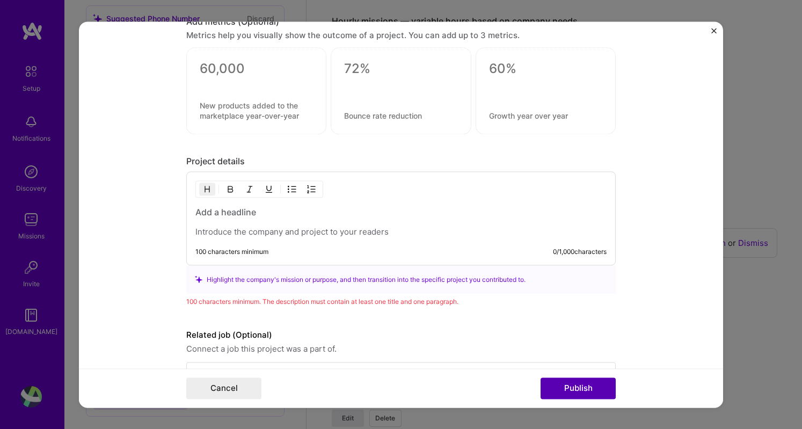
scroll to position [1362, 0]
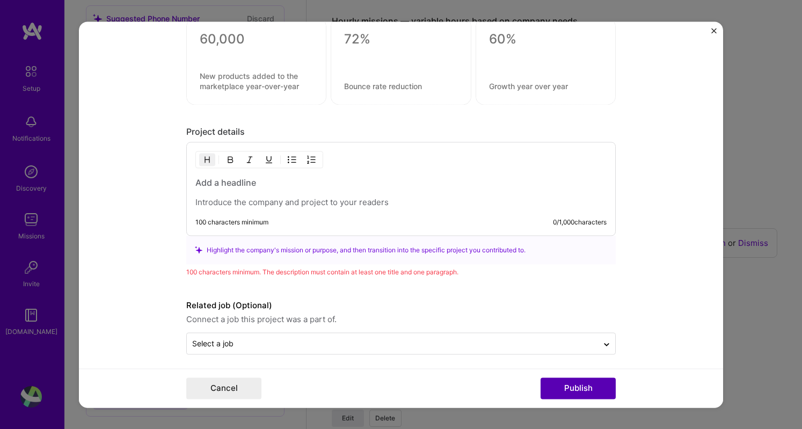
click at [575, 385] on button "Publish" at bounding box center [578, 388] width 75 height 21
drag, startPoint x: 400, startPoint y: 195, endPoint x: 229, endPoint y: 187, distance: 171.0
click at [229, 187] on div at bounding box center [401, 192] width 411 height 31
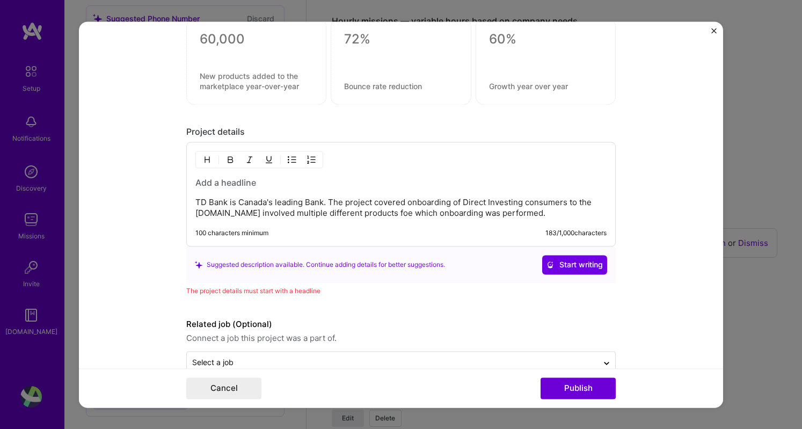
click at [213, 208] on p "TD Bank is Canada's leading Bank. The project covered onboarding of Direct Inve…" at bounding box center [401, 207] width 411 height 21
click at [313, 211] on p "TD Bank is Canada's leading Bank. The project covered onboarding of Direct Inve…" at bounding box center [401, 207] width 411 height 21
click at [581, 259] on span "Start writing" at bounding box center [575, 264] width 56 height 11
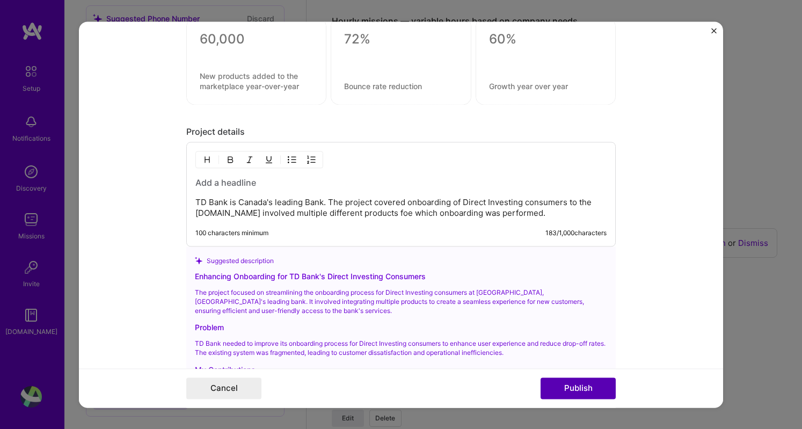
click at [572, 389] on button "Publish" at bounding box center [578, 388] width 75 height 21
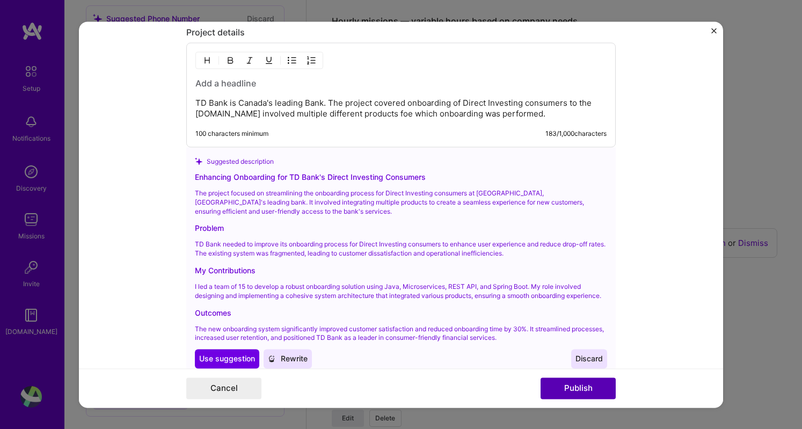
scroll to position [1463, 0]
click at [572, 389] on button "Publish" at bounding box center [578, 388] width 75 height 21
click at [581, 392] on button "Publish" at bounding box center [578, 388] width 75 height 21
click at [230, 361] on span "Use suggestion" at bounding box center [227, 358] width 56 height 11
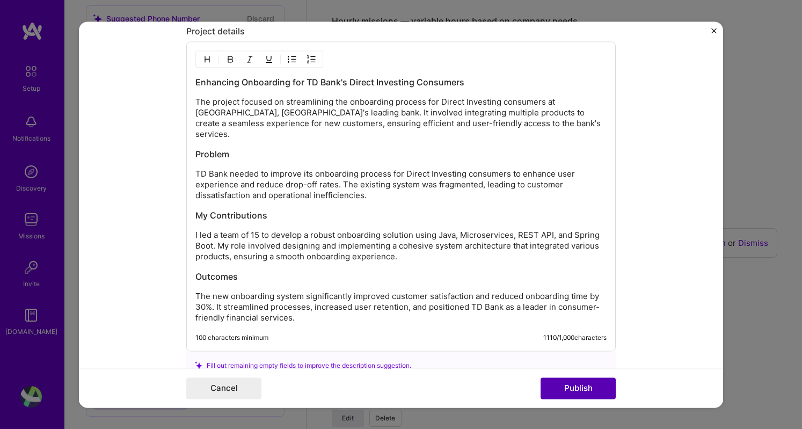
click at [576, 387] on button "Publish" at bounding box center [578, 388] width 75 height 21
click at [578, 387] on button "Publish" at bounding box center [578, 388] width 75 height 21
click at [580, 386] on button "Publish" at bounding box center [578, 388] width 75 height 21
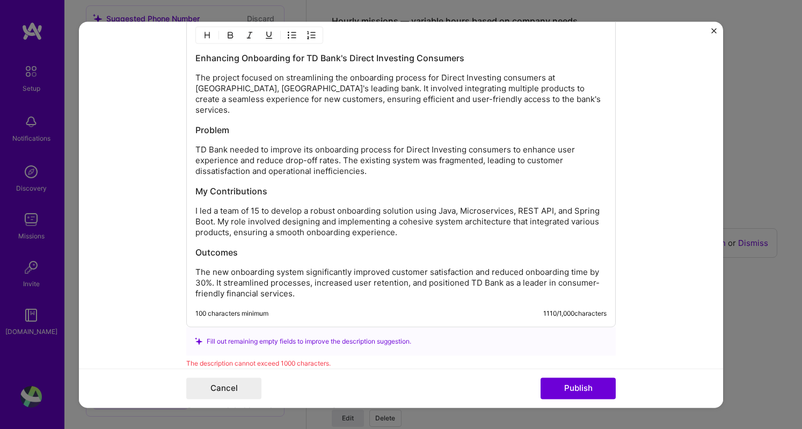
scroll to position [1490, 0]
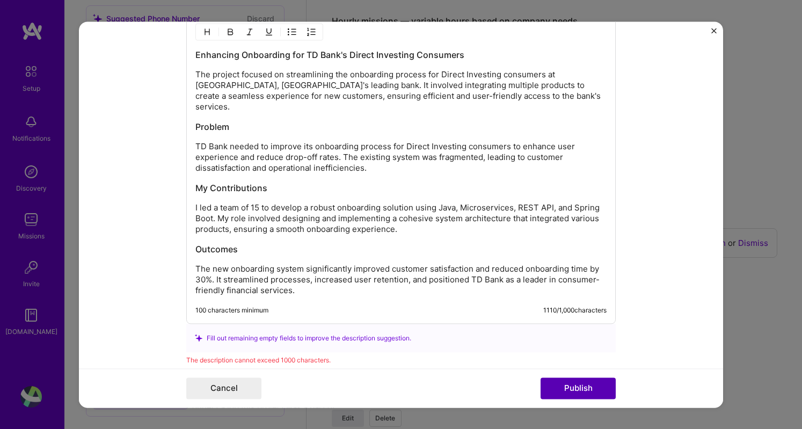
click at [571, 382] on button "Publish" at bounding box center [578, 388] width 75 height 21
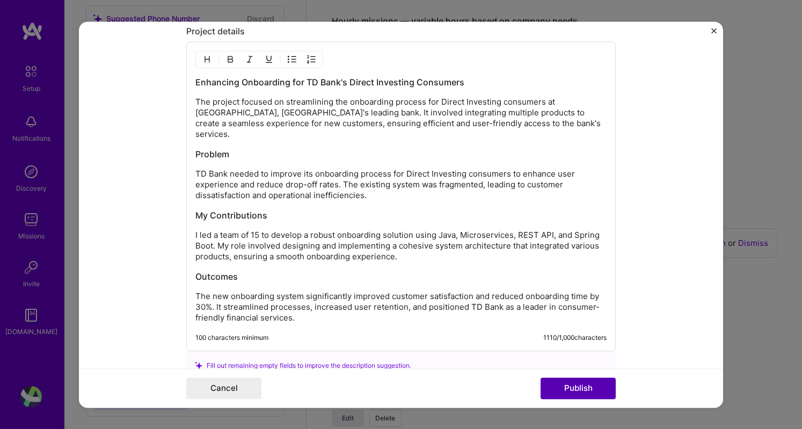
click at [573, 386] on button "Publish" at bounding box center [578, 388] width 75 height 21
click at [343, 300] on p "The new onboarding system significantly improved customer satisfaction and redu…" at bounding box center [401, 307] width 411 height 32
click at [213, 291] on p "The new onboarding system significantly improved customer satisfaction and redu…" at bounding box center [401, 307] width 411 height 32
click at [295, 302] on p "The new onboarding system significantly improved customer satisfaction and redu…" at bounding box center [401, 307] width 411 height 32
click at [574, 389] on button "Publish" at bounding box center [578, 388] width 75 height 21
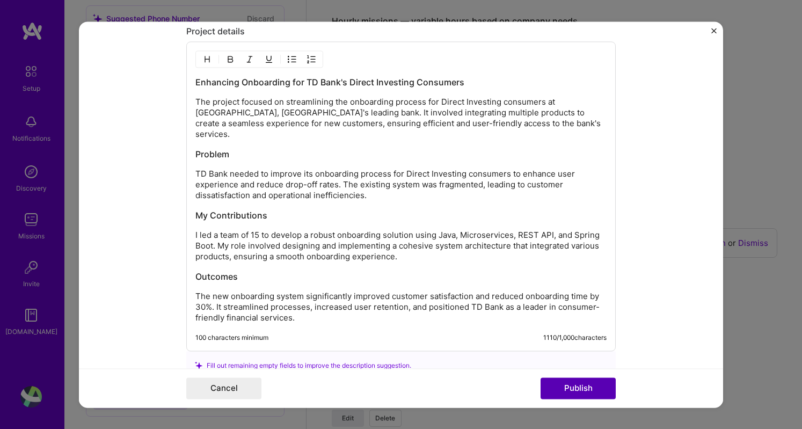
click at [574, 389] on button "Publish" at bounding box center [578, 388] width 75 height 21
drag, startPoint x: 207, startPoint y: 289, endPoint x: 585, endPoint y: 279, distance: 378.3
click at [585, 291] on p "The new onboarding system significantly improved customer satisfaction and redu…" at bounding box center [401, 307] width 411 height 32
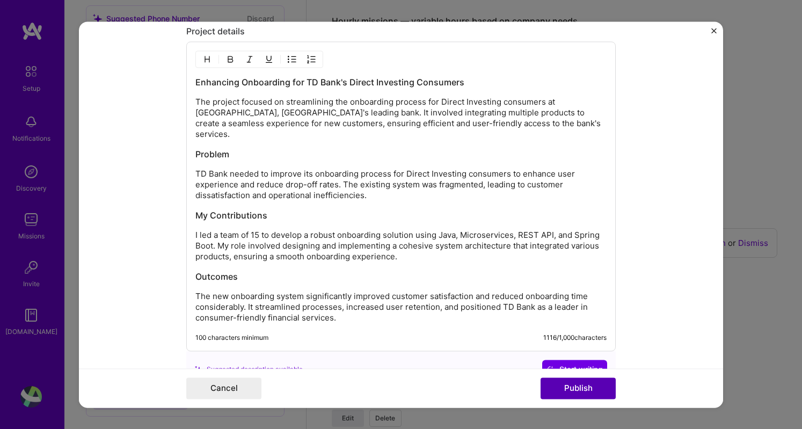
click at [568, 389] on button "Publish" at bounding box center [578, 388] width 75 height 21
click at [568, 364] on span "Start writing" at bounding box center [575, 369] width 56 height 11
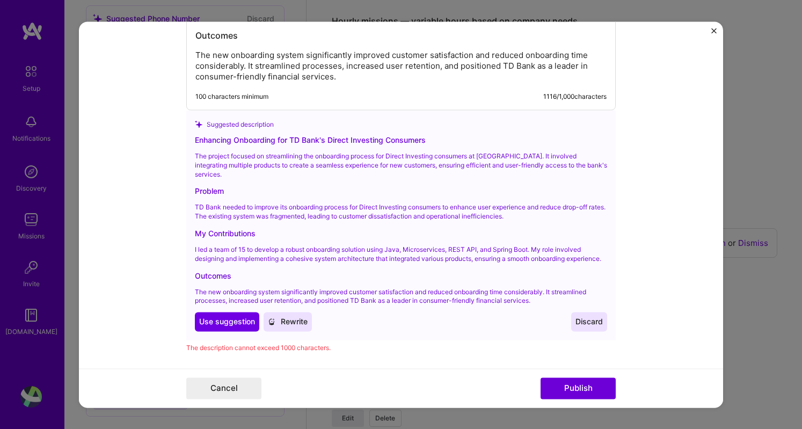
scroll to position [1706, 0]
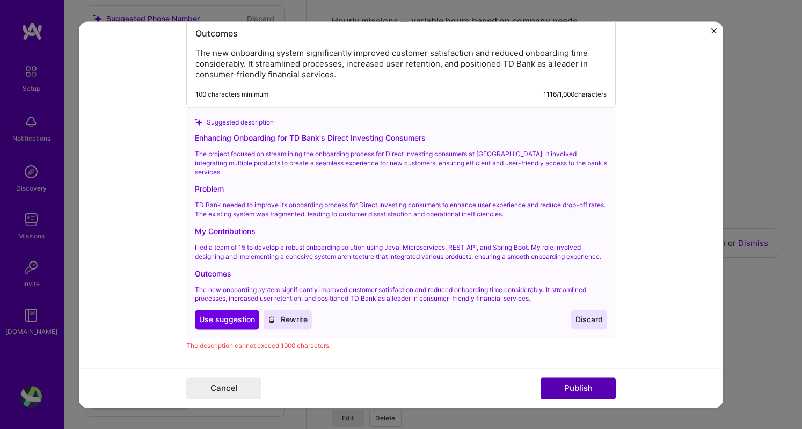
click at [576, 392] on button "Publish" at bounding box center [578, 388] width 75 height 21
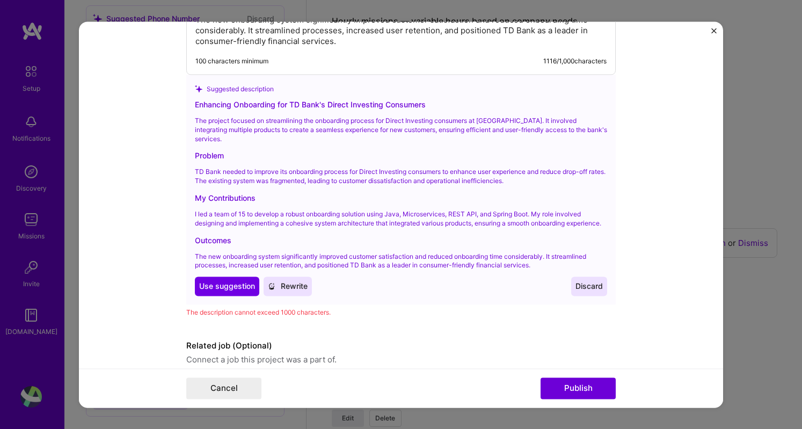
scroll to position [1769, 0]
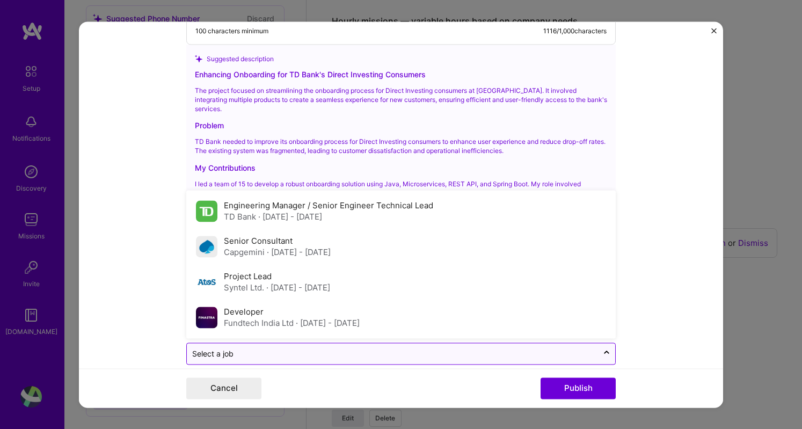
click at [293, 349] on input "text" at bounding box center [392, 354] width 401 height 11
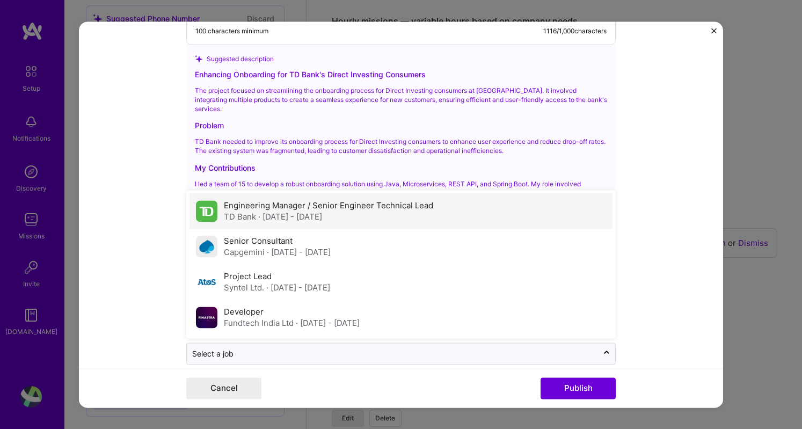
click at [280, 212] on span "· [DATE] - [DATE]" at bounding box center [290, 217] width 64 height 10
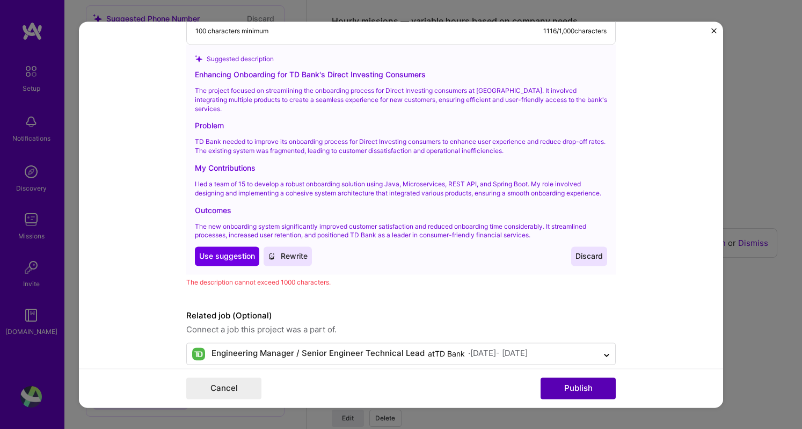
click at [574, 388] on button "Publish" at bounding box center [578, 388] width 75 height 21
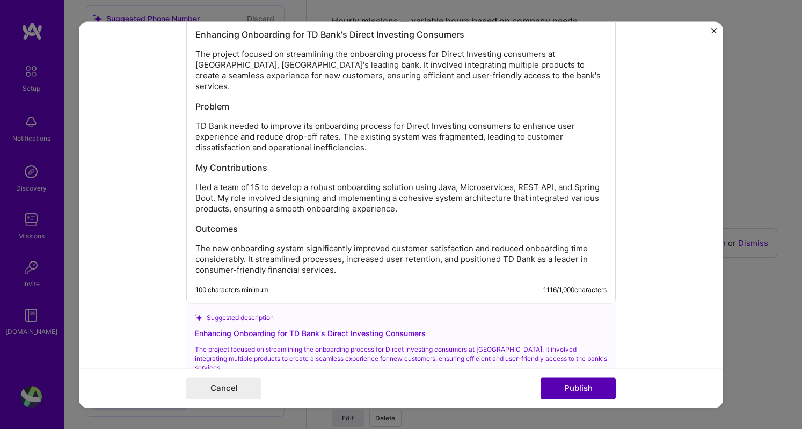
scroll to position [1463, 0]
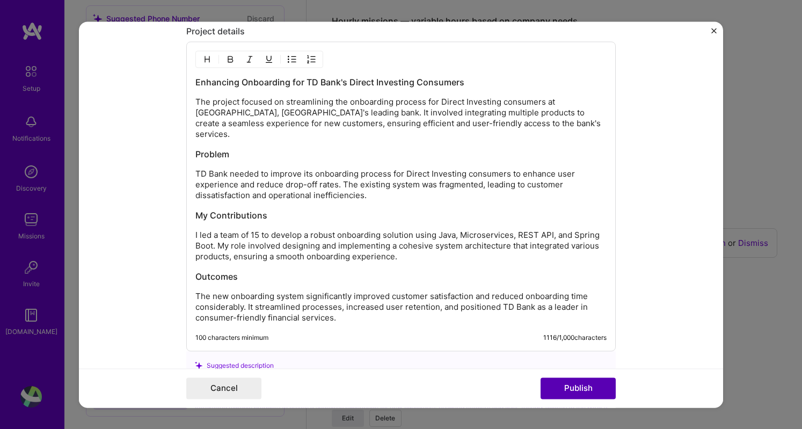
click at [571, 388] on button "Publish" at bounding box center [578, 388] width 75 height 21
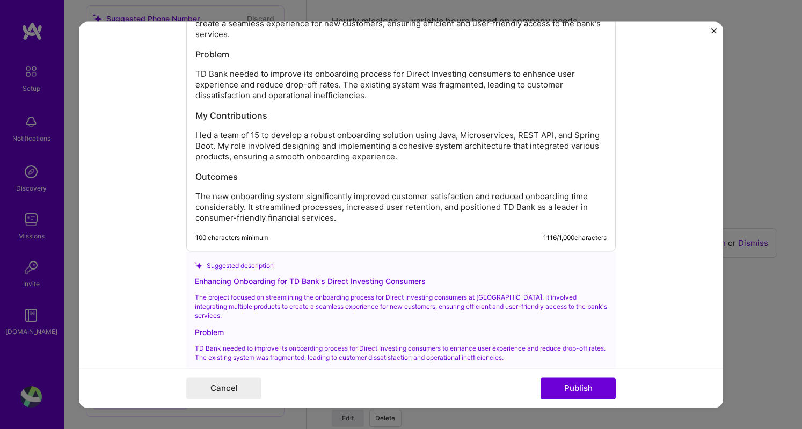
scroll to position [1571, 0]
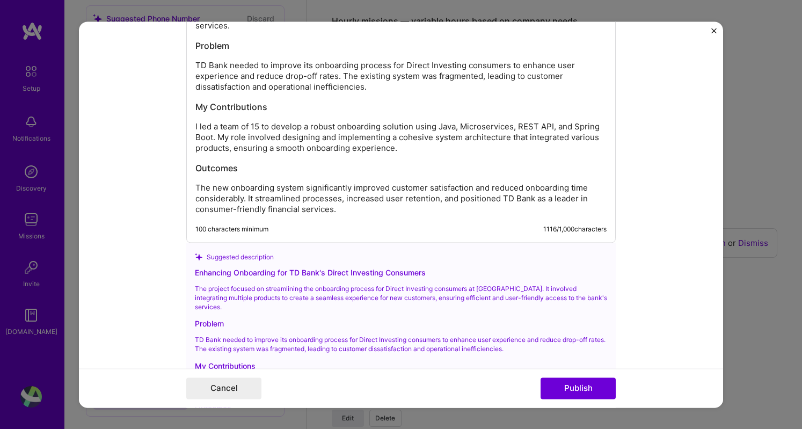
click at [261, 161] on div "Enhancing Onboarding for TD Bank's Direct Investing Consumers The project focus…" at bounding box center [401, 91] width 411 height 247
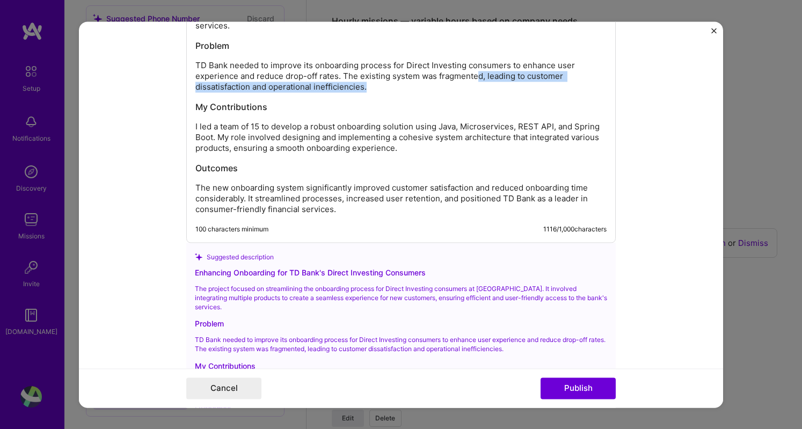
drag, startPoint x: 375, startPoint y: 75, endPoint x: 475, endPoint y: 62, distance: 101.3
click at [475, 62] on p "TD Bank needed to improve its onboarding process for Direct Investing consumers…" at bounding box center [401, 76] width 411 height 32
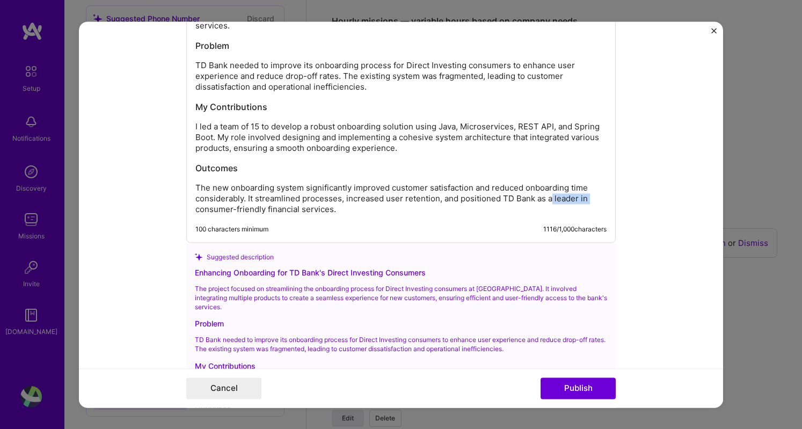
drag, startPoint x: 590, startPoint y: 182, endPoint x: 547, endPoint y: 187, distance: 43.2
click at [547, 187] on p "The new onboarding system significantly improved customer satisfaction and redu…" at bounding box center [401, 199] width 411 height 32
drag, startPoint x: 460, startPoint y: 121, endPoint x: 508, endPoint y: 124, distance: 48.4
click at [508, 124] on p "I led a team of 15 to develop a robust onboarding solution using Java, Microser…" at bounding box center [401, 137] width 411 height 32
click at [364, 134] on p "I led a team of 15 to develop a robust onboarding solution using Java, Microser…" at bounding box center [401, 137] width 411 height 32
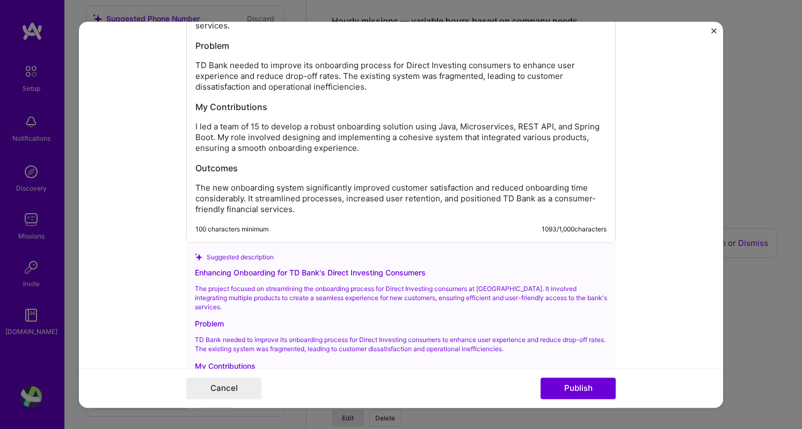
click at [296, 162] on h3 "Outcomes" at bounding box center [401, 168] width 411 height 12
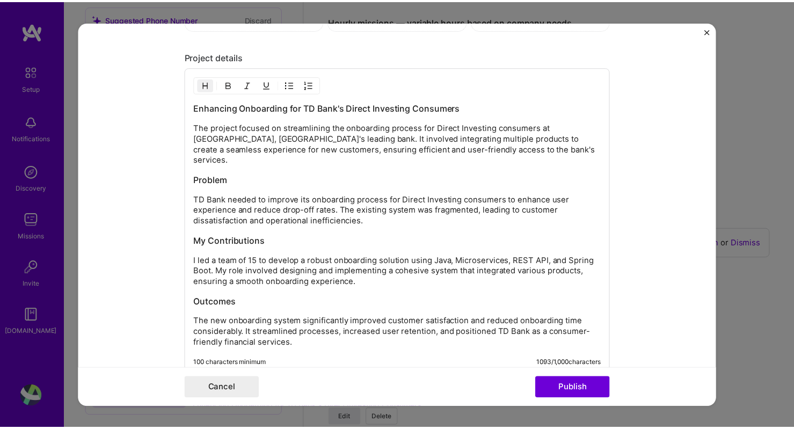
scroll to position [1416, 0]
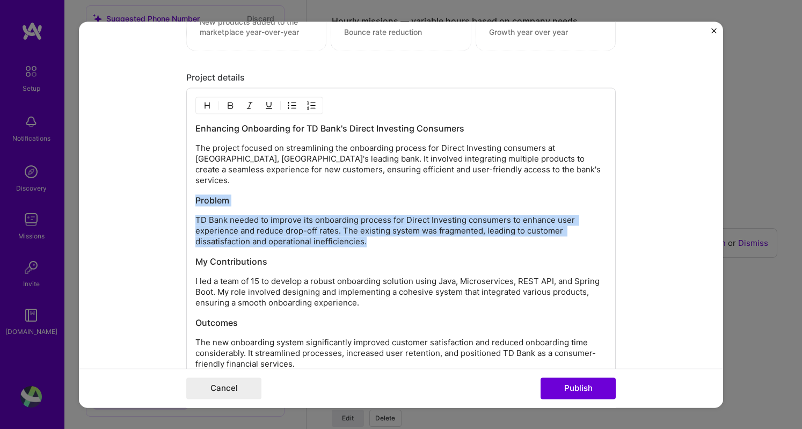
drag, startPoint x: 368, startPoint y: 227, endPoint x: 186, endPoint y: 182, distance: 187.7
click at [186, 182] on div "Enhancing Onboarding for TD Bank's Direct Investing Consumers The project focus…" at bounding box center [401, 243] width 430 height 310
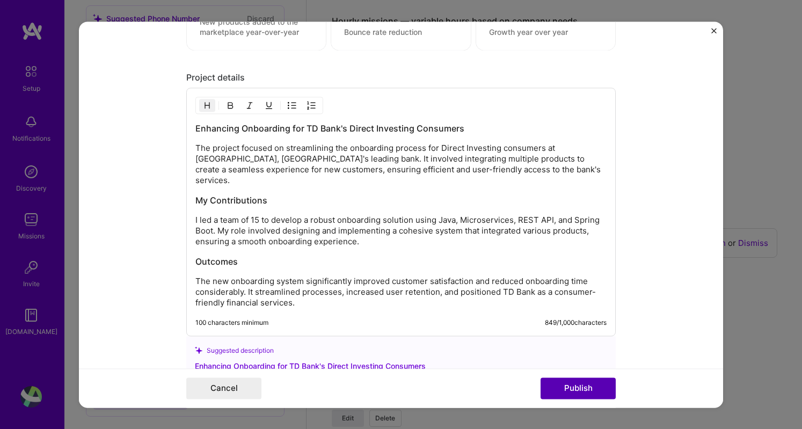
click at [575, 392] on button "Publish" at bounding box center [578, 388] width 75 height 21
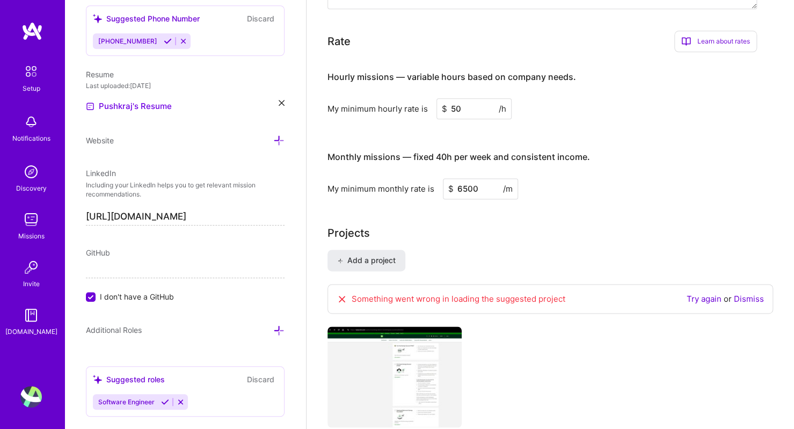
scroll to position [746, 0]
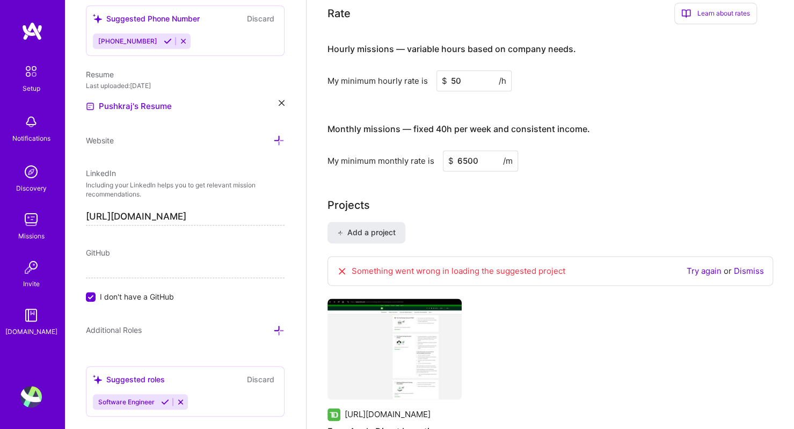
click at [712, 266] on link "Try again" at bounding box center [704, 271] width 35 height 10
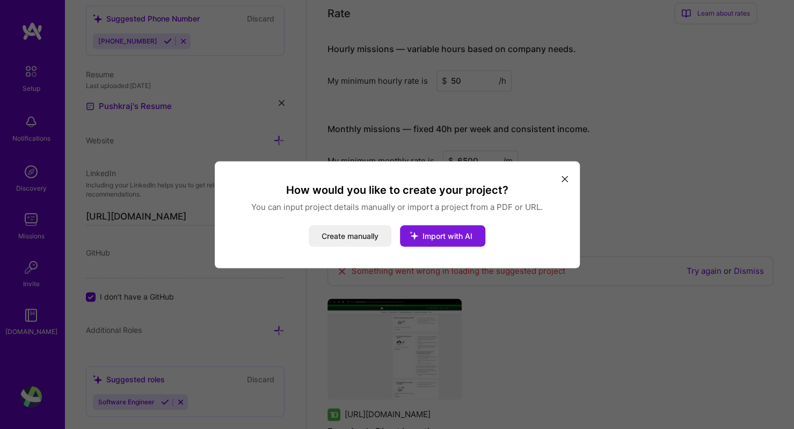
click at [459, 233] on span "Import with AI" at bounding box center [448, 235] width 50 height 9
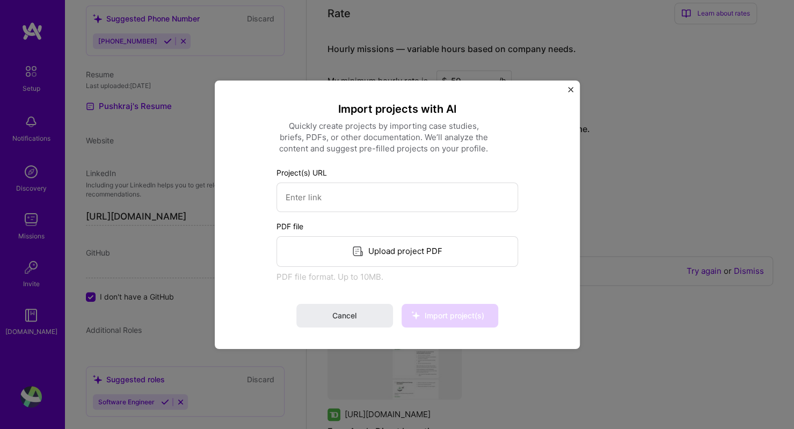
click at [568, 86] on div "Import projects with AI Quickly create projects by importing case studies, brie…" at bounding box center [397, 214] width 365 height 269
click at [570, 91] on img "Close" at bounding box center [570, 88] width 5 height 5
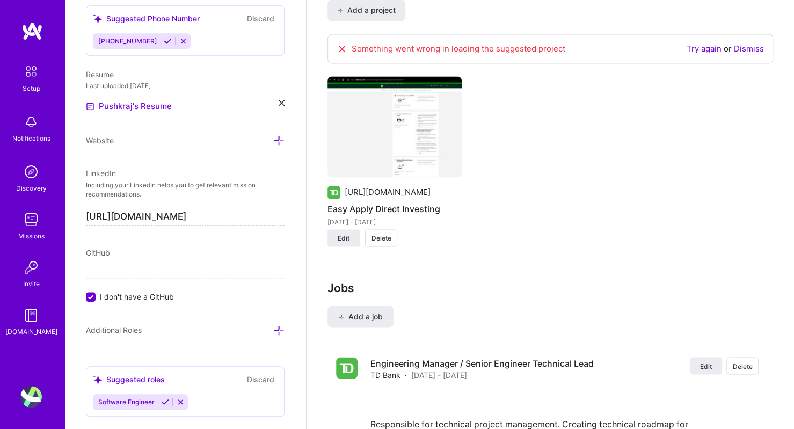
scroll to position [1033, 0]
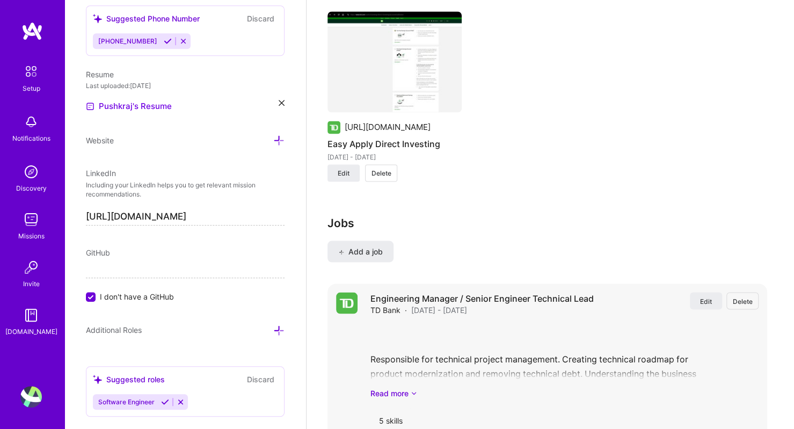
click at [487, 292] on h4 "Engineering Manager / Senior Engineer Technical Lead" at bounding box center [482, 298] width 223 height 12
